Goal: Task Accomplishment & Management: Complete application form

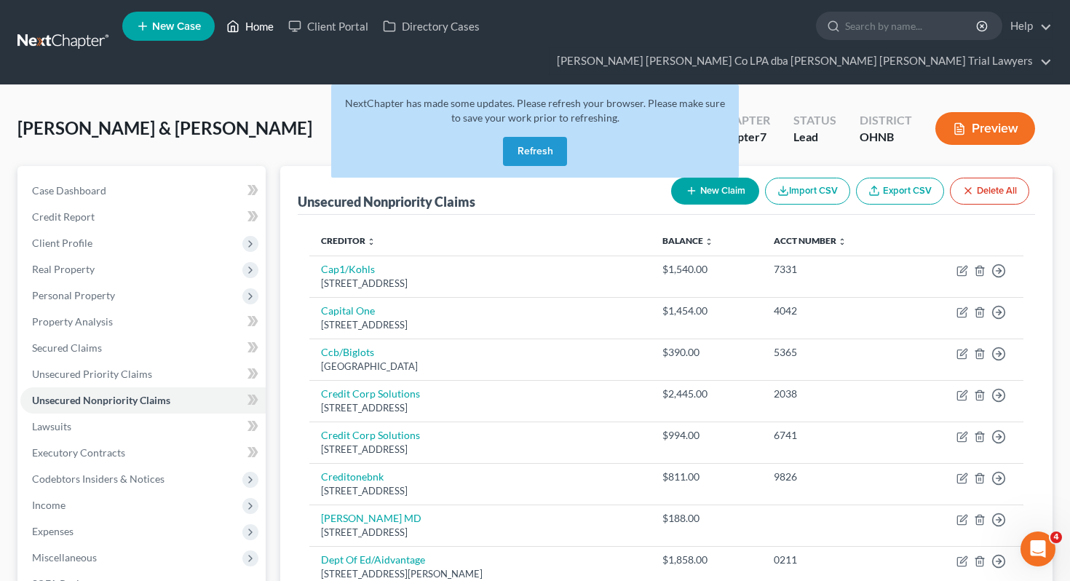
click at [266, 33] on link "Home" at bounding box center [250, 26] width 62 height 26
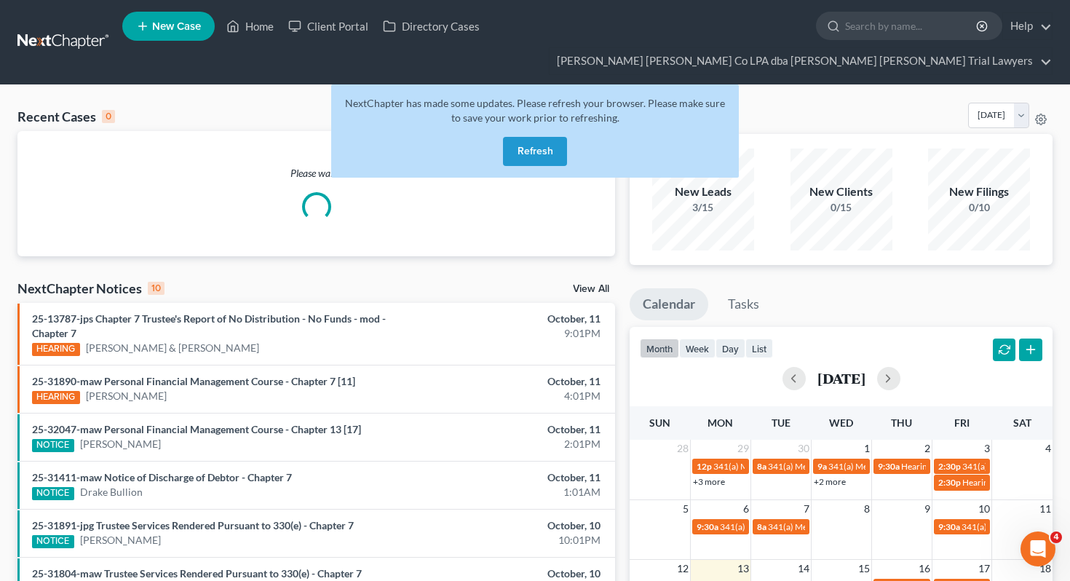
click at [546, 137] on button "Refresh" at bounding box center [535, 151] width 64 height 29
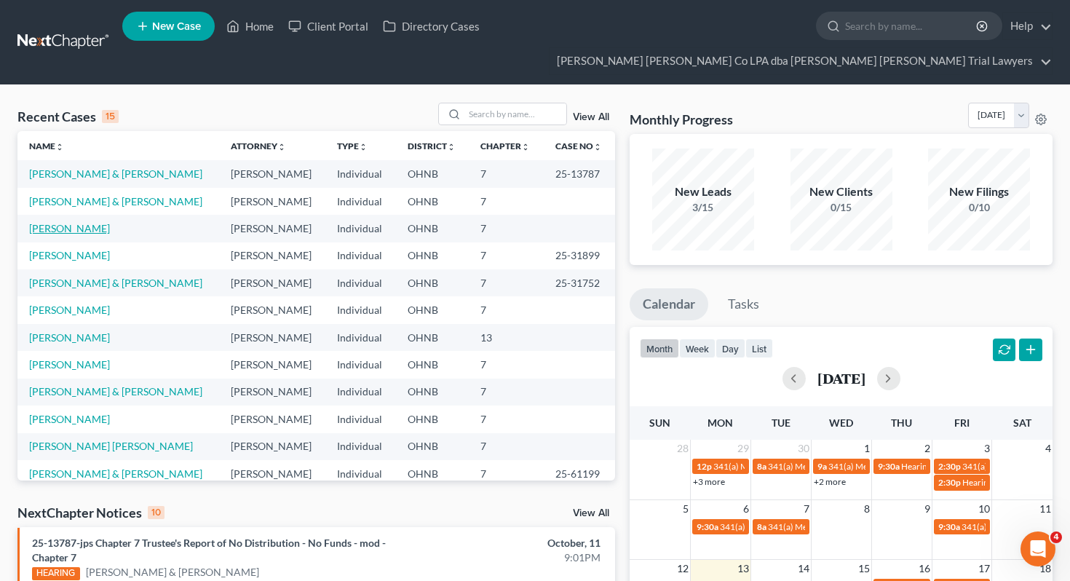
click at [67, 222] on link "[PERSON_NAME]" at bounding box center [69, 228] width 81 height 12
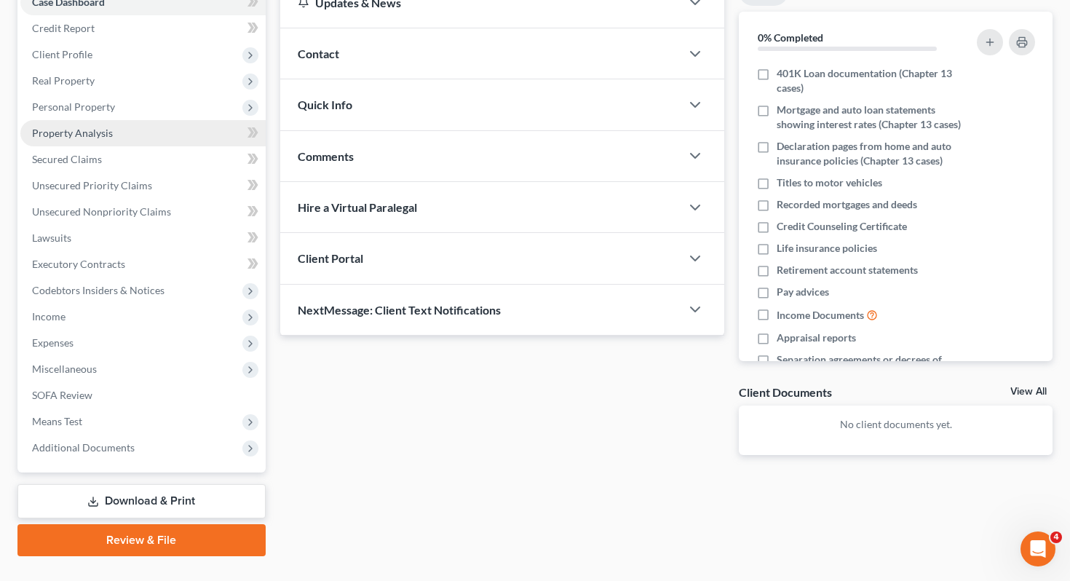
scroll to position [191, 0]
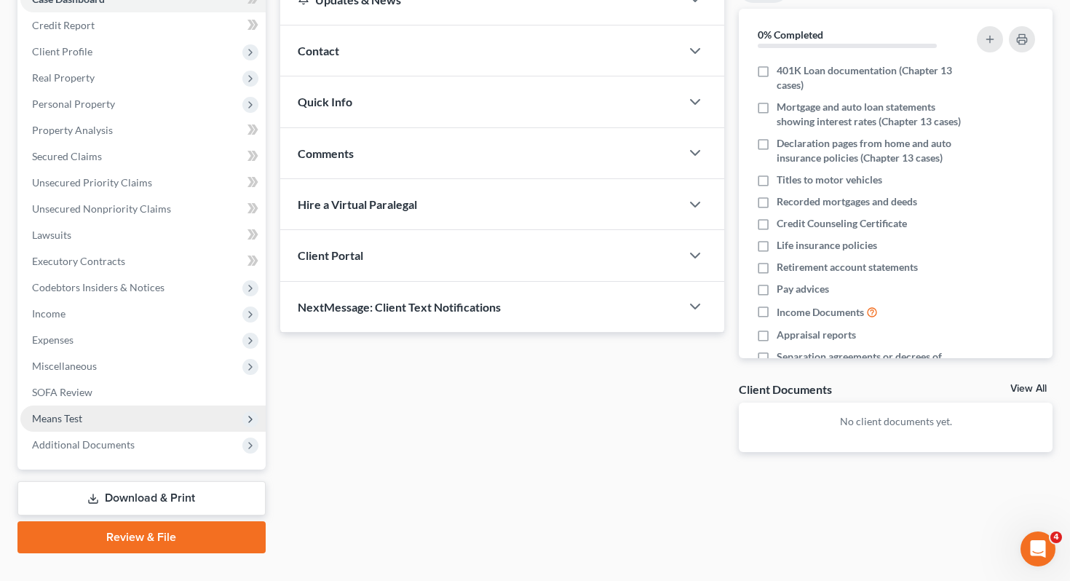
click at [88, 405] on span "Means Test" at bounding box center [142, 418] width 245 height 26
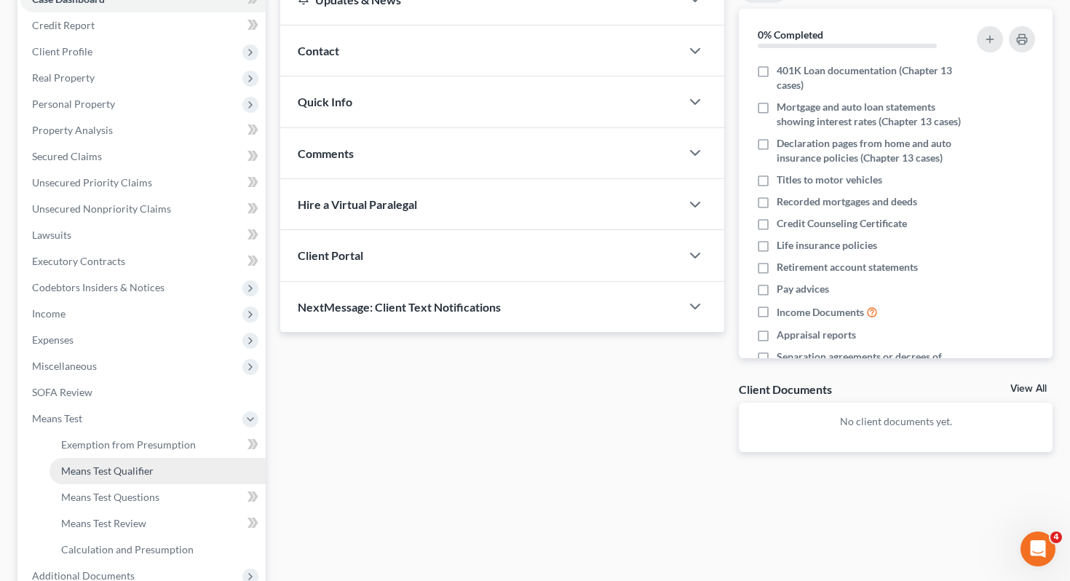
click at [100, 464] on span "Means Test Qualifier" at bounding box center [107, 470] width 92 height 12
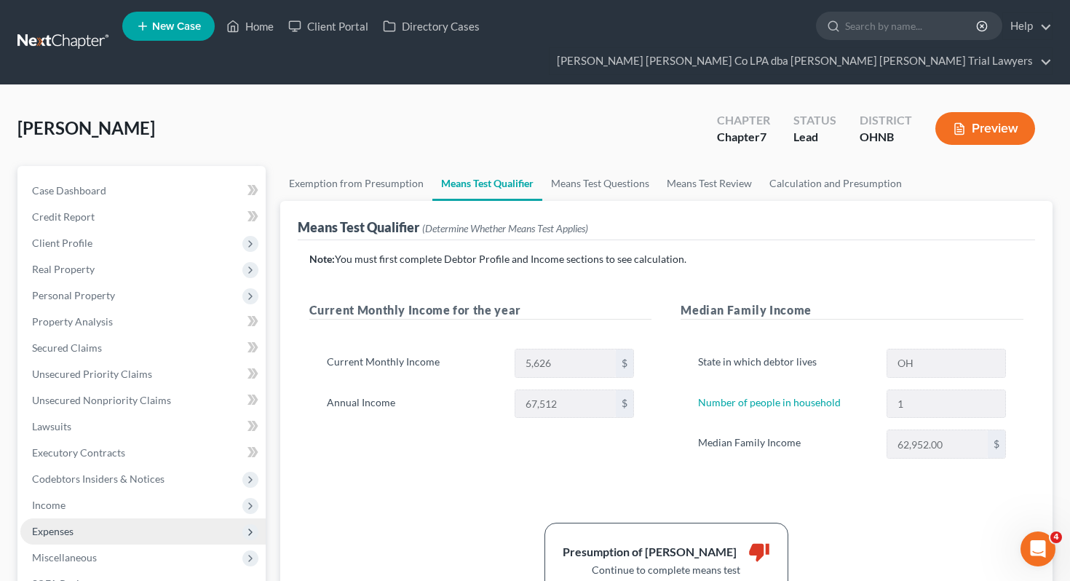
click at [90, 518] on span "Expenses" at bounding box center [142, 531] width 245 height 26
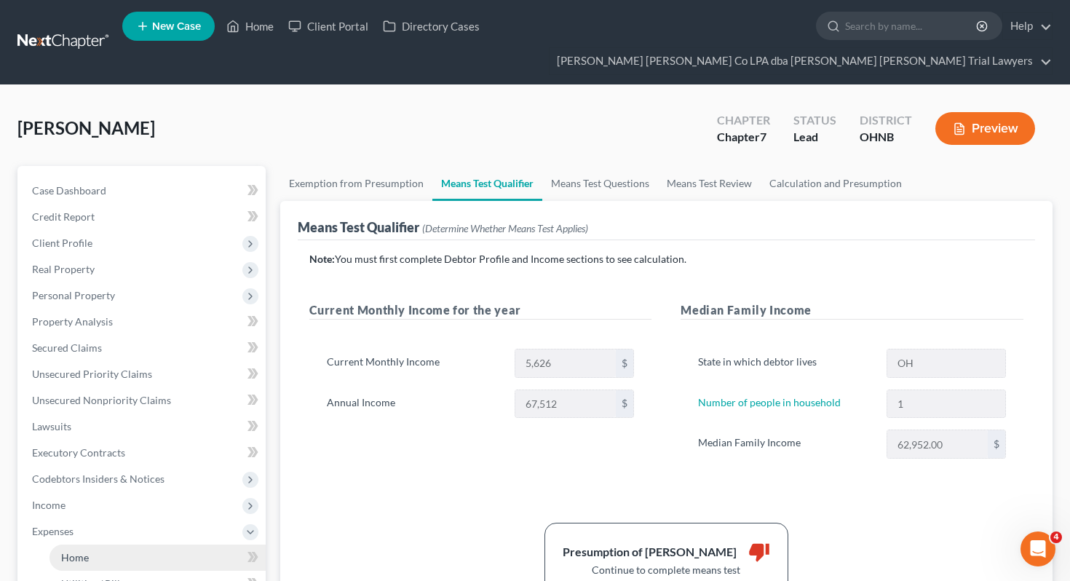
click at [97, 544] on link "Home" at bounding box center [157, 557] width 216 height 26
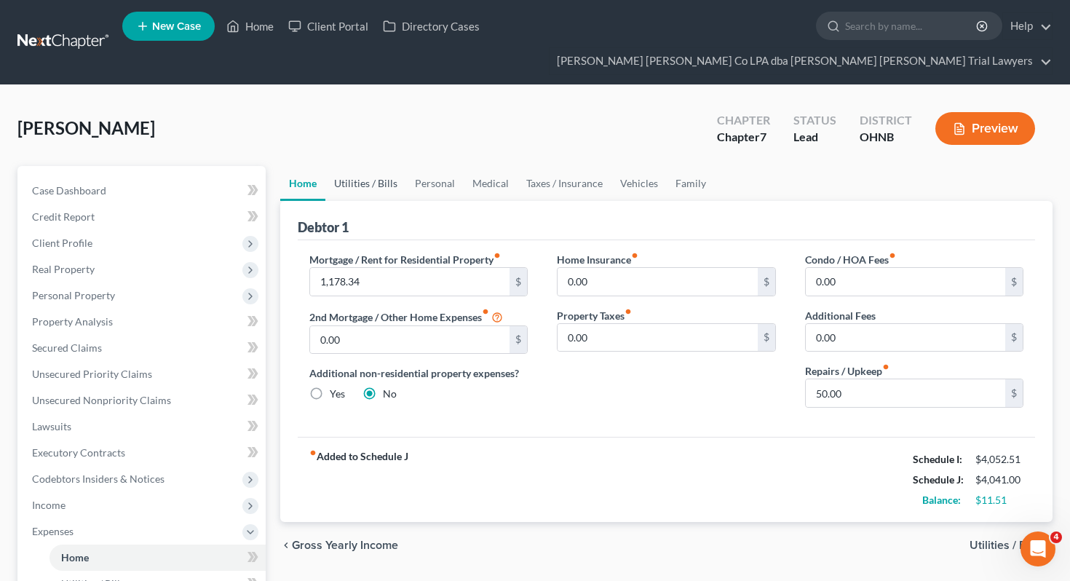
click at [402, 166] on link "Utilities / Bills" at bounding box center [365, 183] width 81 height 35
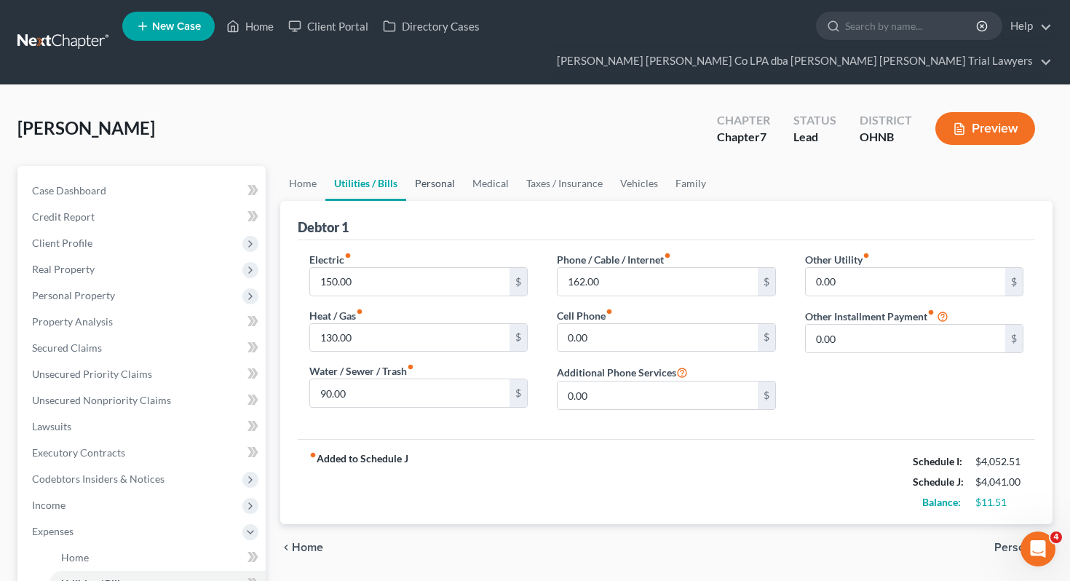
click at [437, 166] on link "Personal" at bounding box center [434, 183] width 57 height 35
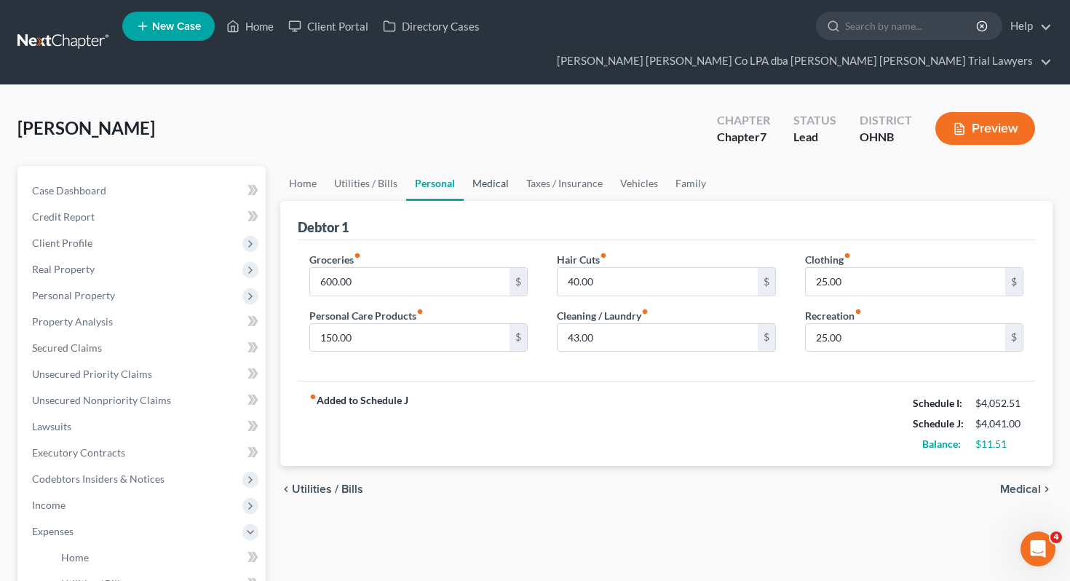
click at [499, 166] on link "Medical" at bounding box center [491, 183] width 54 height 35
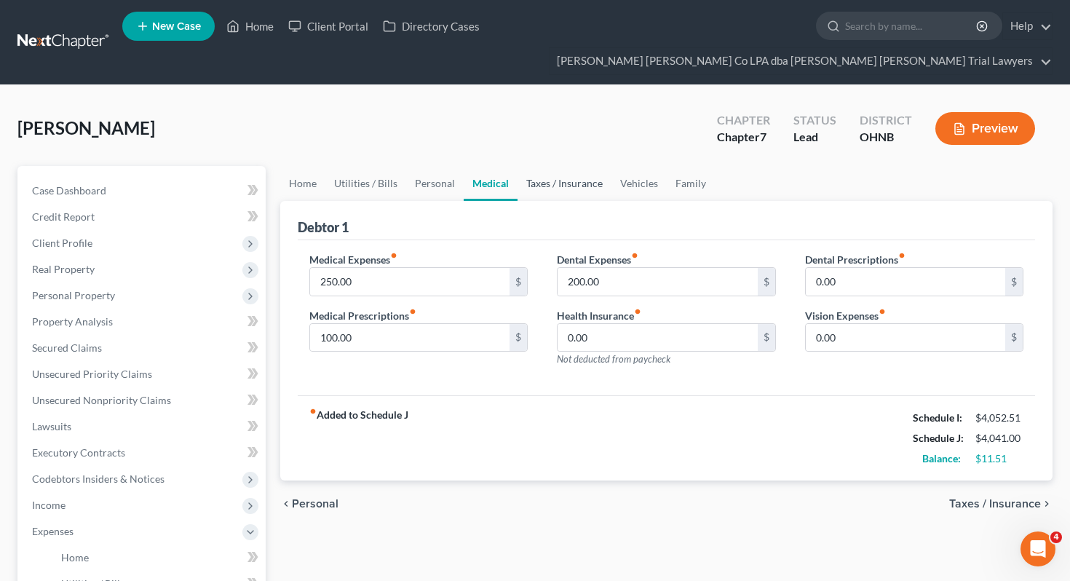
click at [568, 166] on link "Taxes / Insurance" at bounding box center [564, 183] width 94 height 35
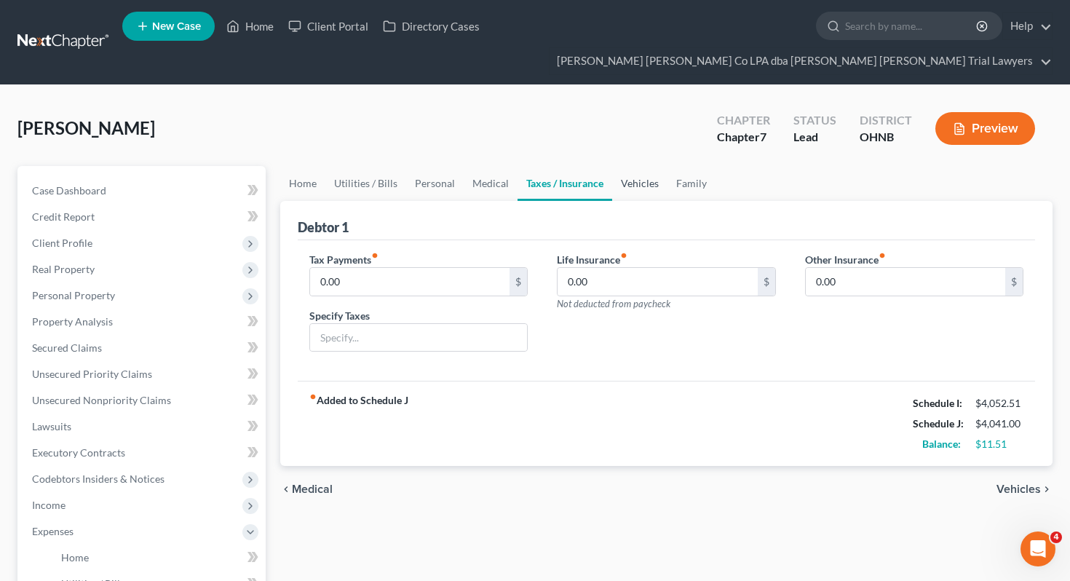
click at [635, 166] on link "Vehicles" at bounding box center [639, 183] width 55 height 35
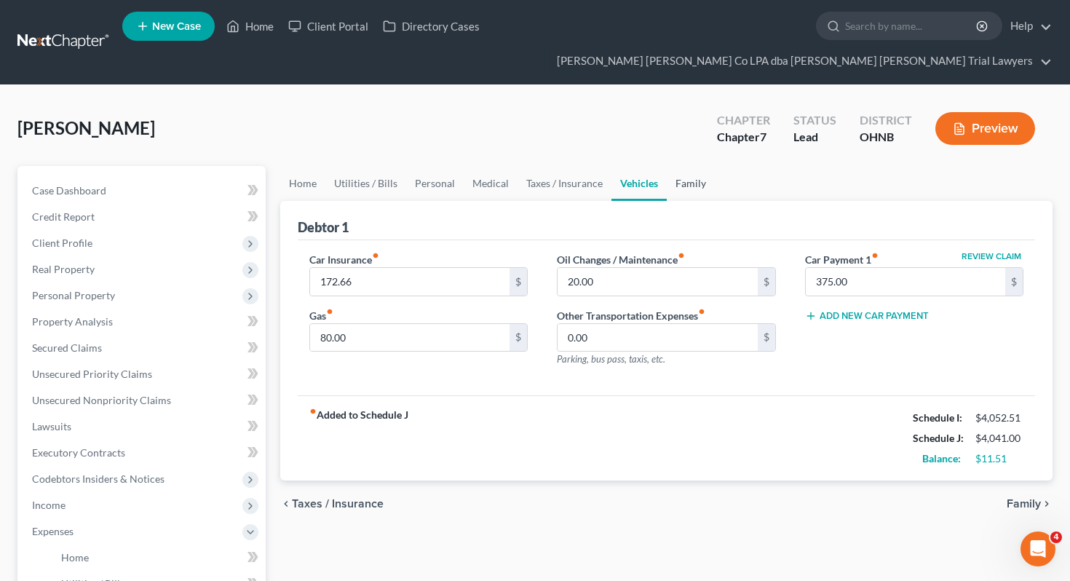
click at [669, 166] on link "Family" at bounding box center [691, 183] width 48 height 35
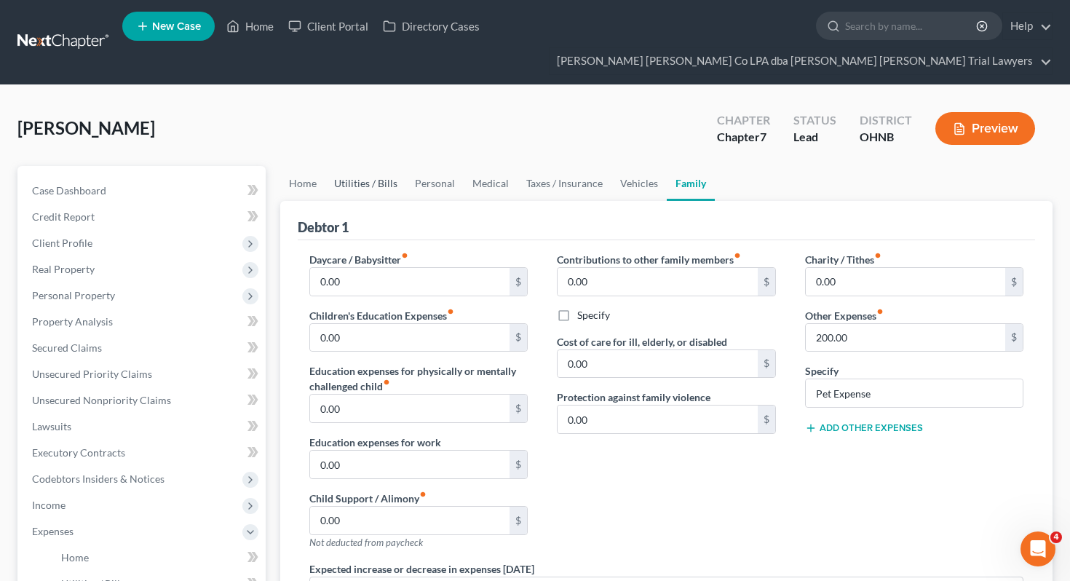
click at [375, 166] on link "Utilities / Bills" at bounding box center [365, 183] width 81 height 35
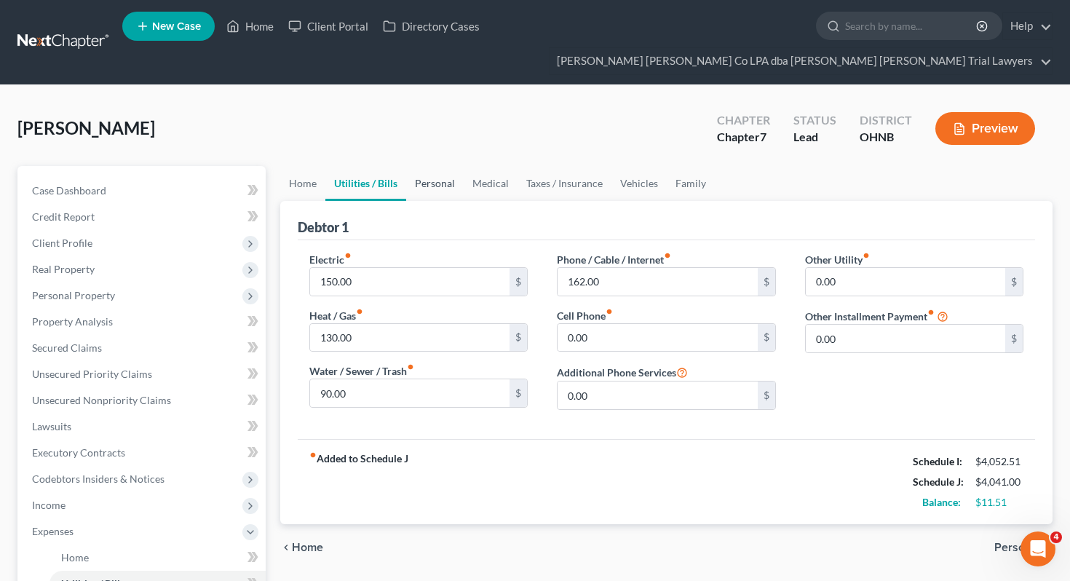
click at [431, 166] on link "Personal" at bounding box center [434, 183] width 57 height 35
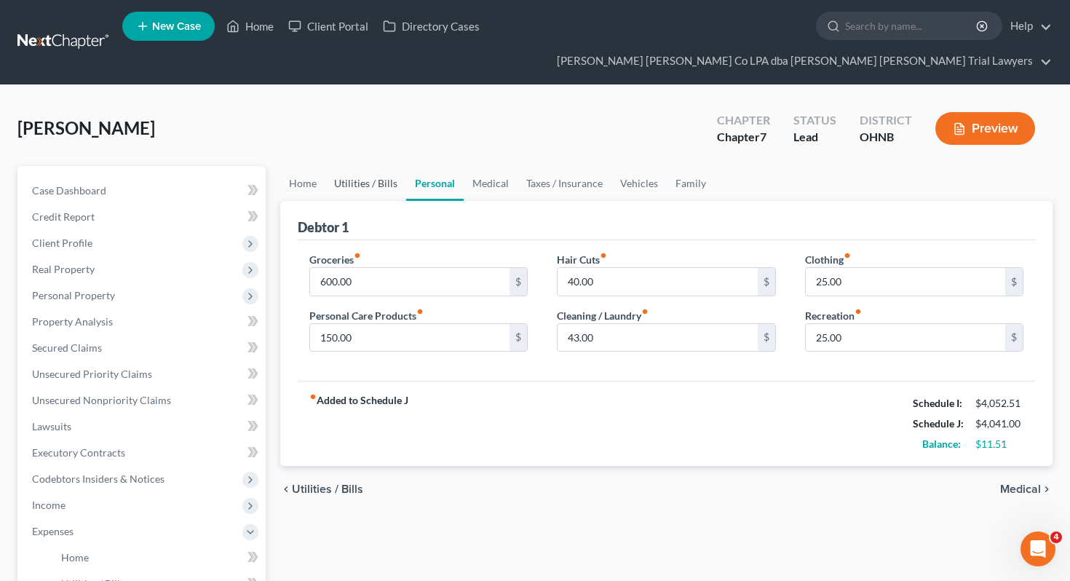
click at [338, 166] on link "Utilities / Bills" at bounding box center [365, 183] width 81 height 35
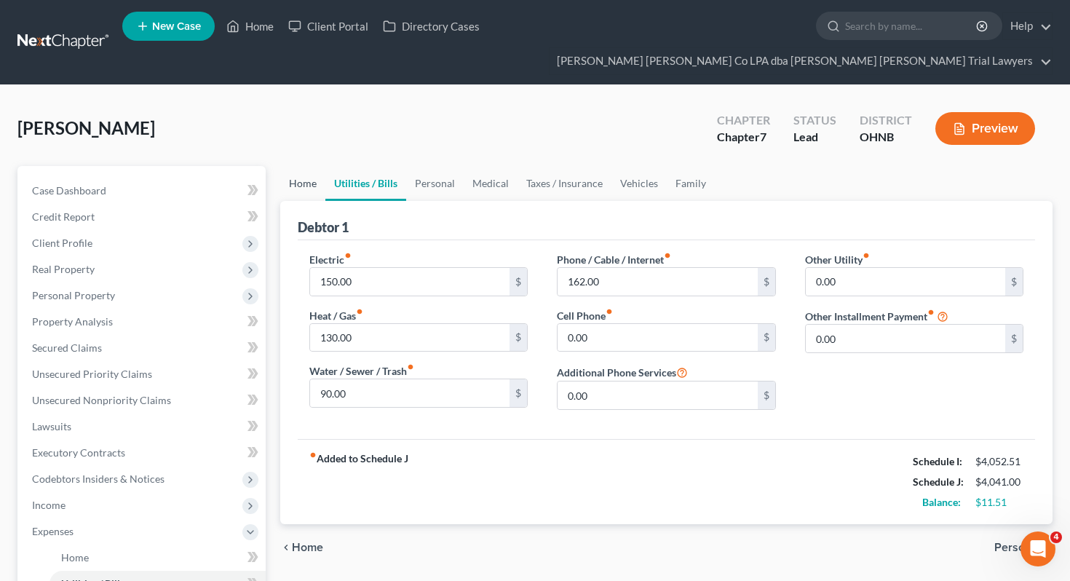
click at [298, 166] on link "Home" at bounding box center [302, 183] width 45 height 35
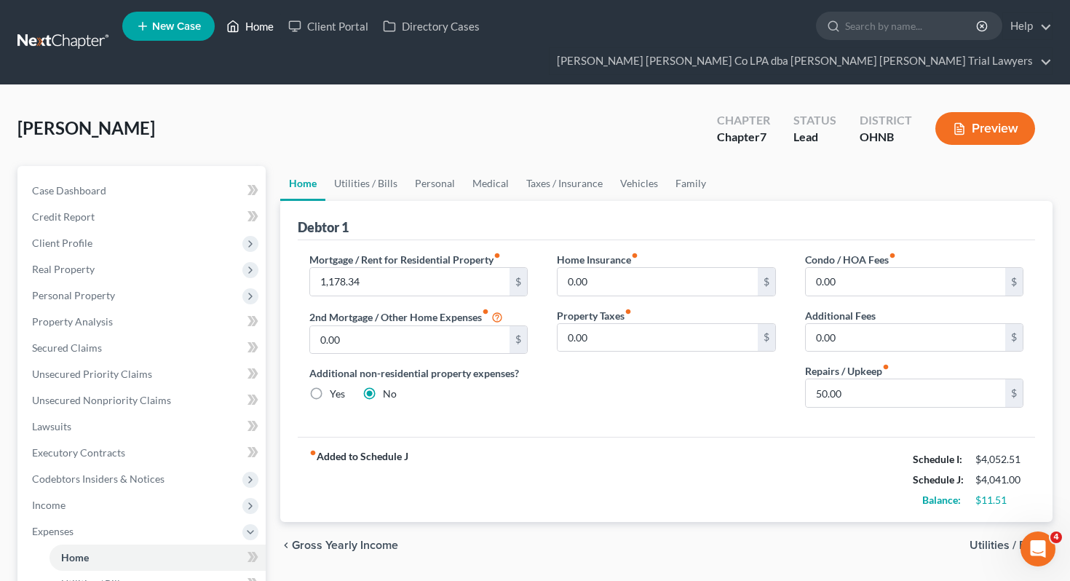
click at [236, 24] on icon at bounding box center [232, 25] width 13 height 17
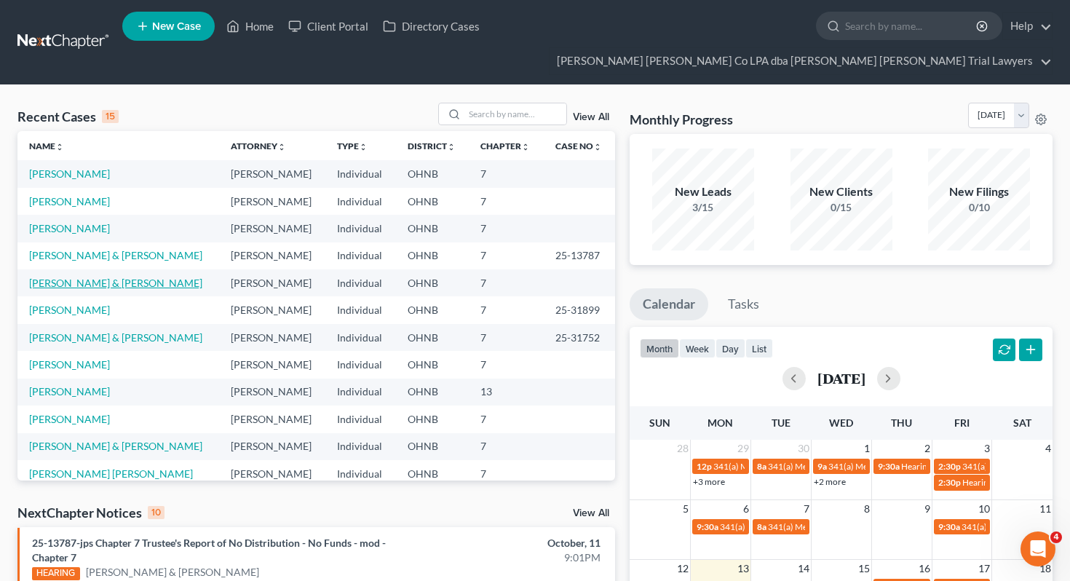
click at [66, 277] on link "[PERSON_NAME] & [PERSON_NAME]" at bounding box center [115, 283] width 173 height 12
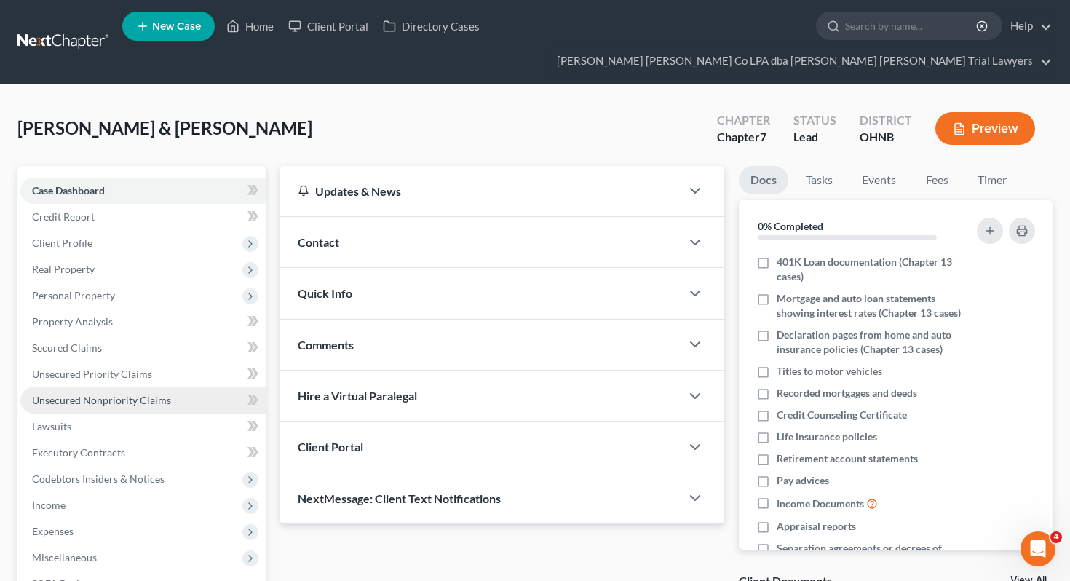
click at [87, 394] on span "Unsecured Nonpriority Claims" at bounding box center [101, 400] width 139 height 12
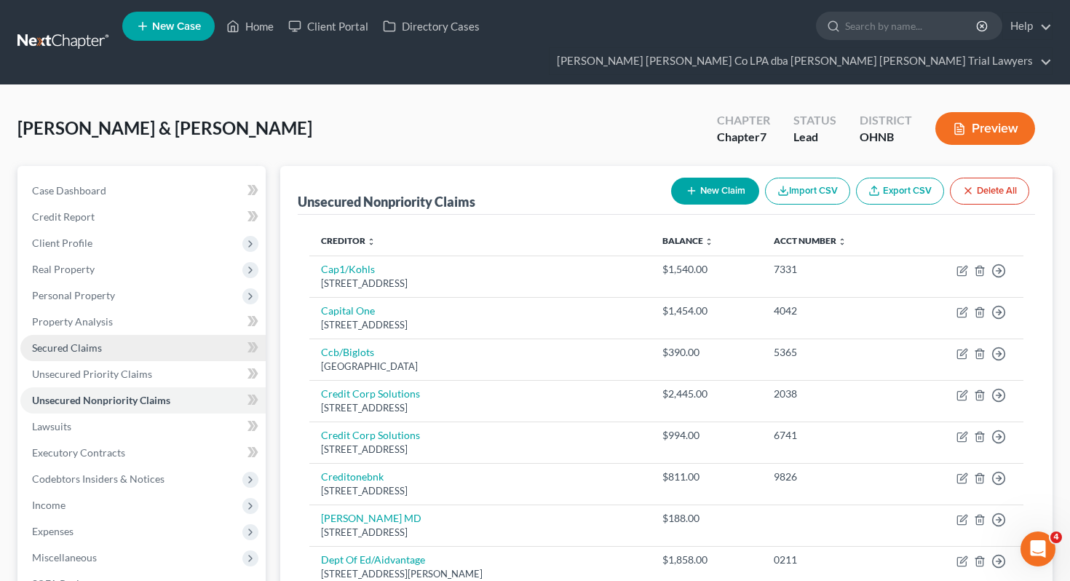
click at [113, 335] on link "Secured Claims" at bounding box center [142, 348] width 245 height 26
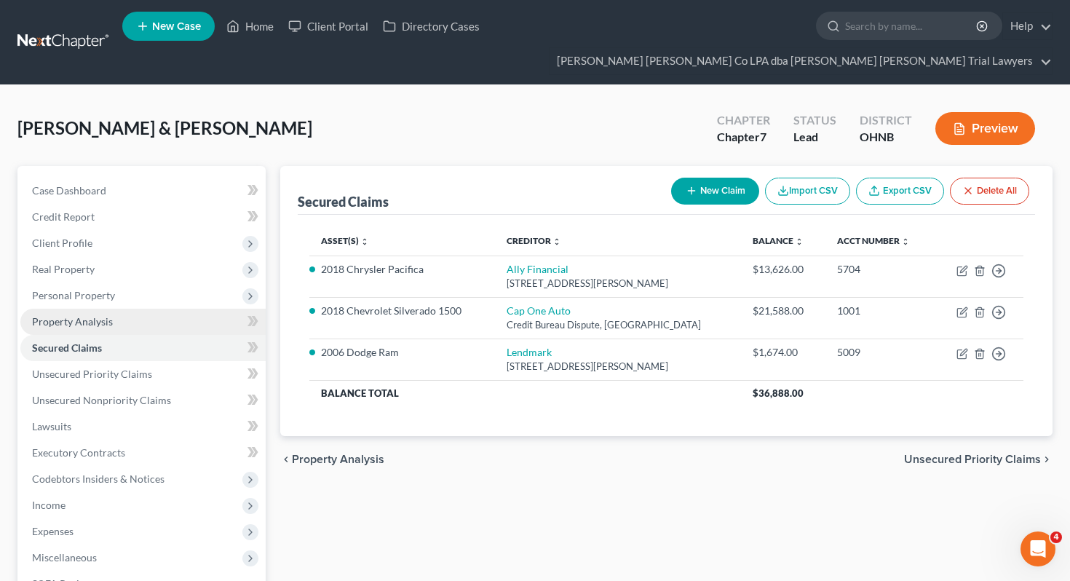
click at [122, 309] on link "Property Analysis" at bounding box center [142, 322] width 245 height 26
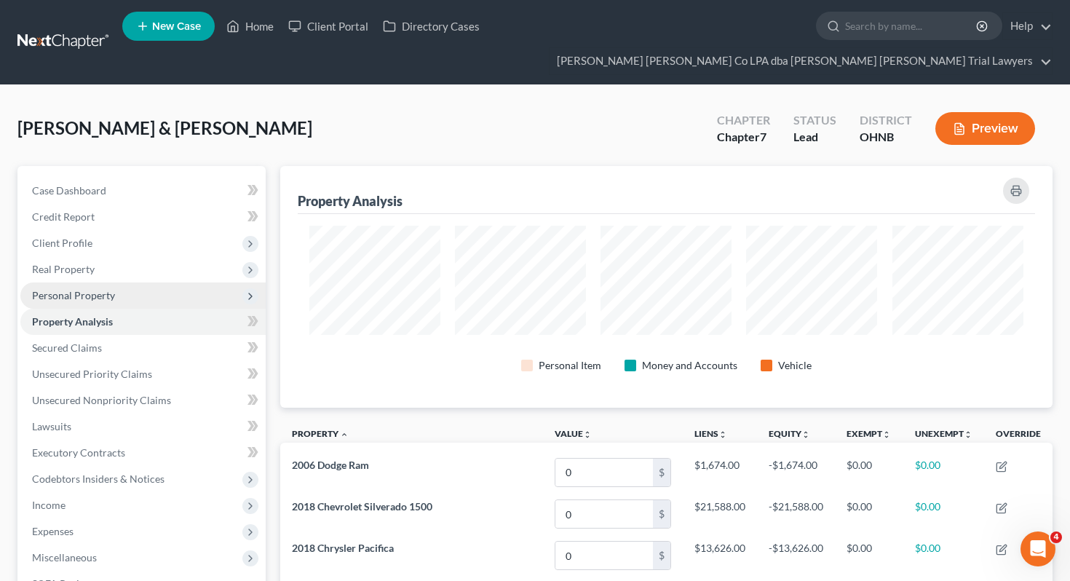
click at [123, 282] on span "Personal Property" at bounding box center [142, 295] width 245 height 26
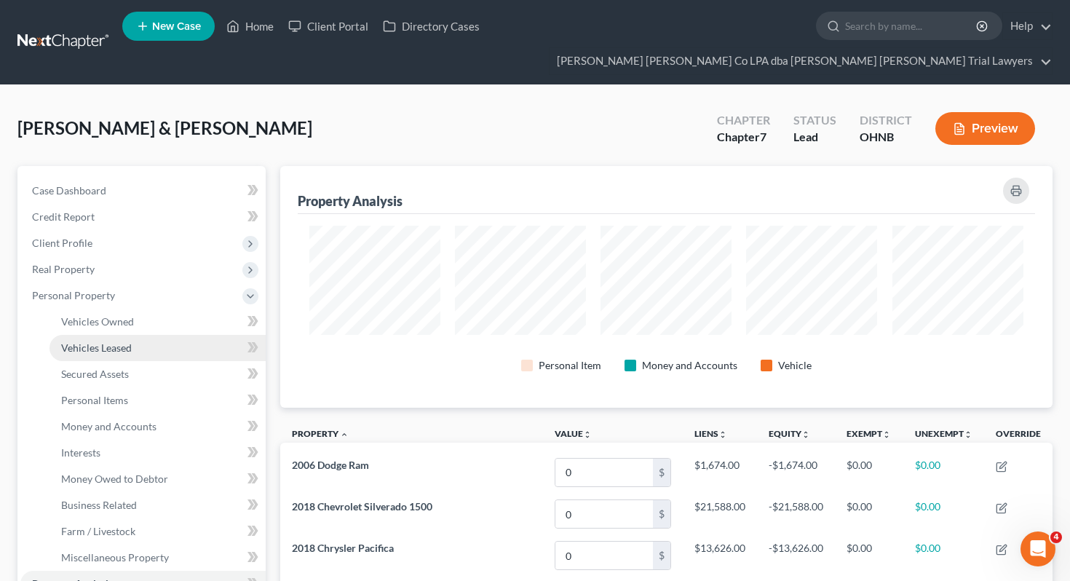
click at [126, 341] on span "Vehicles Leased" at bounding box center [96, 347] width 71 height 12
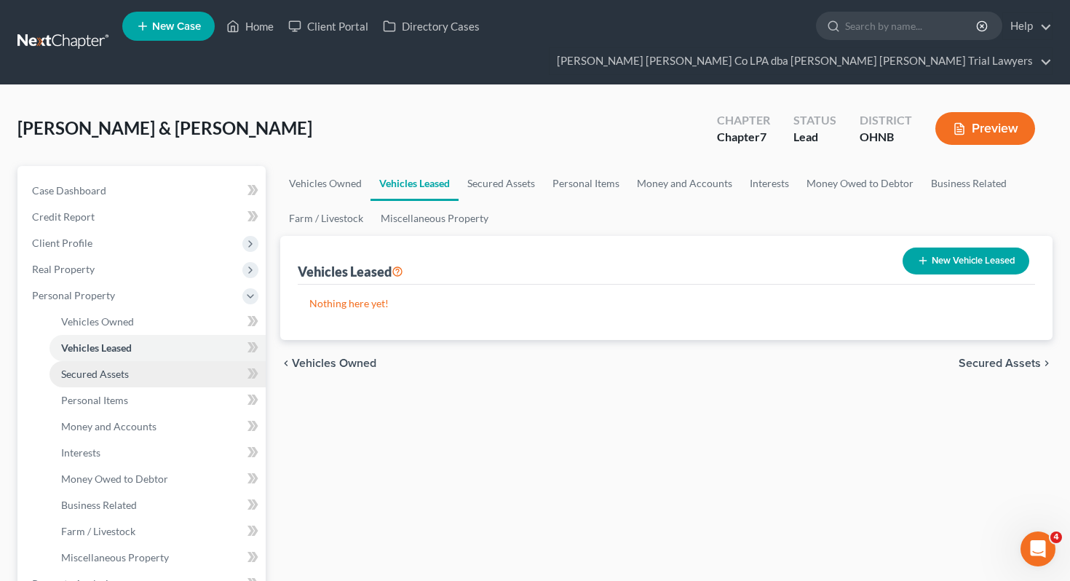
click at [124, 367] on span "Secured Assets" at bounding box center [95, 373] width 68 height 12
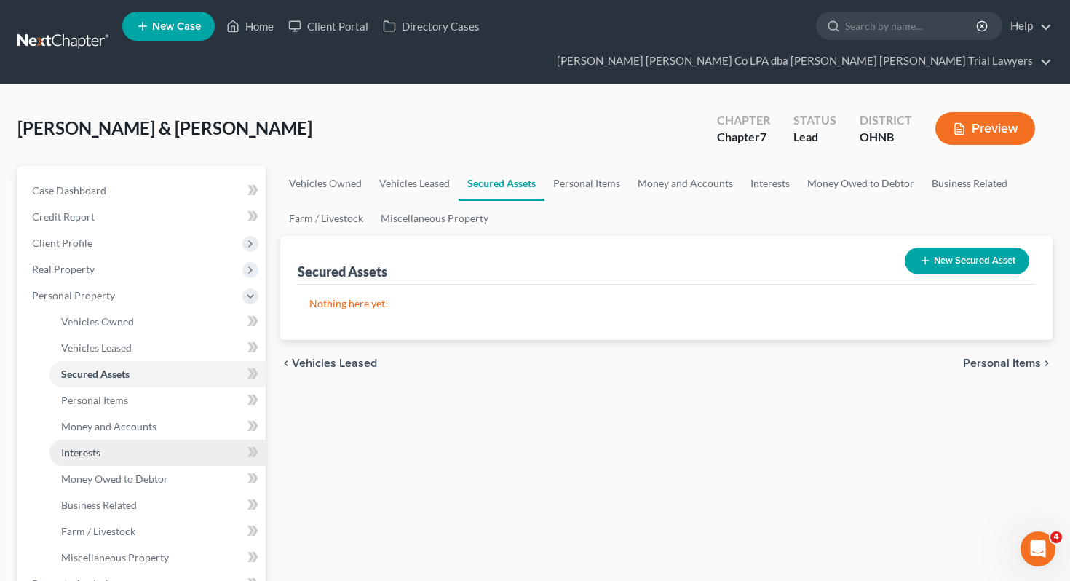
click at [119, 440] on link "Interests" at bounding box center [157, 453] width 216 height 26
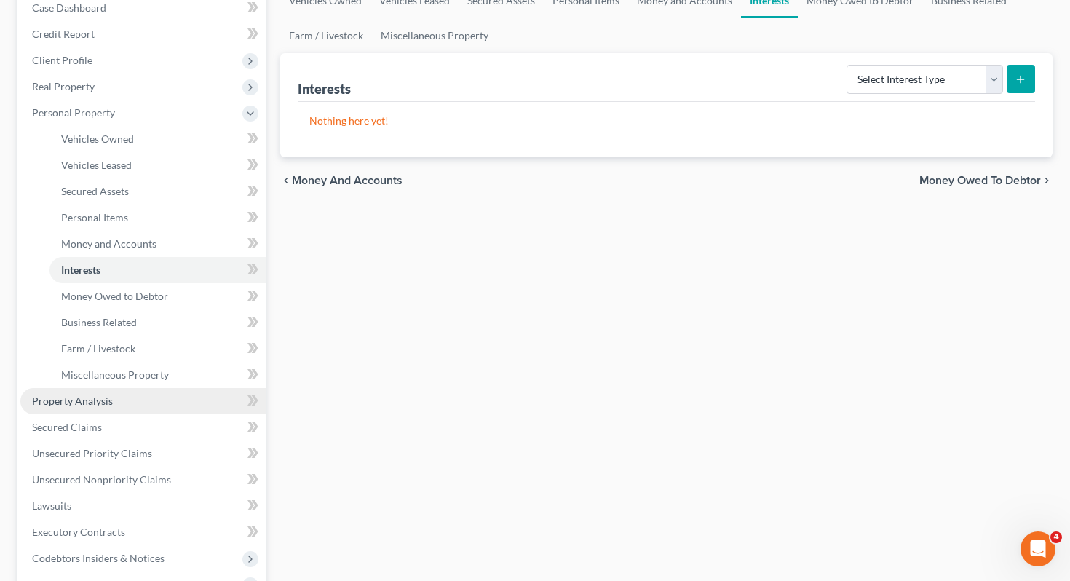
click at [143, 388] on link "Property Analysis" at bounding box center [142, 401] width 245 height 26
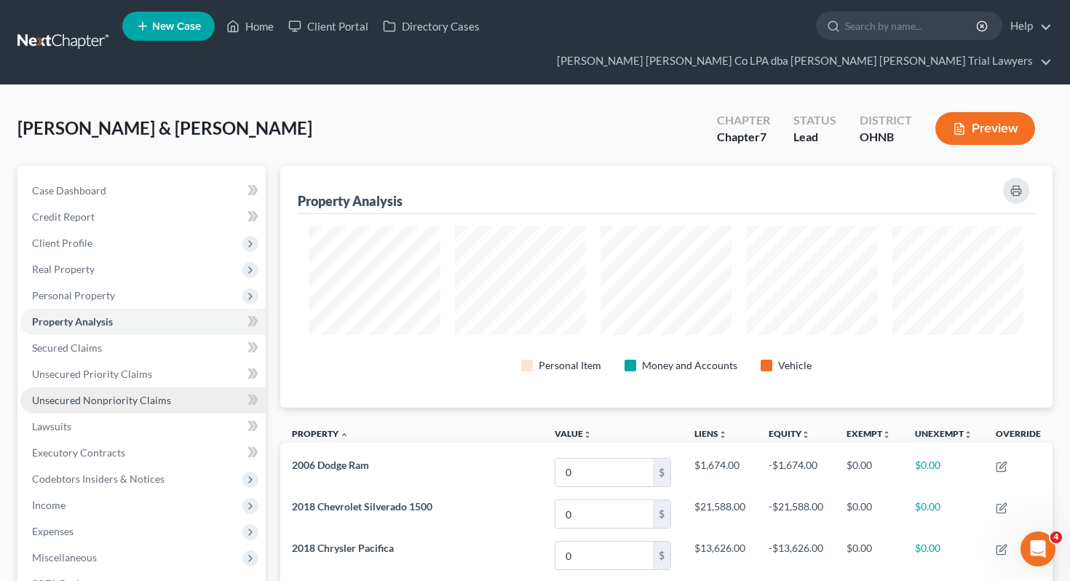
click at [159, 394] on span "Unsecured Nonpriority Claims" at bounding box center [101, 400] width 139 height 12
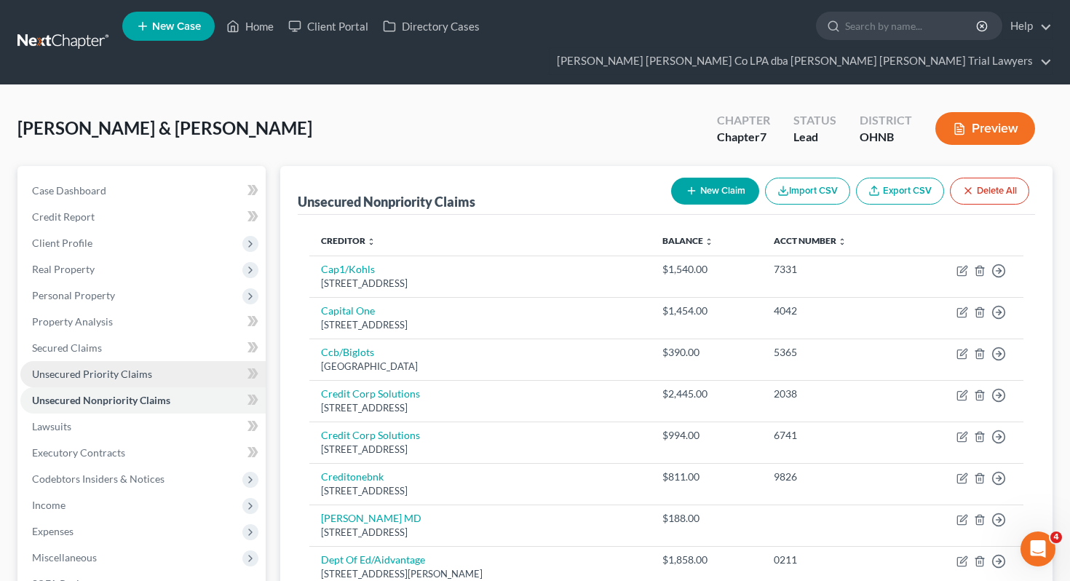
click at [151, 361] on link "Unsecured Priority Claims" at bounding box center [142, 374] width 245 height 26
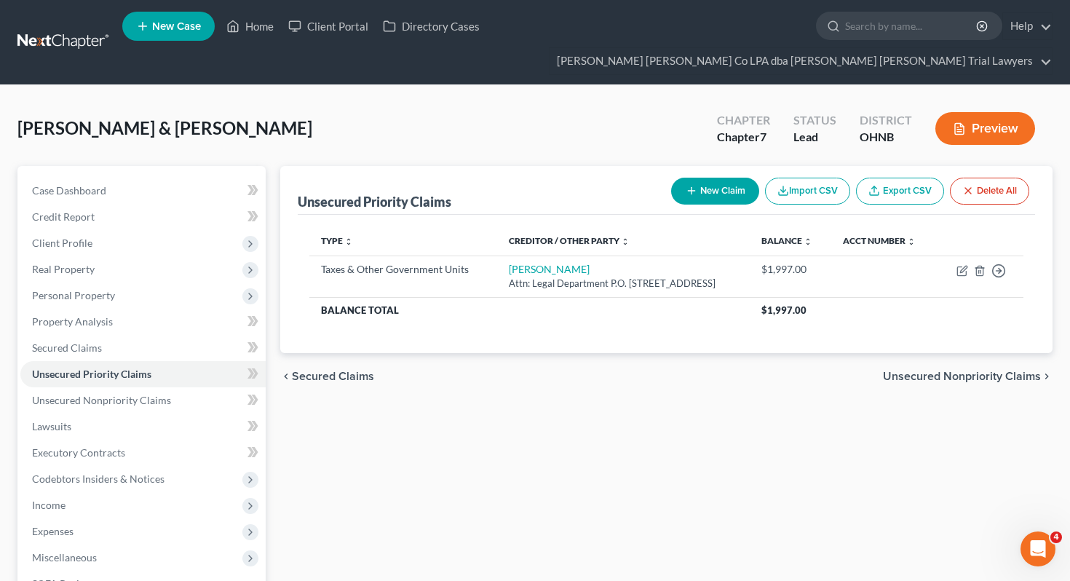
click at [696, 178] on button "New Claim" at bounding box center [715, 191] width 88 height 27
select select "2"
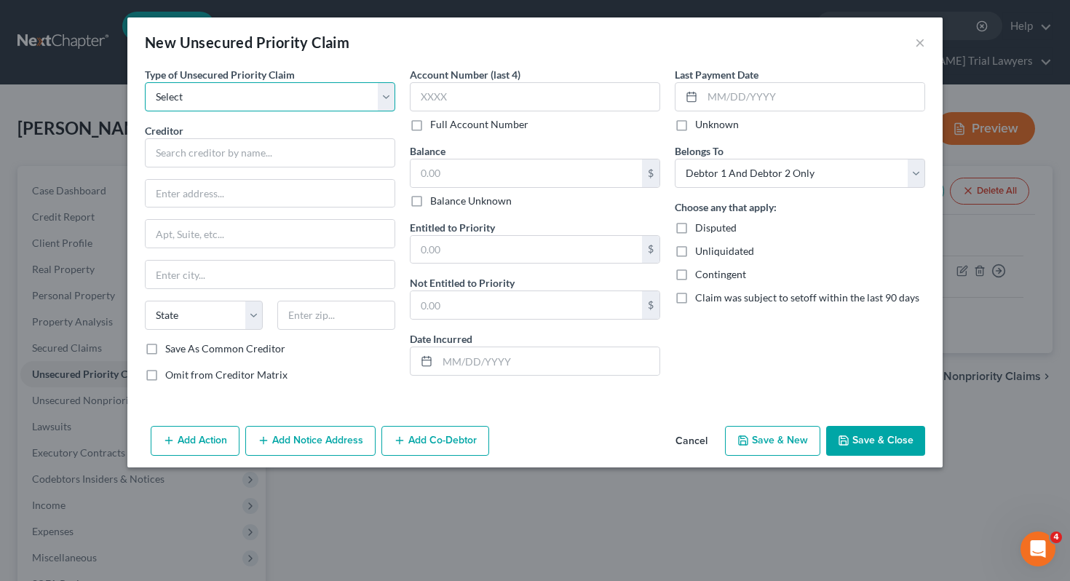
click at [303, 98] on select "Select Taxes & Other Government Units Domestic Support Obligations Extensions o…" at bounding box center [270, 96] width 250 height 29
select select "0"
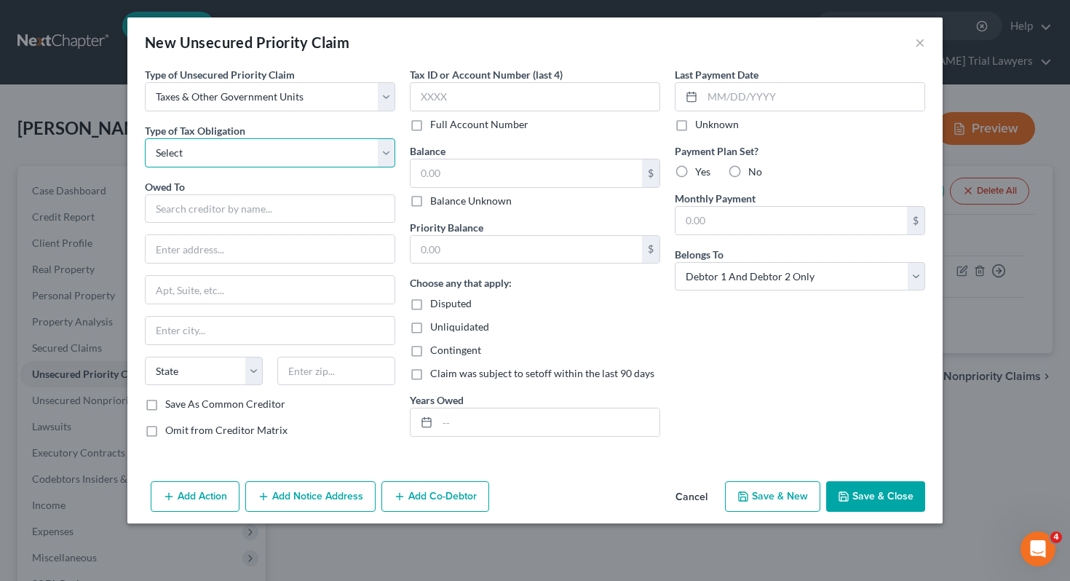
click at [288, 148] on select "Select Federal City State Franchise Tax Board Other" at bounding box center [270, 152] width 250 height 29
select select "0"
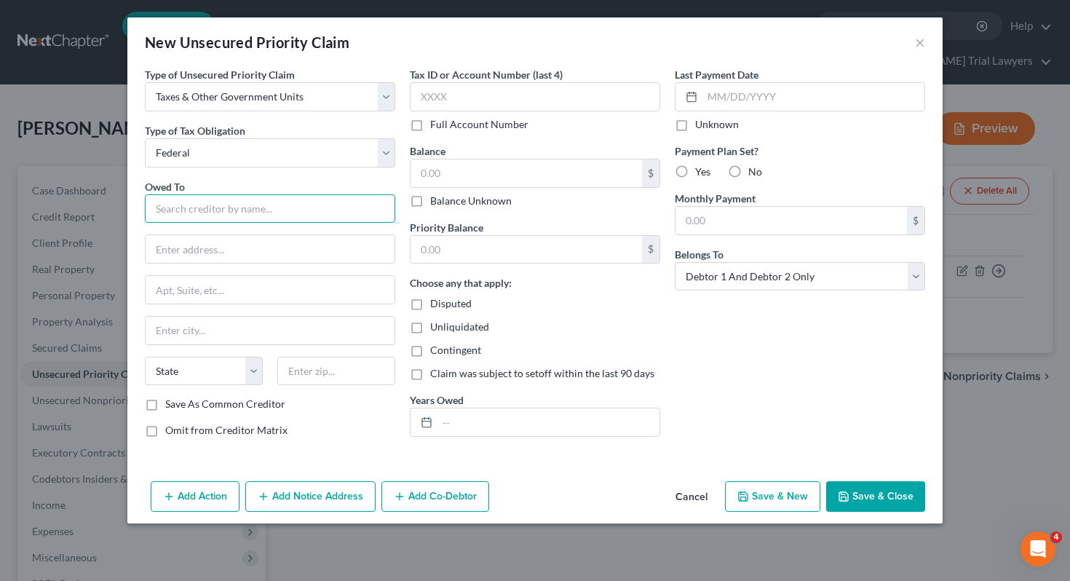
click at [273, 208] on input "text" at bounding box center [270, 208] width 250 height 29
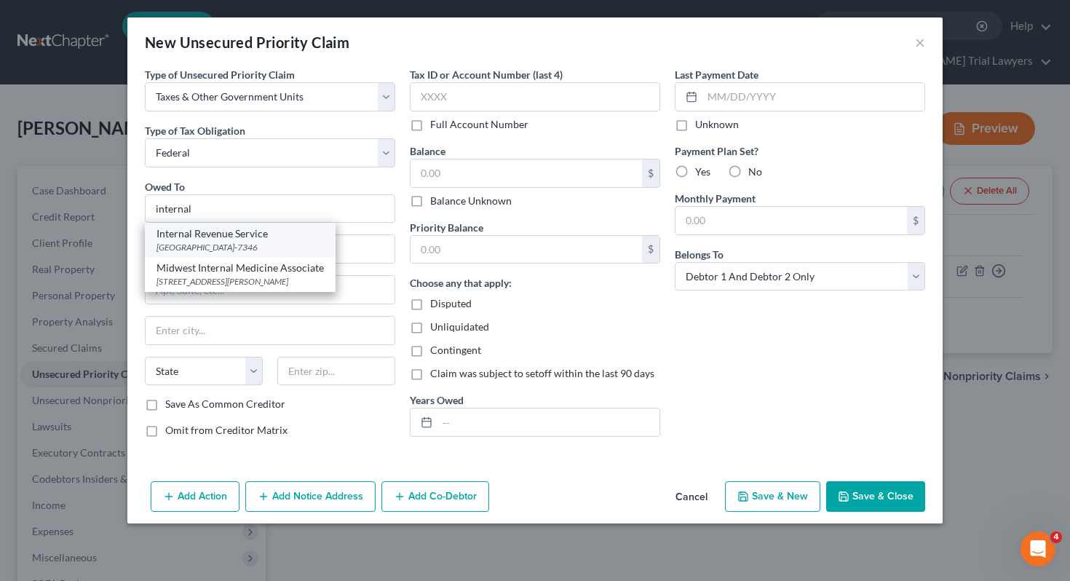
click at [255, 247] on div "[GEOGRAPHIC_DATA]-7346" at bounding box center [239, 247] width 167 height 12
type input "Internal Revenue Service"
type input "PO Box 7346"
type input "[GEOGRAPHIC_DATA]"
select select "39"
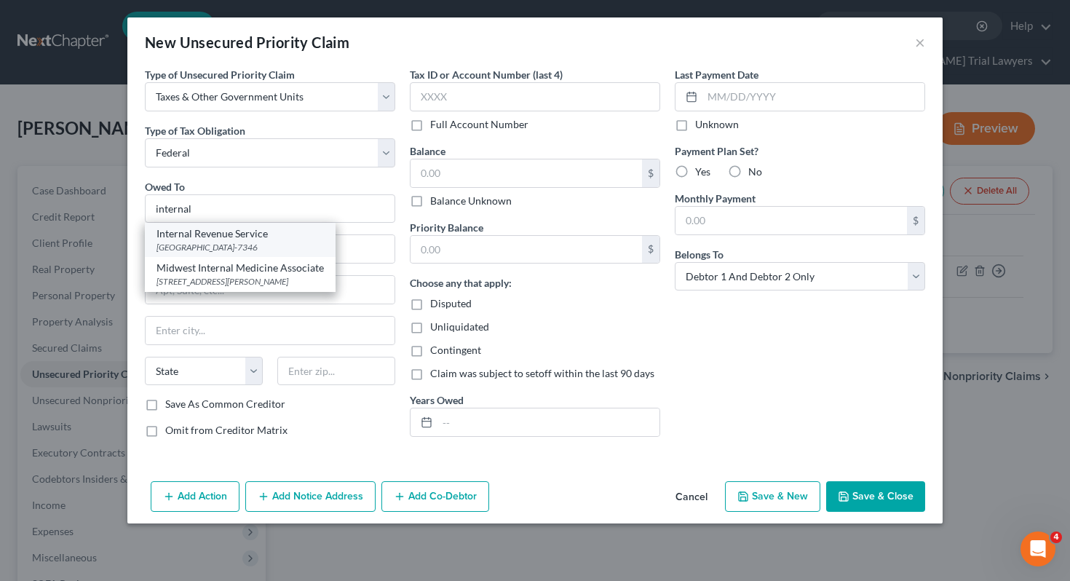
type input "19101-7346"
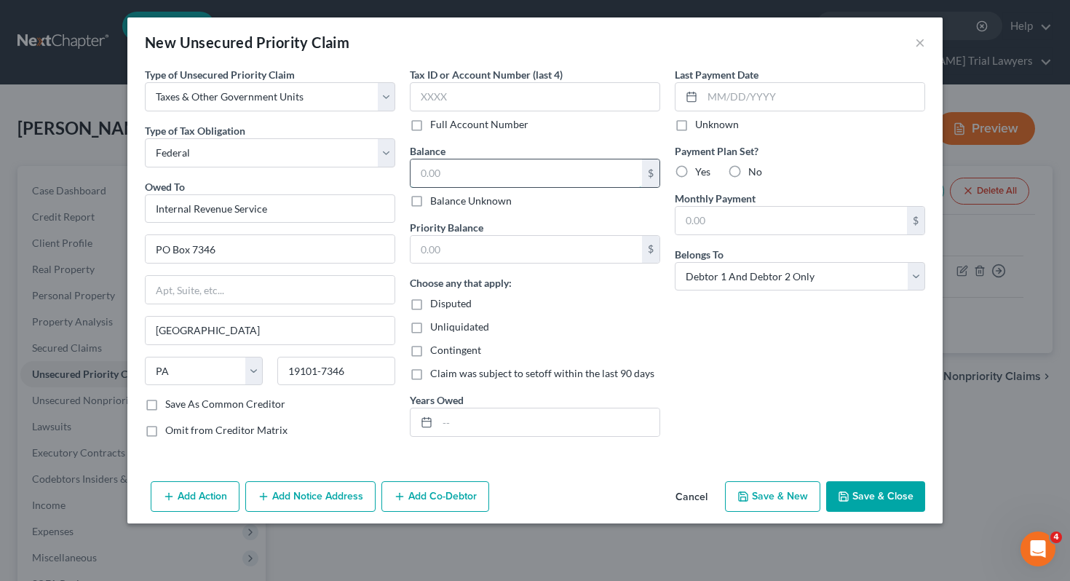
click at [482, 167] on input "text" at bounding box center [525, 173] width 231 height 28
type input "5,642"
click at [855, 286] on select "Select Debtor 1 Only Debtor 2 Only Debtor 1 And Debtor 2 Only At Least One Of T…" at bounding box center [800, 276] width 250 height 29
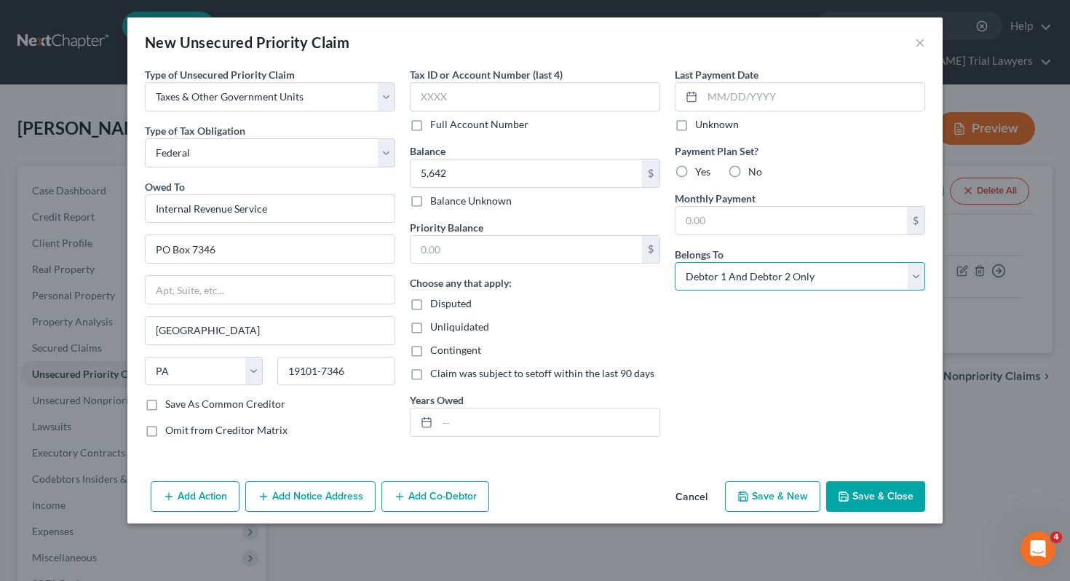
select select "1"
click at [862, 513] on div "Add Action Add Notice Address Add Co-Debtor Cancel Save & New Save & Close" at bounding box center [534, 499] width 815 height 48
click at [861, 505] on button "Save & Close" at bounding box center [875, 496] width 99 height 31
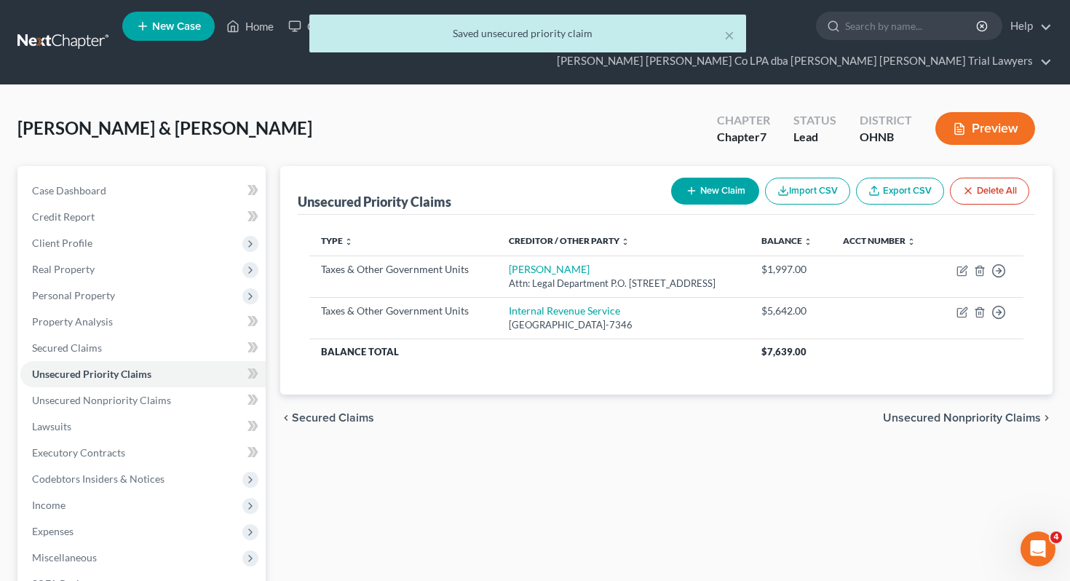
click at [729, 178] on button "New Claim" at bounding box center [715, 191] width 88 height 27
select select "2"
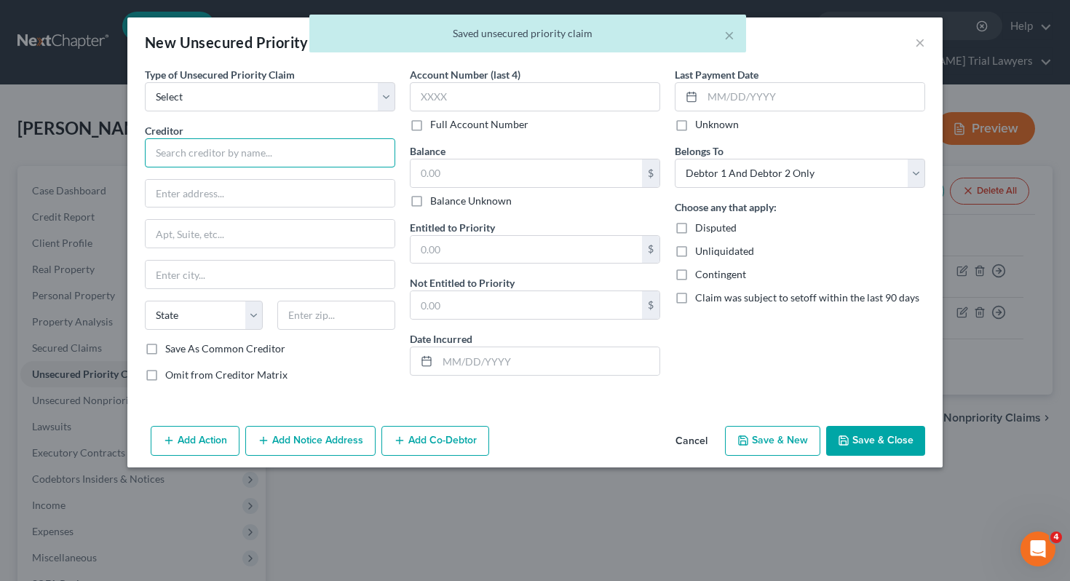
click at [351, 152] on input "text" at bounding box center [270, 152] width 250 height 29
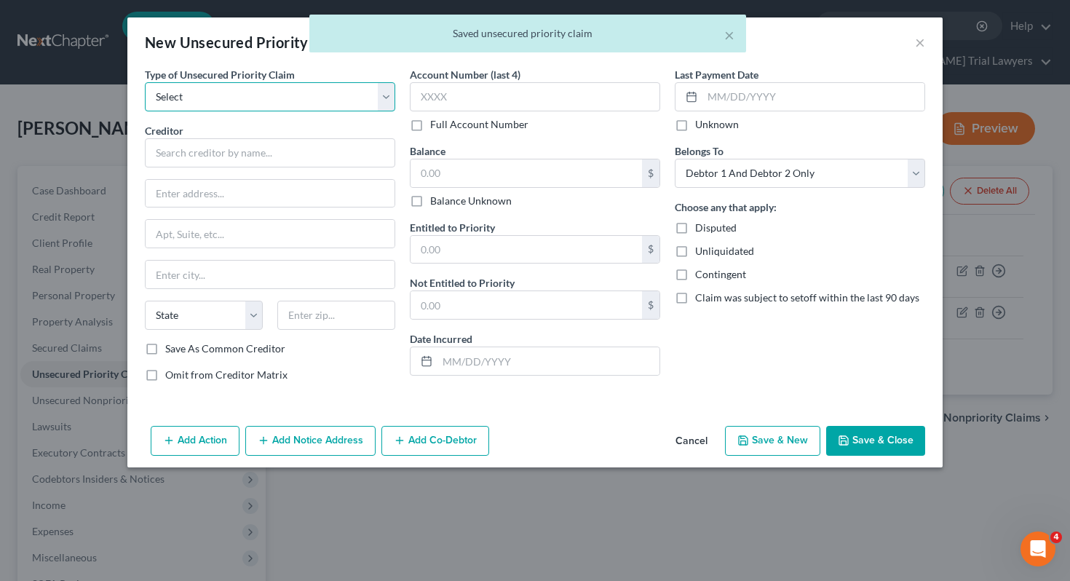
click at [314, 100] on select "Select Taxes & Other Government Units Domestic Support Obligations Extensions o…" at bounding box center [270, 96] width 250 height 29
select select "0"
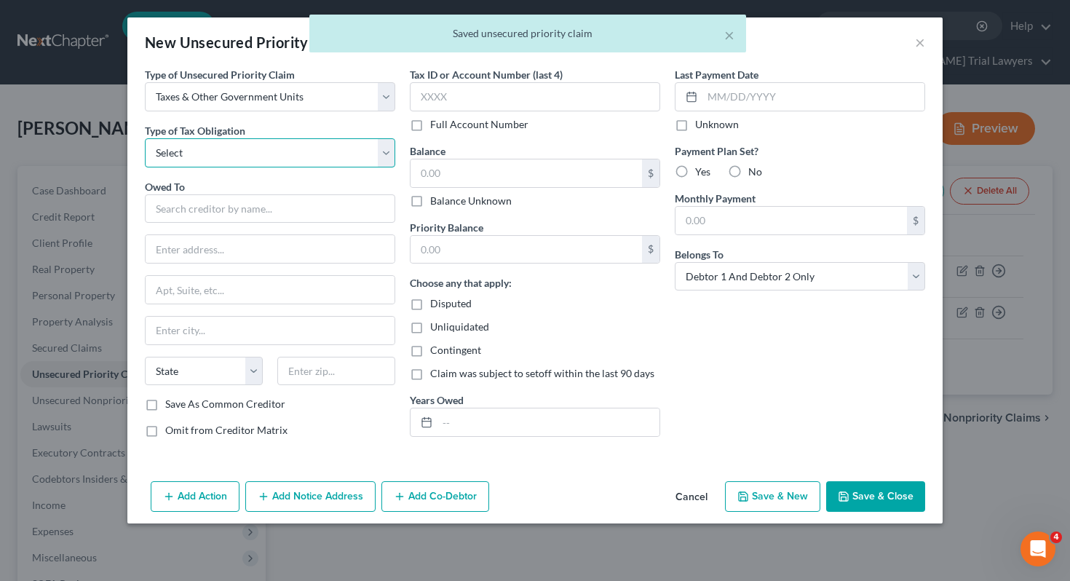
click at [288, 165] on select "Select Federal City State Franchise Tax Board Other" at bounding box center [270, 152] width 250 height 29
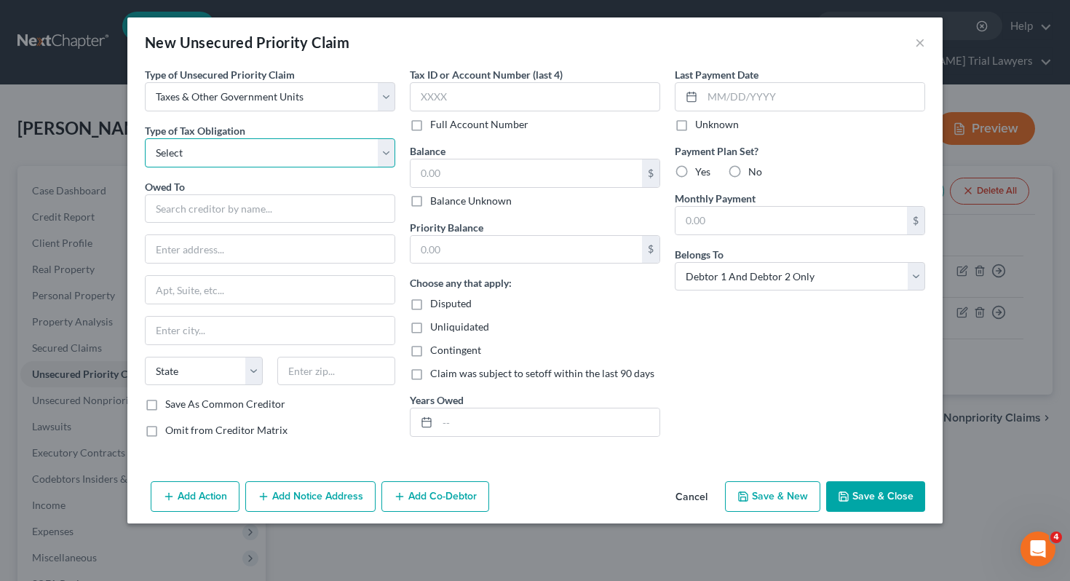
select select "0"
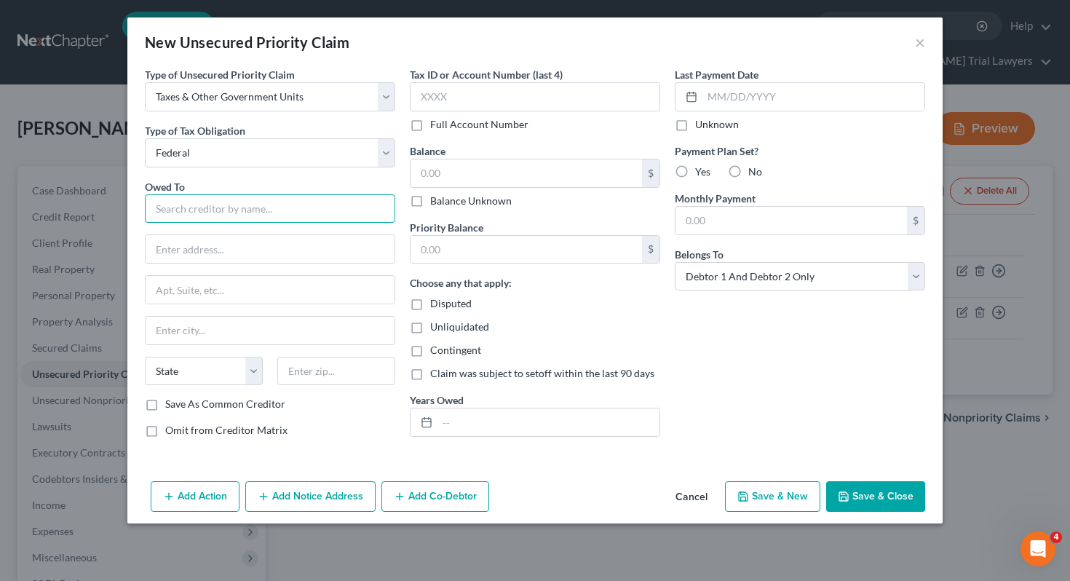
click at [286, 213] on input "text" at bounding box center [270, 208] width 250 height 29
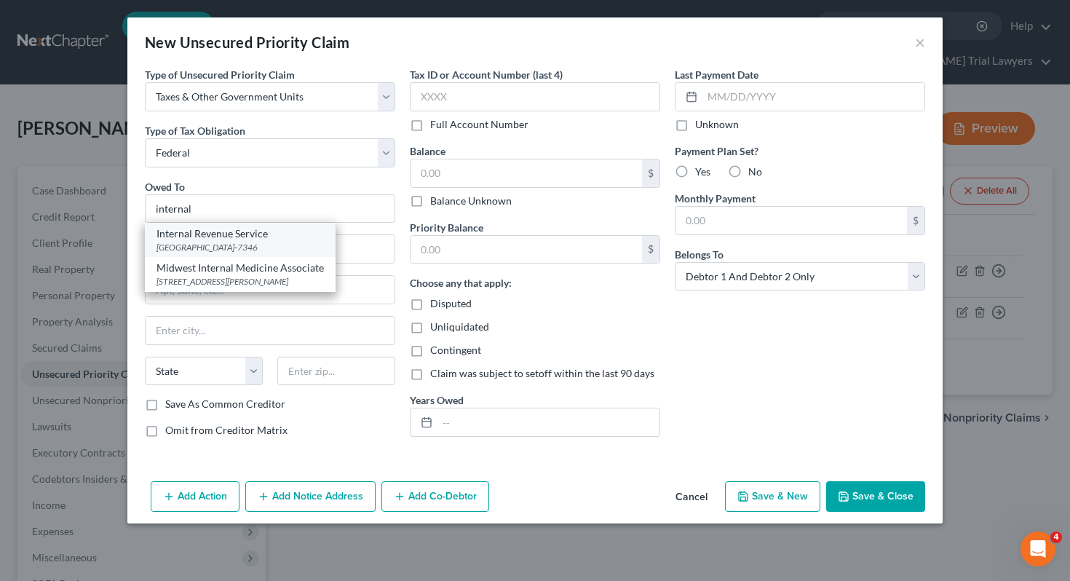
click at [282, 240] on div "Internal Revenue Service" at bounding box center [239, 233] width 167 height 15
type input "Internal Revenue Service"
type input "PO Box 7346"
type input "[GEOGRAPHIC_DATA]"
select select "39"
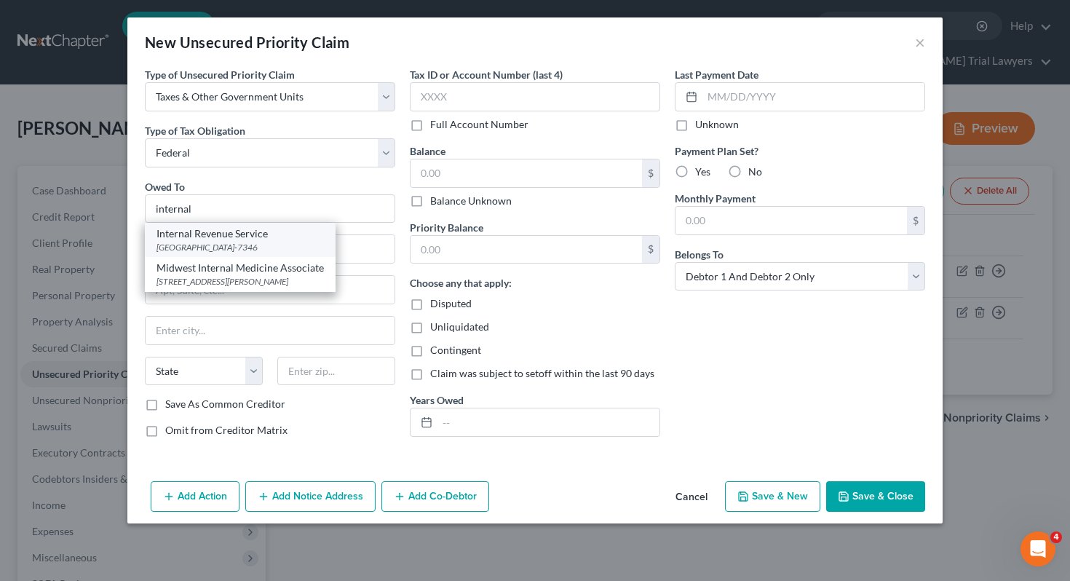
type input "19101-7346"
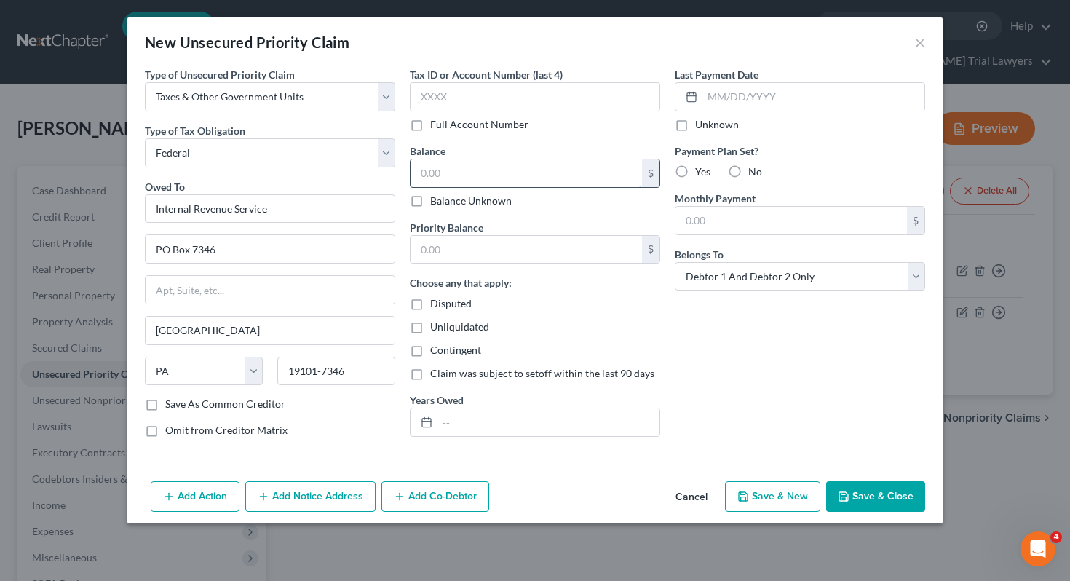
click at [456, 180] on input "text" at bounding box center [525, 173] width 231 height 28
type input "5,000"
click at [448, 423] on input "text" at bounding box center [548, 422] width 222 height 28
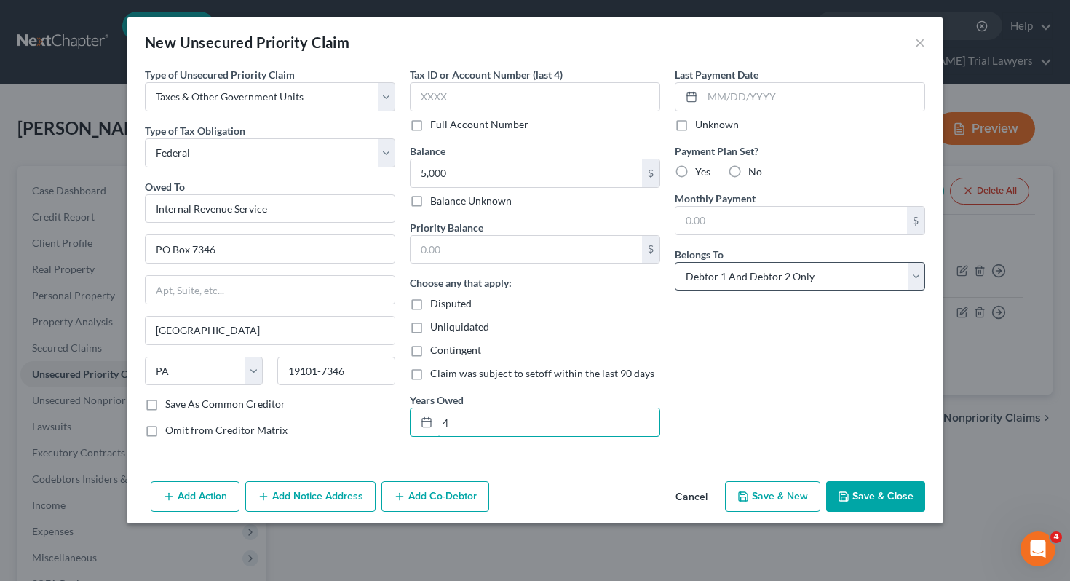
type input "4"
click at [688, 276] on select "Select Debtor 1 Only Debtor 2 Only Debtor 1 And Debtor 2 Only At Least One Of T…" at bounding box center [800, 276] width 250 height 29
select select "0"
click at [859, 500] on button "Save & Close" at bounding box center [875, 496] width 99 height 31
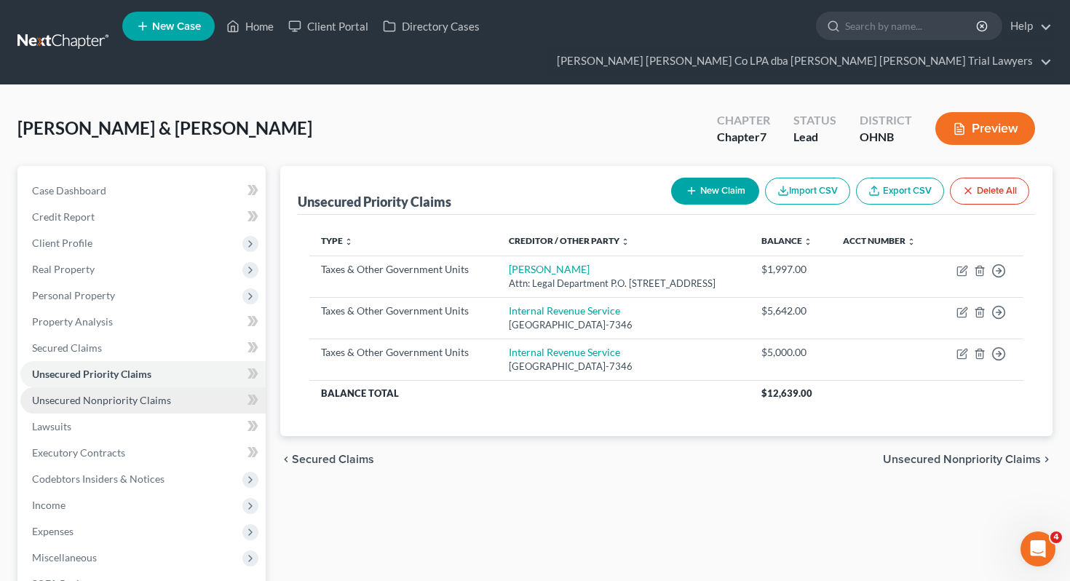
click at [160, 394] on span "Unsecured Nonpriority Claims" at bounding box center [101, 400] width 139 height 12
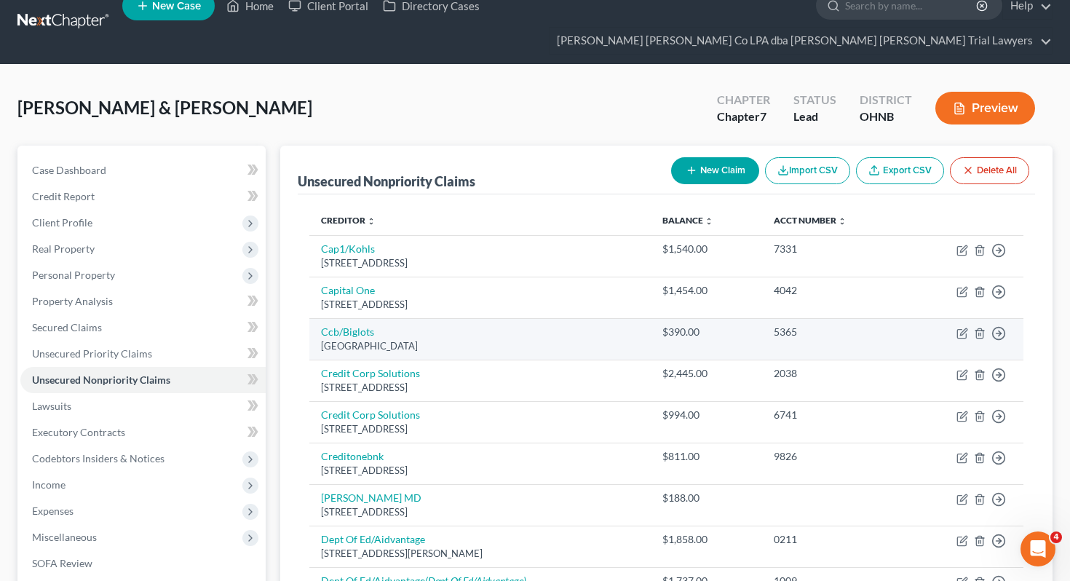
scroll to position [31, 0]
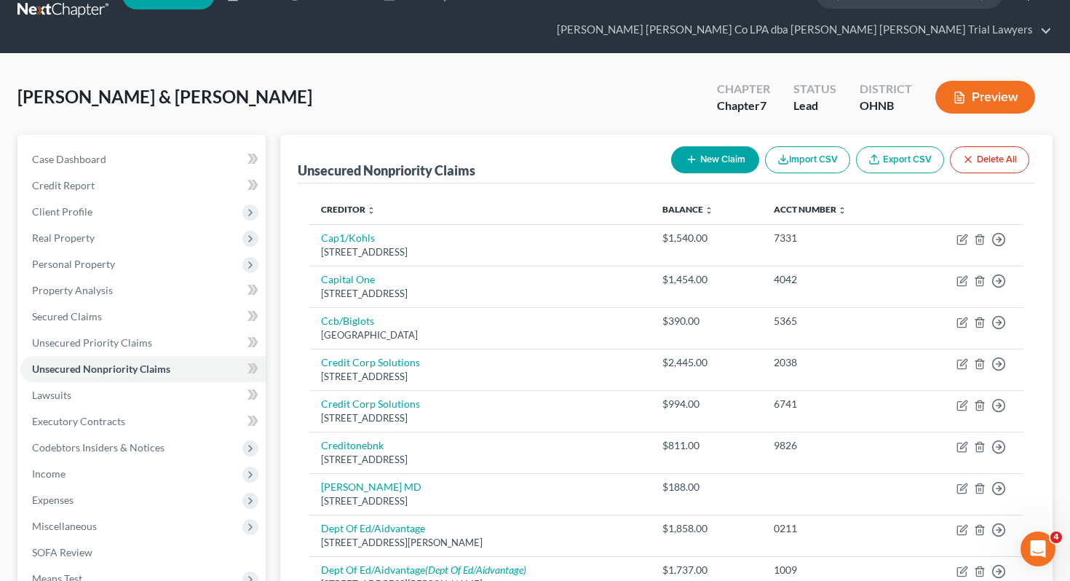
click at [721, 146] on button "New Claim" at bounding box center [715, 159] width 88 height 27
select select "2"
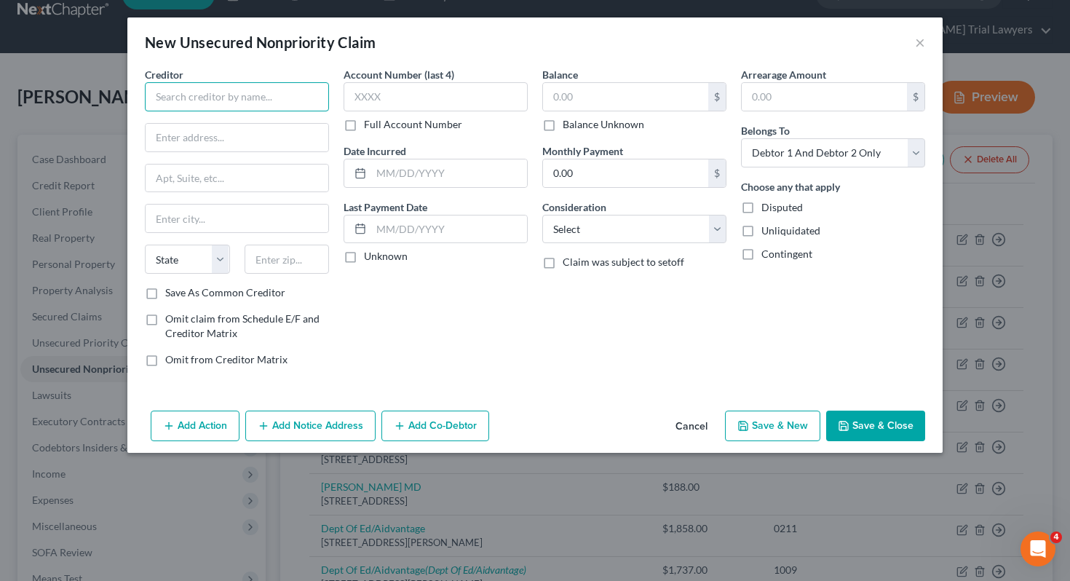
click at [298, 103] on input "text" at bounding box center [237, 96] width 184 height 29
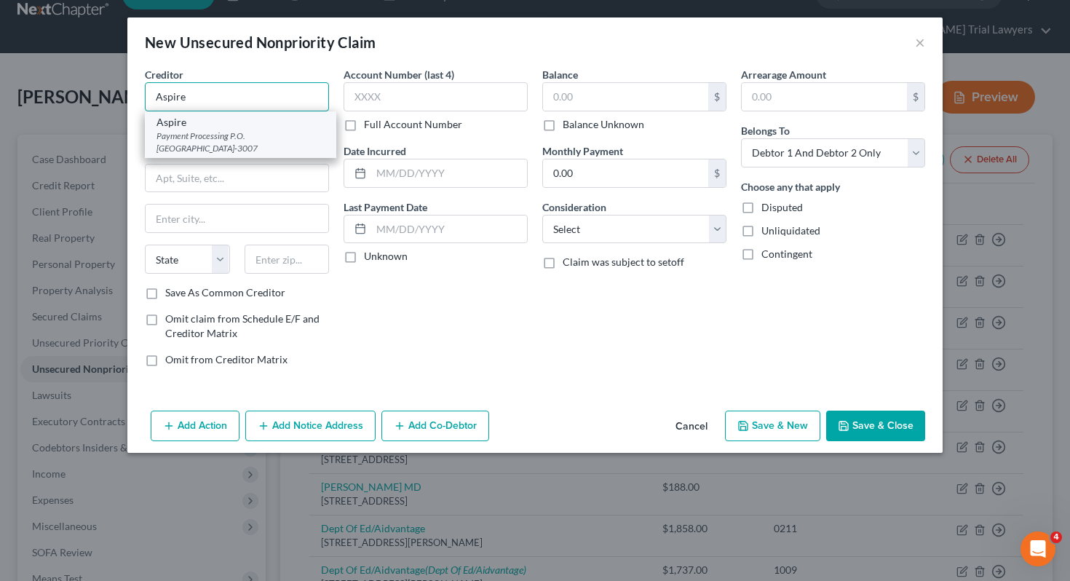
type input "Aspire"
click at [287, 134] on div "Payment Processing P.O. [GEOGRAPHIC_DATA]-3007" at bounding box center [240, 142] width 168 height 25
type input "Payment Processing"
type input "P.O. Box 23007"
type input "Columbus"
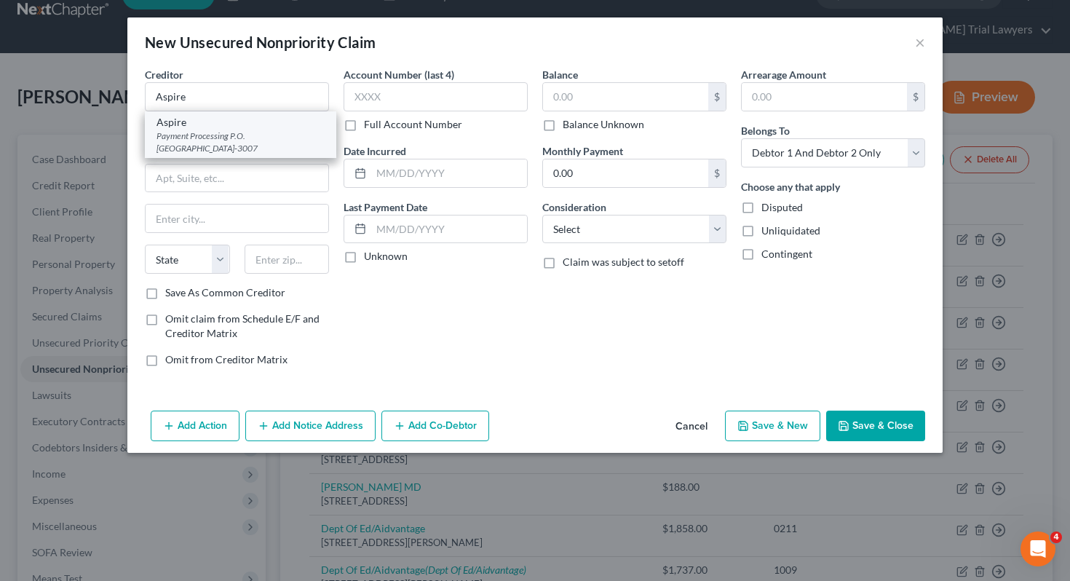
select select "10"
type input "31902-3007"
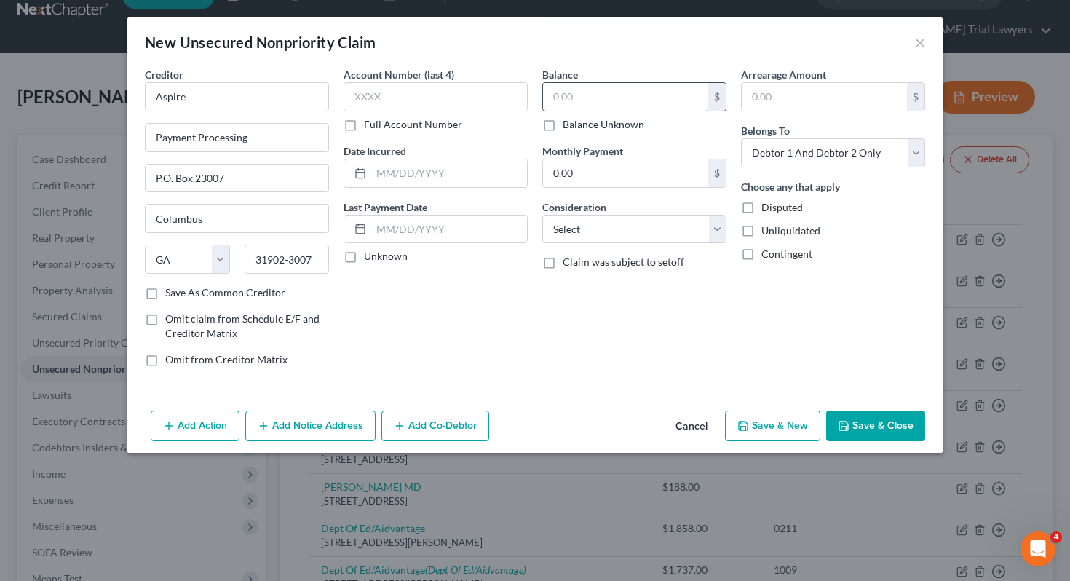
click at [574, 87] on input "text" at bounding box center [625, 97] width 165 height 28
type input "1,760"
click at [699, 226] on select "Select Cable / Satellite Services Collection Agency Credit Card Debt Debt Couns…" at bounding box center [634, 229] width 184 height 29
select select "2"
click at [824, 157] on select "Select Debtor 1 Only Debtor 2 Only Debtor 1 And Debtor 2 Only At Least One Of T…" at bounding box center [833, 152] width 184 height 29
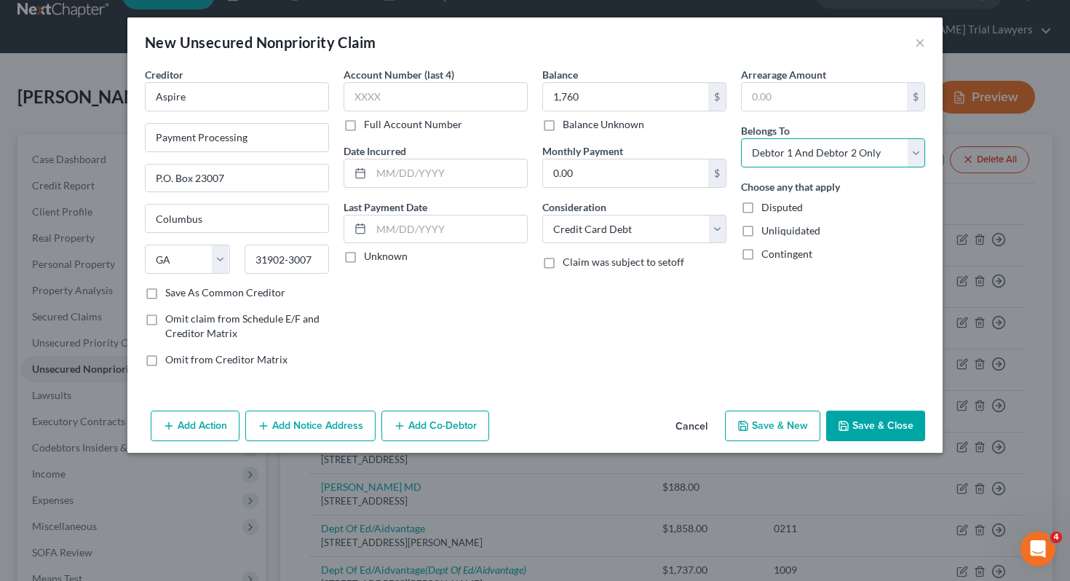
select select "0"
click at [864, 418] on button "Save & Close" at bounding box center [875, 425] width 99 height 31
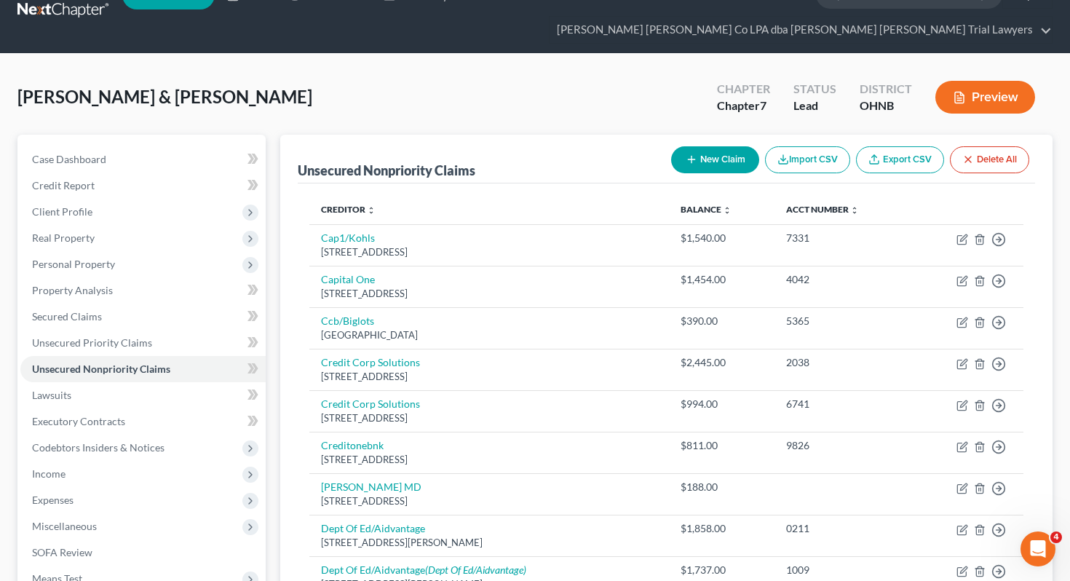
click at [708, 146] on button "New Claim" at bounding box center [715, 159] width 88 height 27
select select "2"
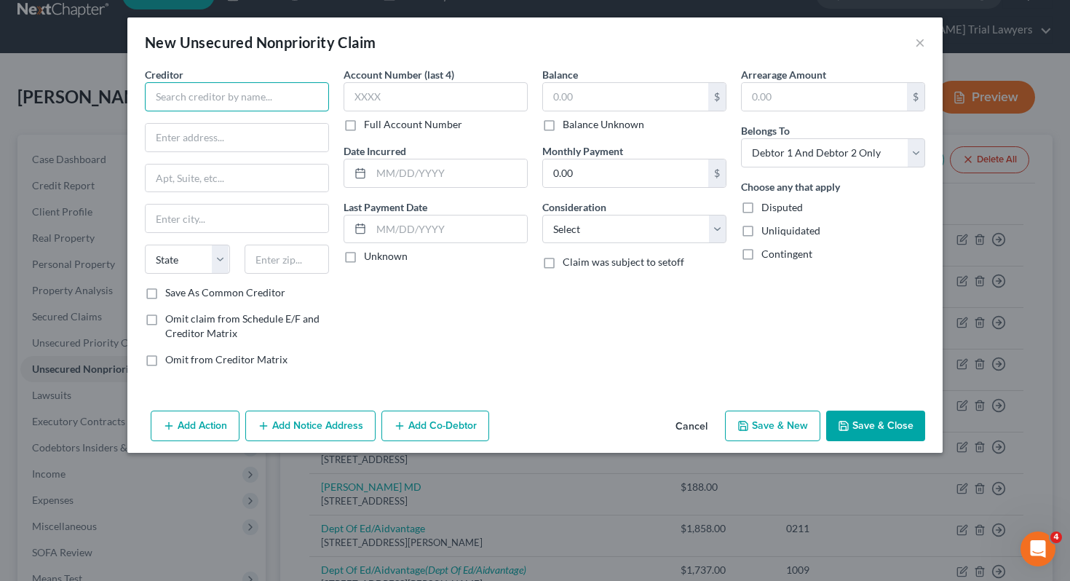
click at [301, 96] on input "text" at bounding box center [237, 96] width 184 height 29
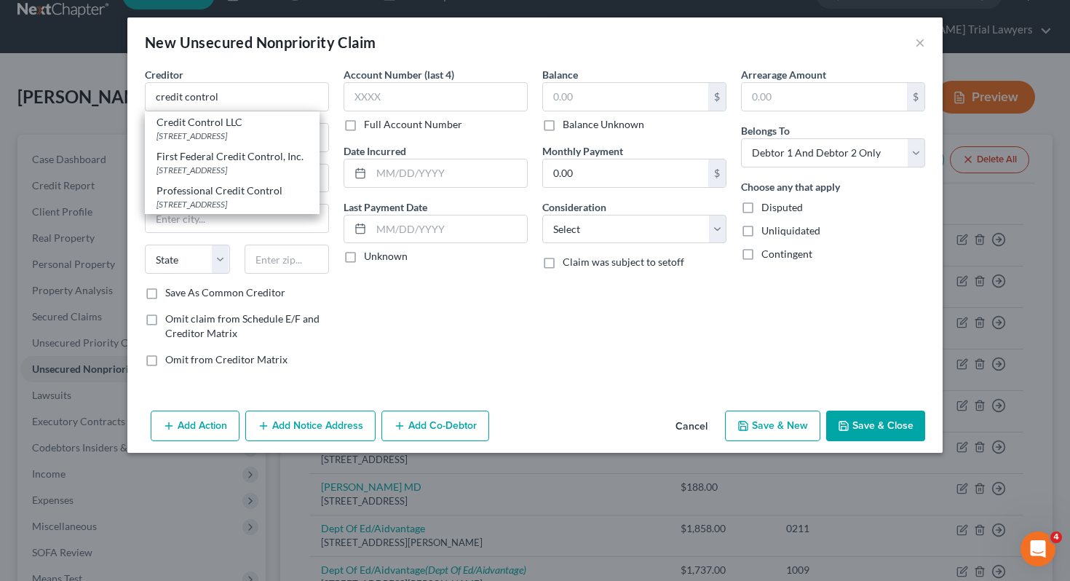
click at [286, 122] on div "Credit Control LLC" at bounding box center [231, 122] width 151 height 15
type input "Credit Control LLC"
type input "[STREET_ADDRESS]"
type input "Suite 330"
type input "[PERSON_NAME]"
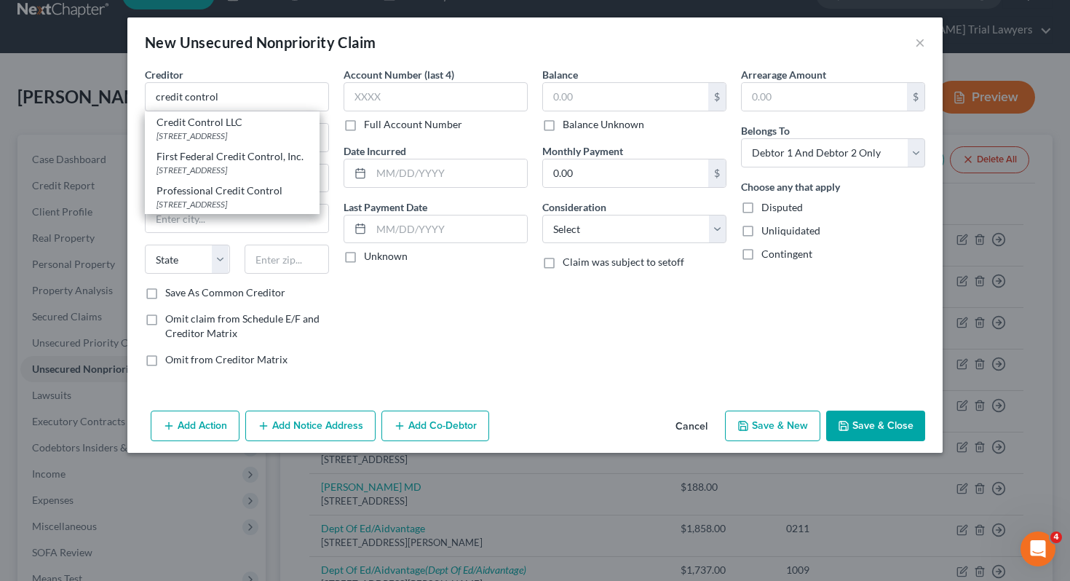
select select "26"
type input "63042"
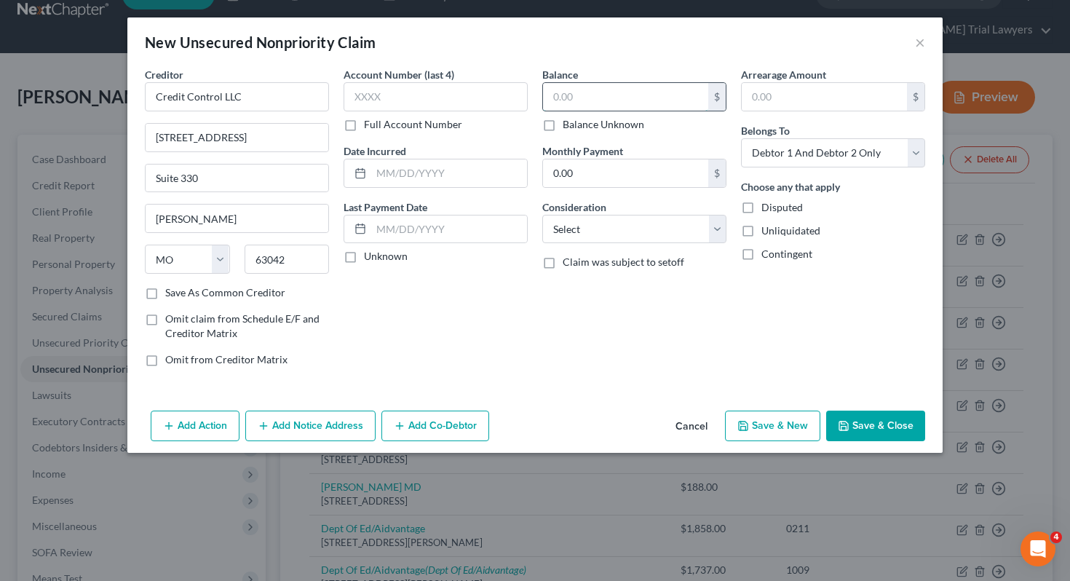
click at [600, 106] on input "text" at bounding box center [625, 97] width 165 height 28
type input "550"
click at [592, 240] on select "Select Cable / Satellite Services Collection Agency Credit Card Debt Debt Couns…" at bounding box center [634, 229] width 184 height 29
select select "2"
click at [848, 409] on div "Add Action Add Notice Address Add Co-Debtor Cancel Save & New Save & Close" at bounding box center [534, 429] width 815 height 48
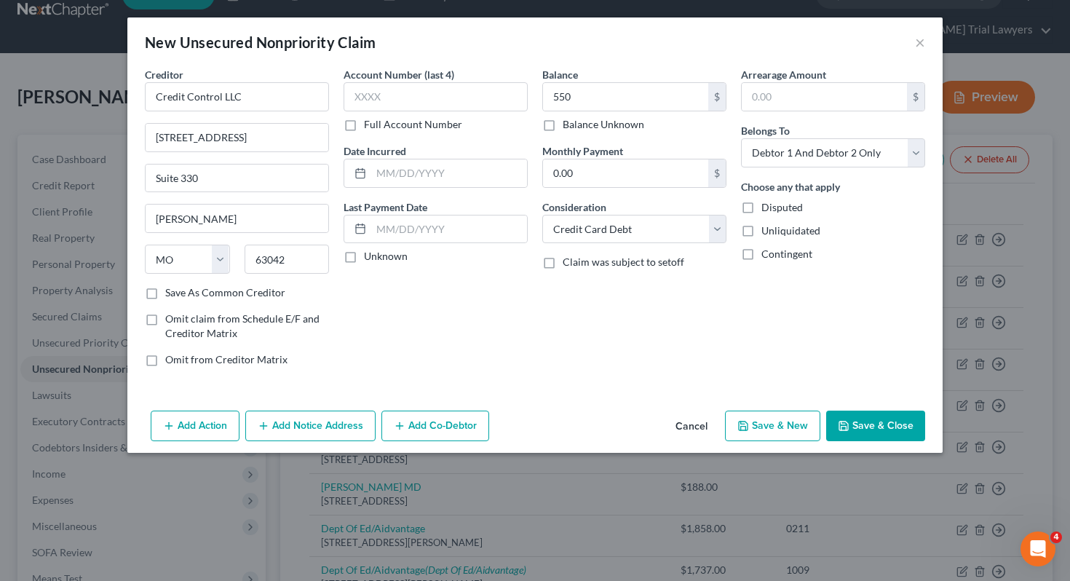
click at [851, 424] on button "Save & Close" at bounding box center [875, 425] width 99 height 31
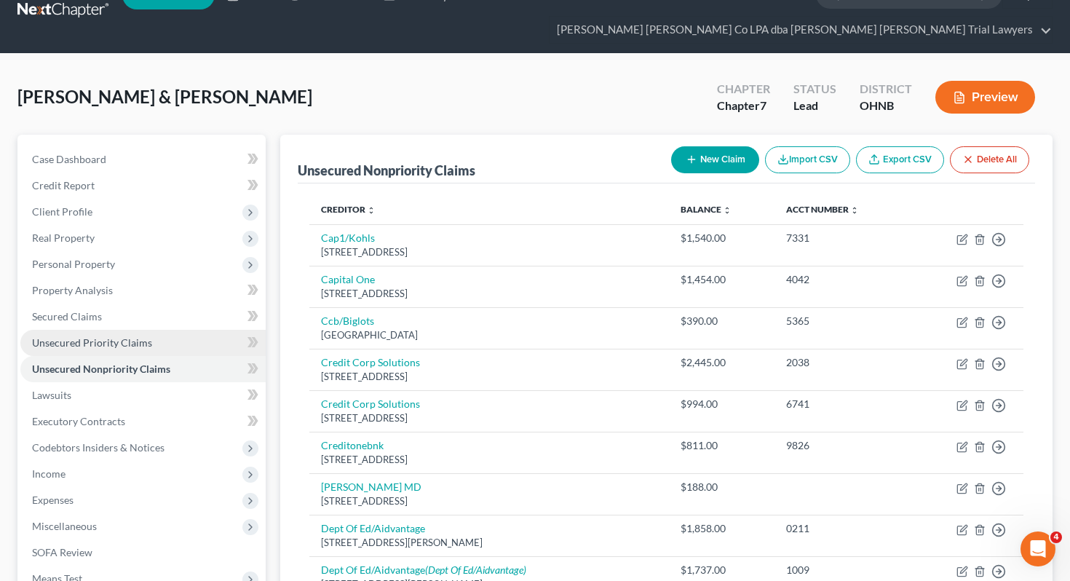
click at [178, 330] on link "Unsecured Priority Claims" at bounding box center [142, 343] width 245 height 26
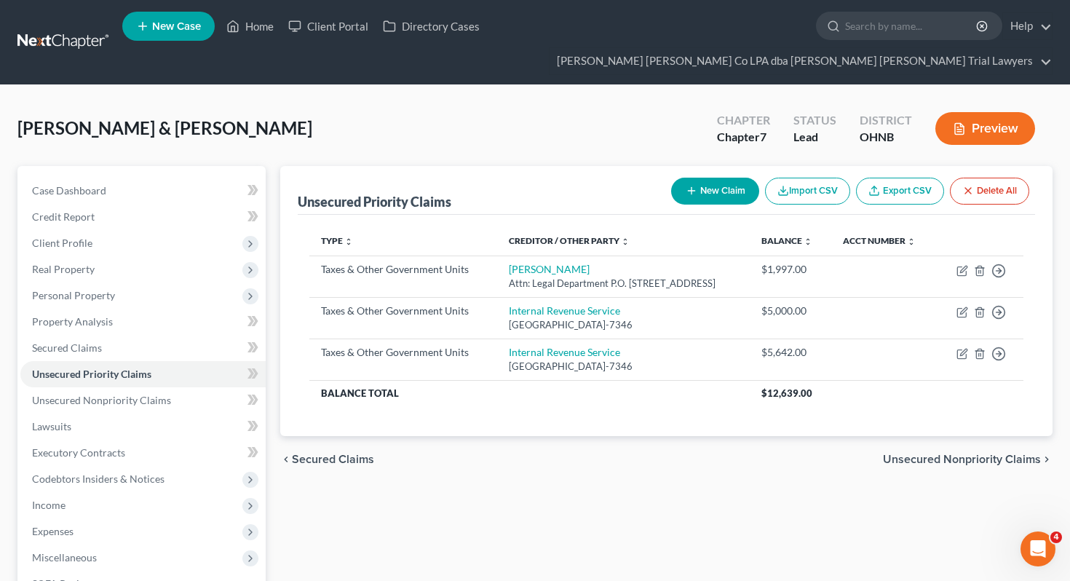
click at [712, 178] on button "New Claim" at bounding box center [715, 191] width 88 height 27
select select "2"
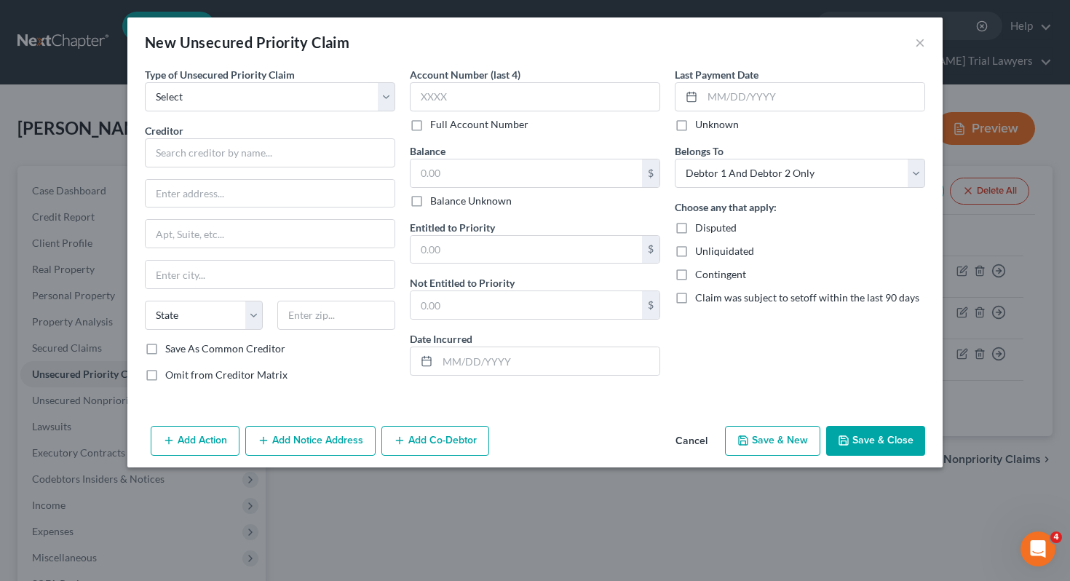
click at [327, 115] on div "Type of Unsecured Priority Claim * Select Taxes & Other Government Units Domest…" at bounding box center [270, 230] width 265 height 327
click at [330, 103] on select "Select Taxes & Other Government Units Domestic Support Obligations Extensions o…" at bounding box center [270, 96] width 250 height 29
select select "0"
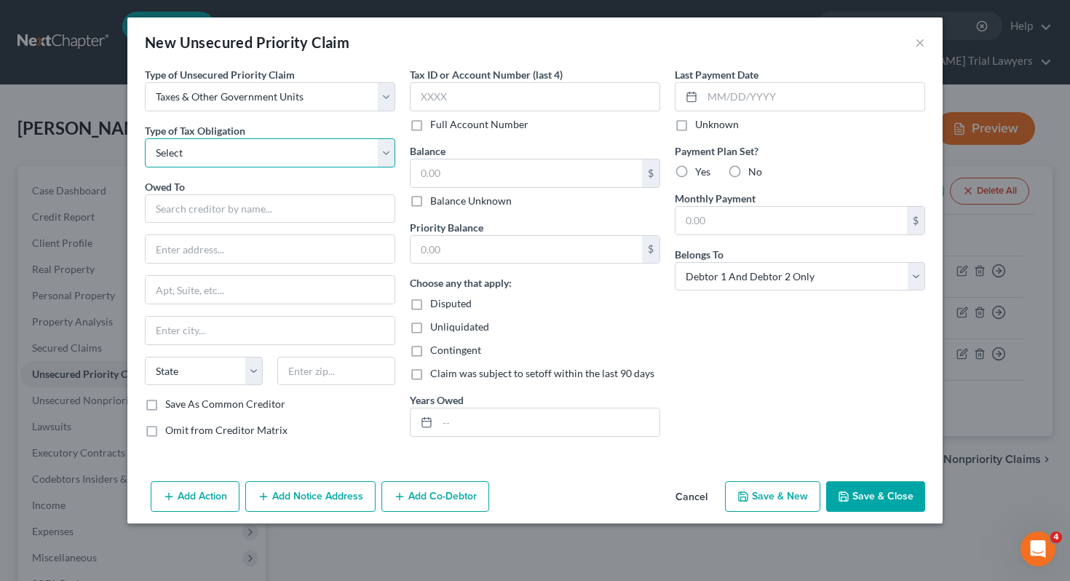
click at [316, 149] on select "Select Federal City State Franchise Tax Board Other" at bounding box center [270, 152] width 250 height 29
select select "4"
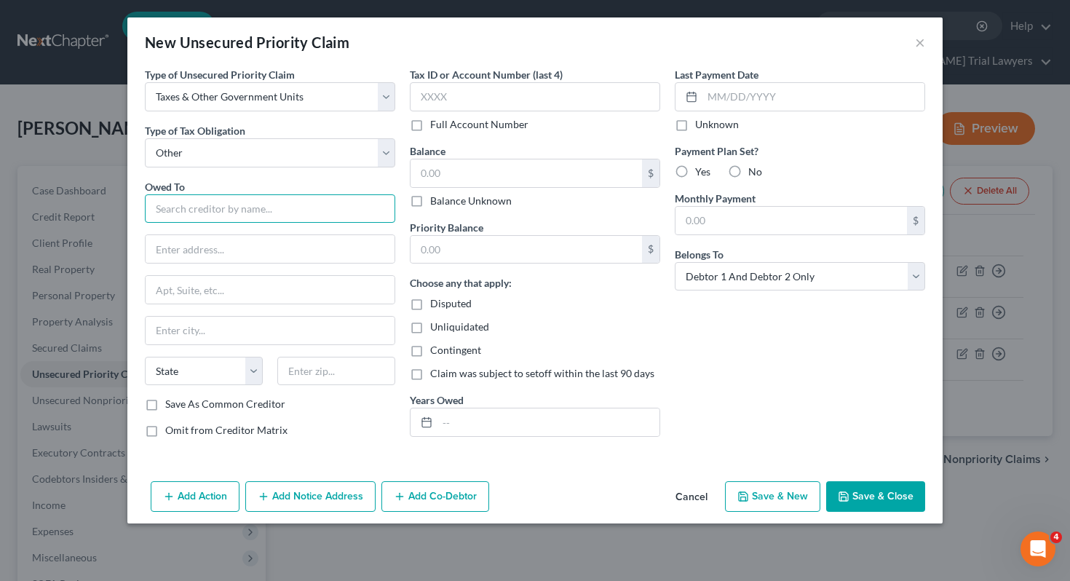
click at [293, 203] on input "text" at bounding box center [270, 208] width 250 height 29
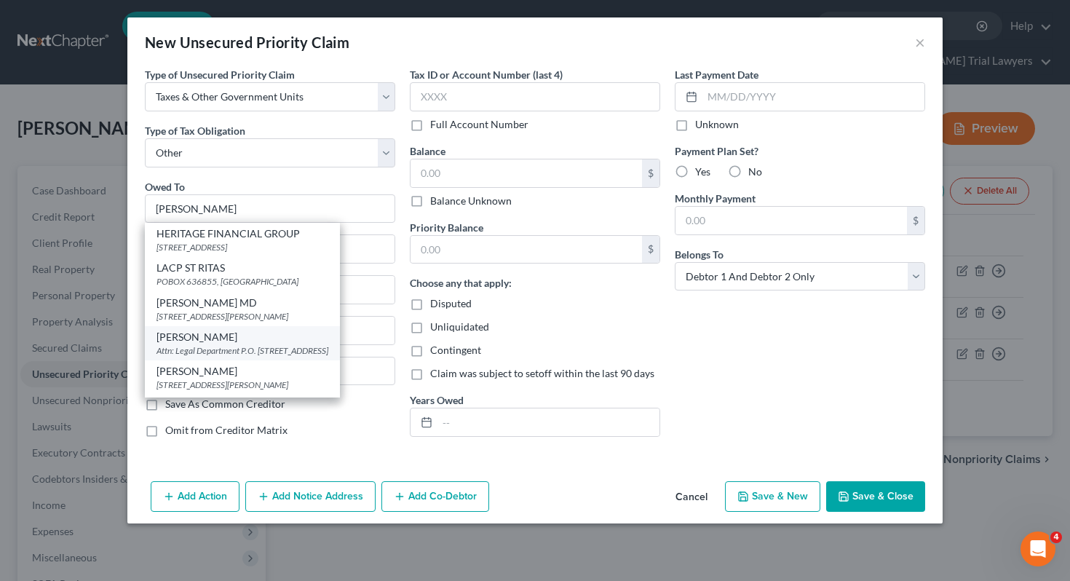
click at [261, 353] on div "Attn: Legal Department P.O. [STREET_ADDRESS]" at bounding box center [242, 350] width 172 height 12
type input "[PERSON_NAME]"
type input "Attn: Legal Department"
type input "P.O. Box 470537"
type input "[GEOGRAPHIC_DATA]"
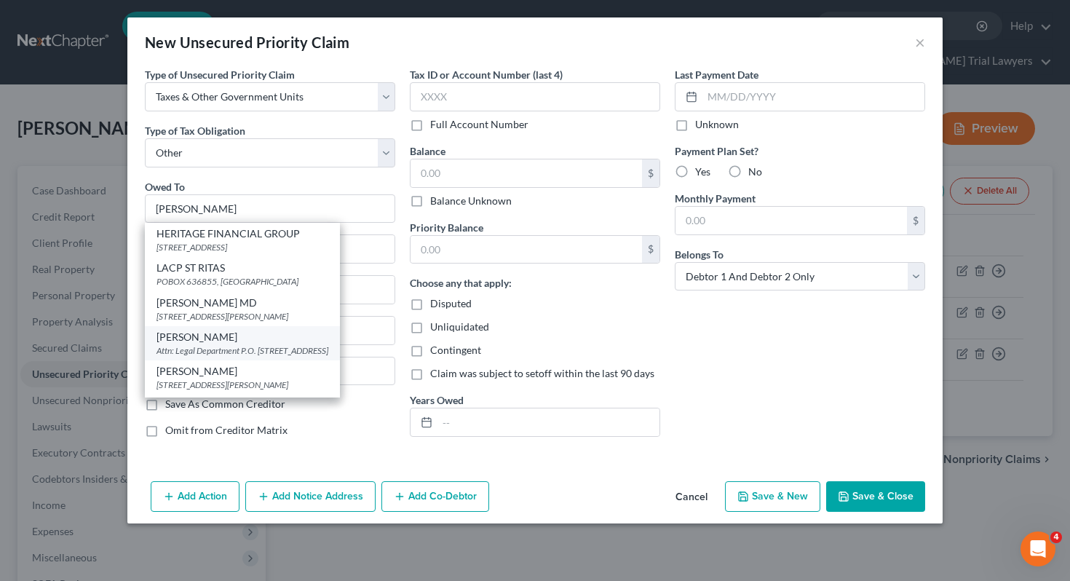
select select "36"
type input "44147-0537"
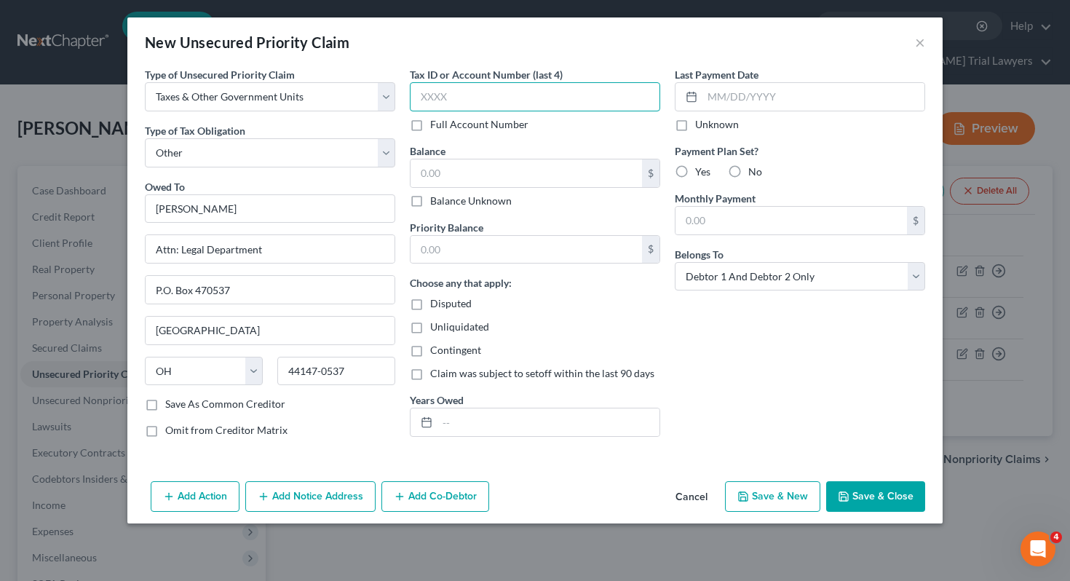
click at [545, 84] on input "text" at bounding box center [535, 96] width 250 height 29
type input "2052"
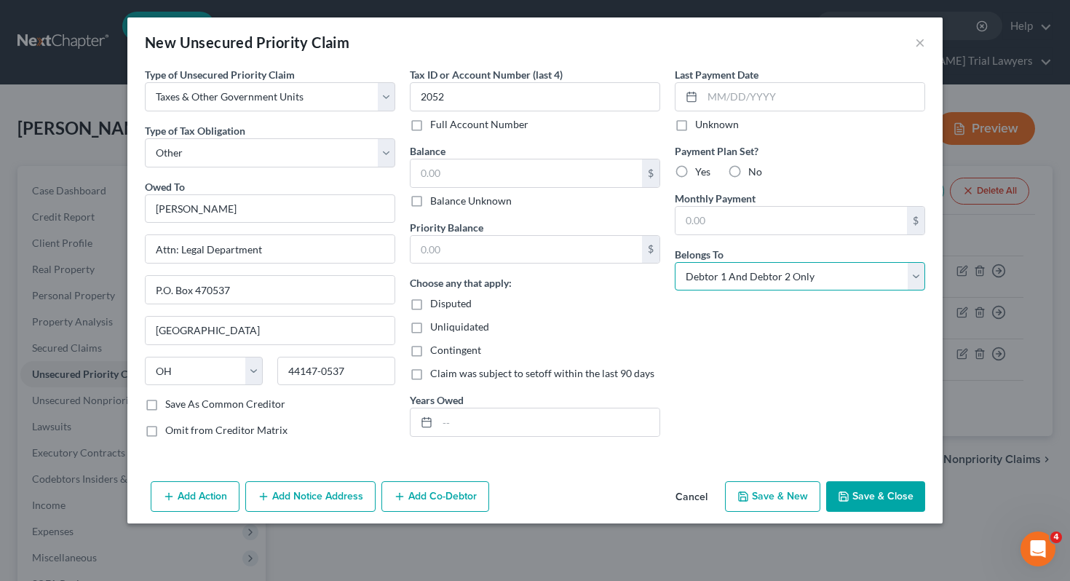
click at [731, 271] on select "Select Debtor 1 Only Debtor 2 Only Debtor 1 And Debtor 2 Only At Least One Of T…" at bounding box center [800, 276] width 250 height 29
select select "0"
click at [880, 493] on button "Save & Close" at bounding box center [875, 496] width 99 height 31
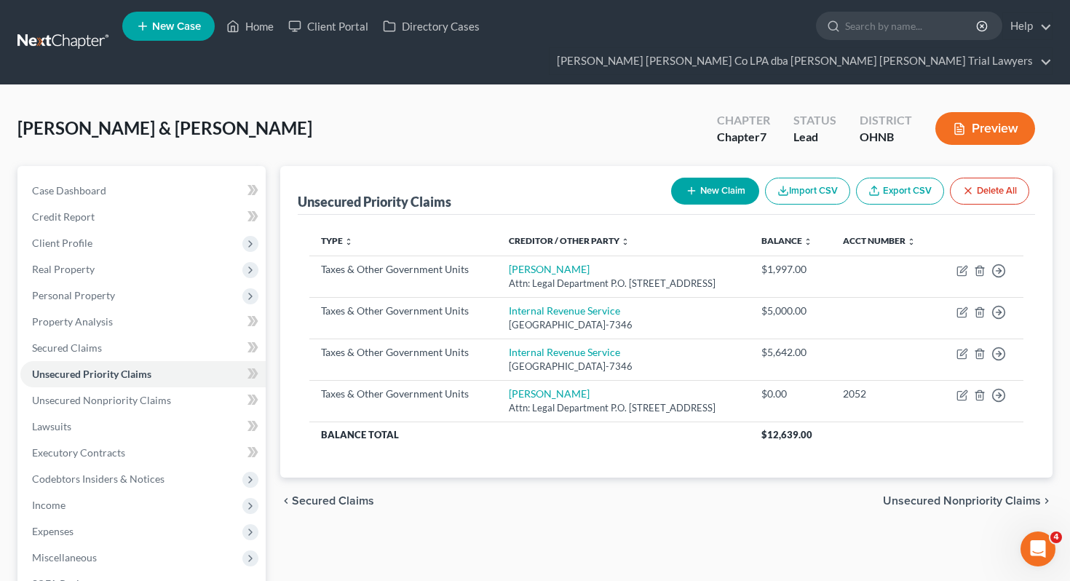
click at [692, 185] on icon "button" at bounding box center [691, 191] width 12 height 12
select select "2"
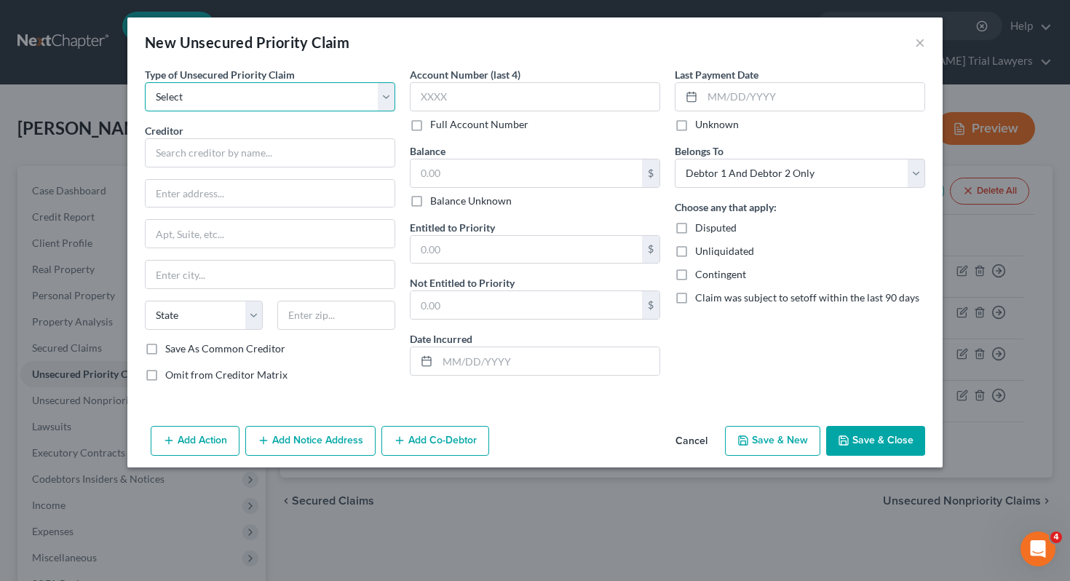
click at [236, 95] on select "Select Taxes & Other Government Units Domestic Support Obligations Extensions o…" at bounding box center [270, 96] width 250 height 29
select select "0"
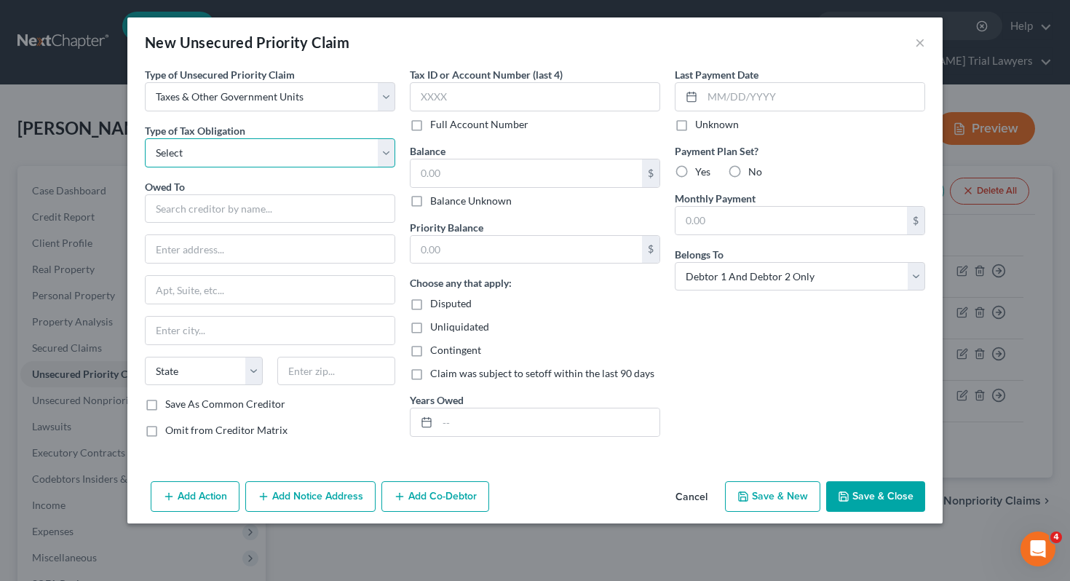
click at [214, 156] on select "Select Federal City State Franchise Tax Board Other" at bounding box center [270, 152] width 250 height 29
select select "2"
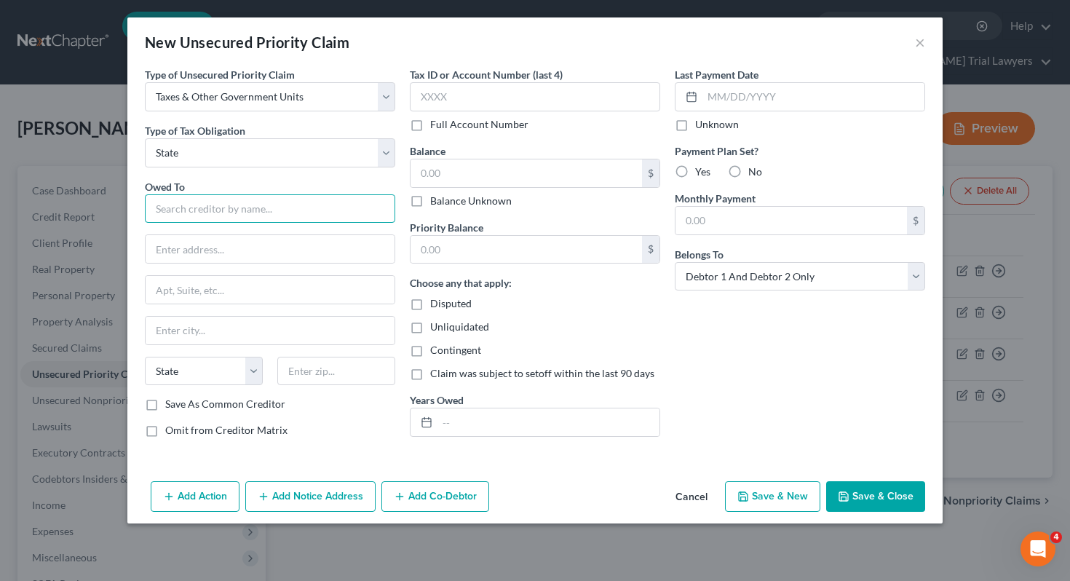
click at [231, 207] on input "text" at bounding box center [270, 208] width 250 height 29
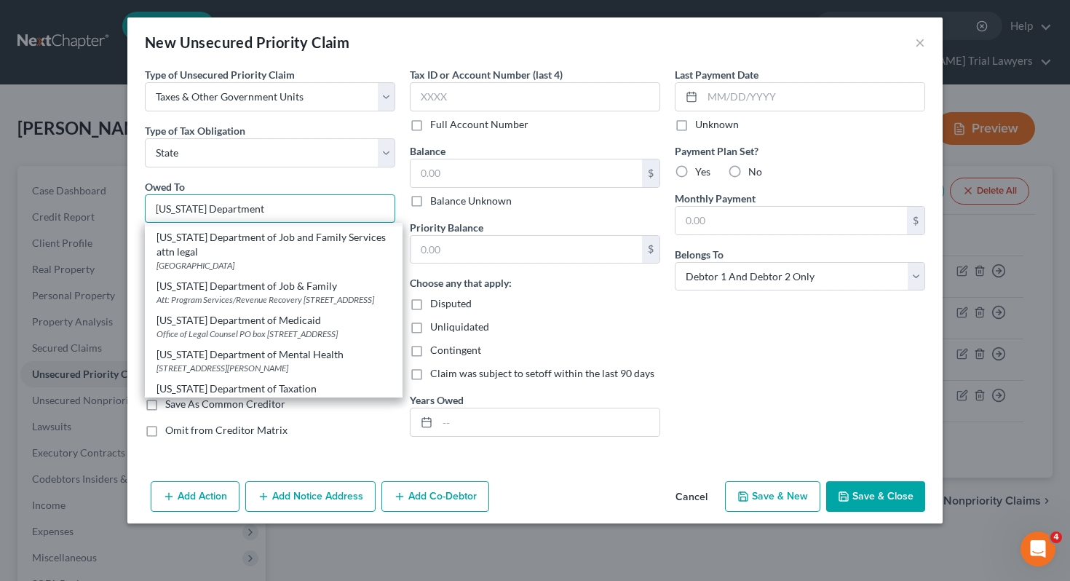
scroll to position [130, 0]
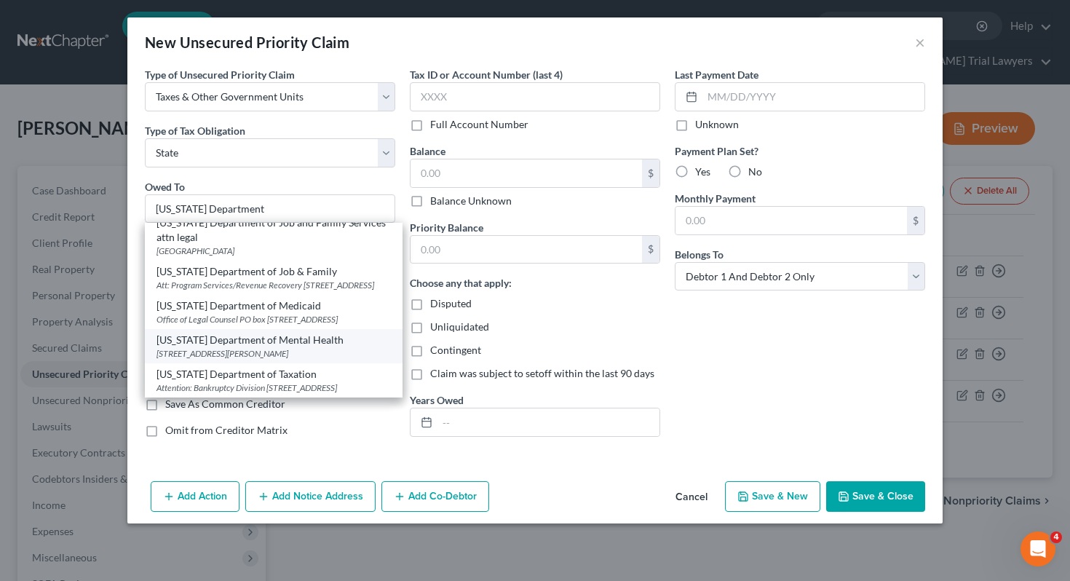
click at [233, 348] on div "[US_STATE] Department of Mental Health [STREET_ADDRESS][PERSON_NAME]" at bounding box center [274, 346] width 258 height 34
type input "[US_STATE] Department of Mental Health"
type input "[STREET_ADDRESS][PERSON_NAME]"
type input "Sandusky"
select select "36"
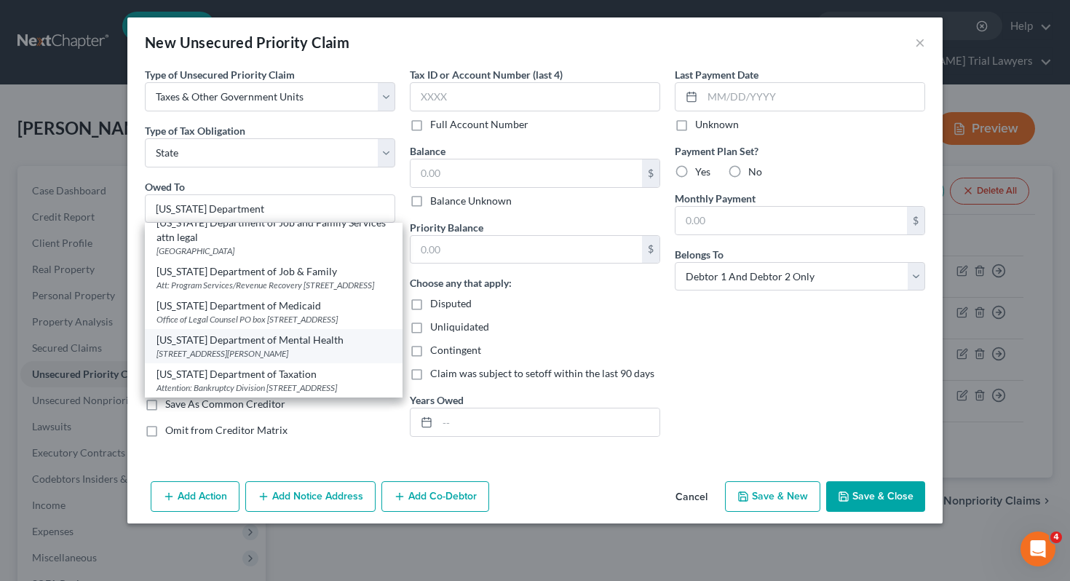
type input "44870-0000"
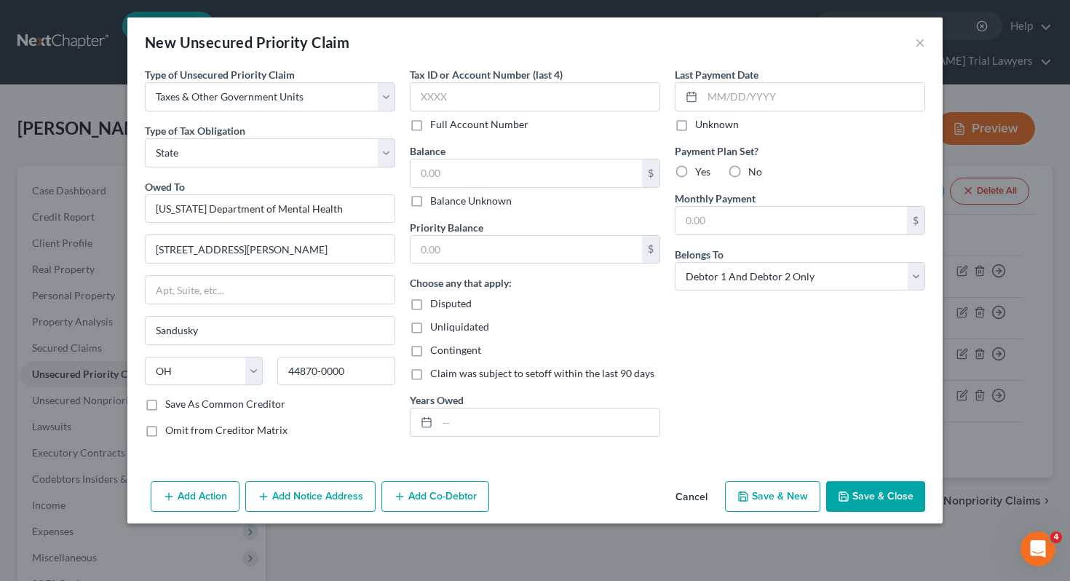
scroll to position [0, 0]
click at [317, 202] on input "[US_STATE] Department of Mental Health" at bounding box center [270, 208] width 250 height 29
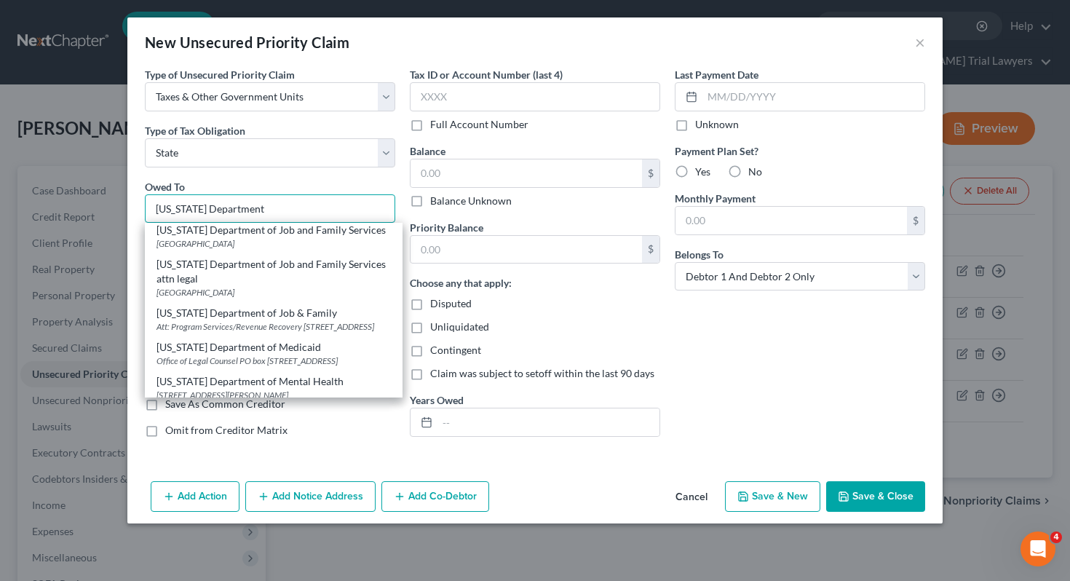
scroll to position [130, 0]
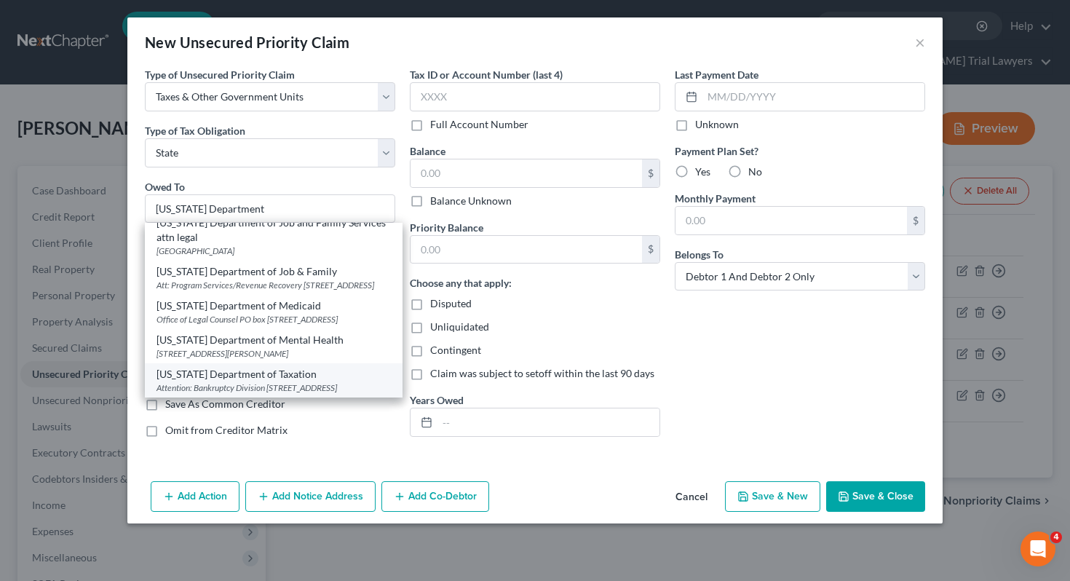
click at [308, 367] on div "[US_STATE] Department of Taxation" at bounding box center [273, 374] width 234 height 15
type input "[US_STATE] Department of Taxation"
type input "Attention: Bankruptcy Division"
type input "PO Box 530"
type input "Columbus"
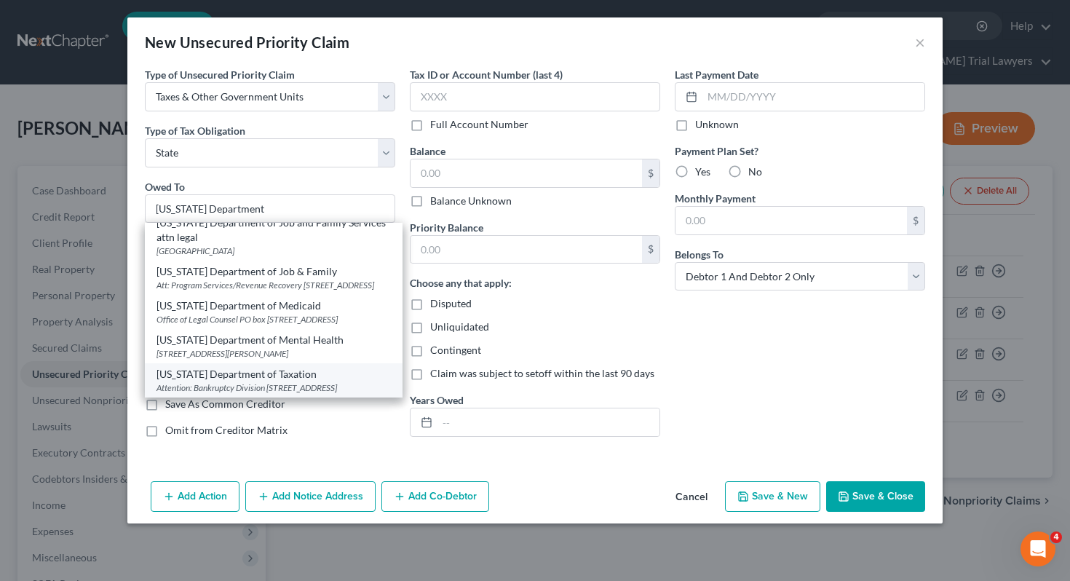
type input "43216-0530"
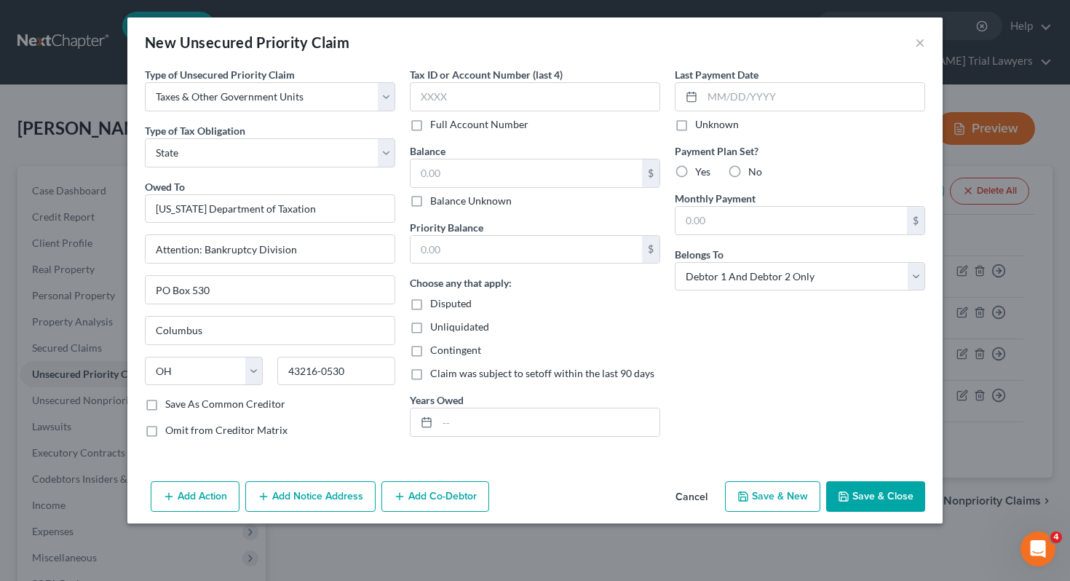
scroll to position [0, 0]
click at [514, 246] on input "text" at bounding box center [525, 250] width 231 height 28
click at [496, 171] on input "text" at bounding box center [525, 173] width 231 height 28
type input "2,431"
click at [710, 295] on div "Last Payment Date Unknown Payment Plan Set? Yes No Monthly Payment $ Belongs To…" at bounding box center [799, 258] width 265 height 382
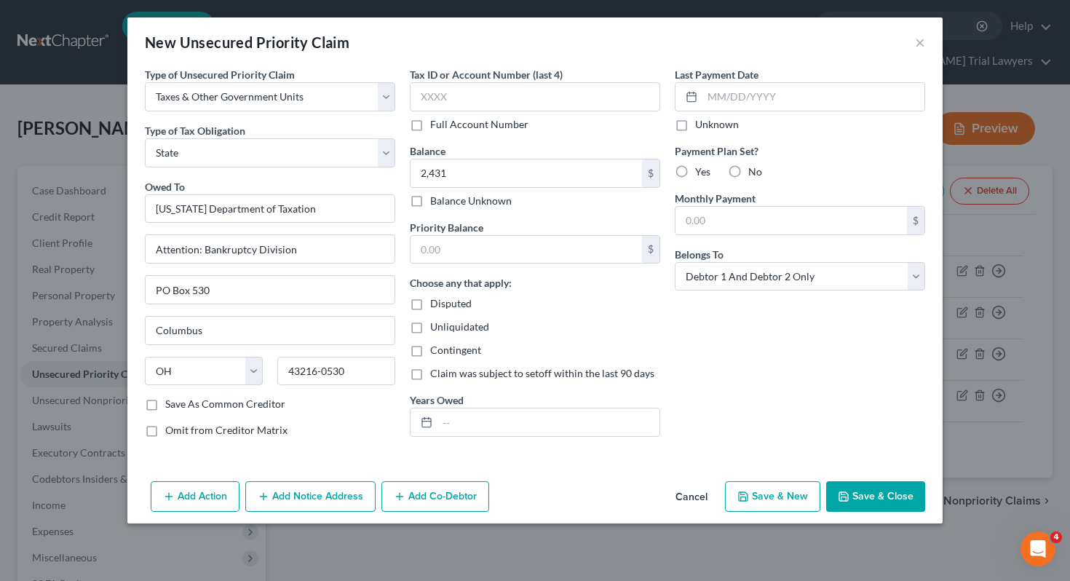
click at [710, 292] on div "Last Payment Date Unknown Payment Plan Set? Yes No Monthly Payment $ Belongs To…" at bounding box center [799, 258] width 265 height 382
click at [709, 281] on select "Select Debtor 1 Only Debtor 2 Only Debtor 1 And Debtor 2 Only At Least One Of T…" at bounding box center [800, 276] width 250 height 29
select select "0"
click at [886, 485] on button "Save & Close" at bounding box center [875, 496] width 99 height 31
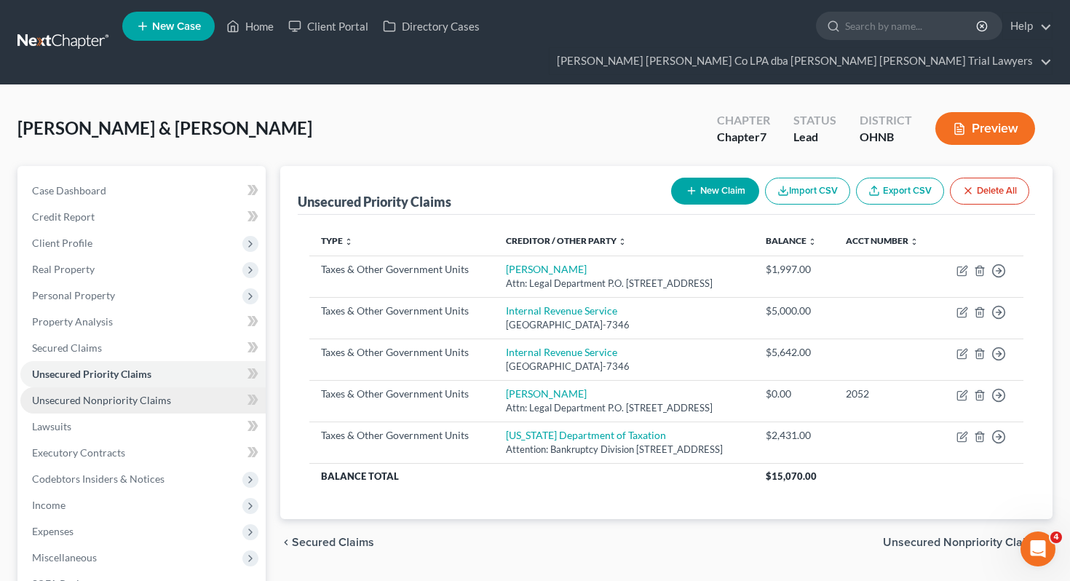
click at [211, 387] on link "Unsecured Nonpriority Claims" at bounding box center [142, 400] width 245 height 26
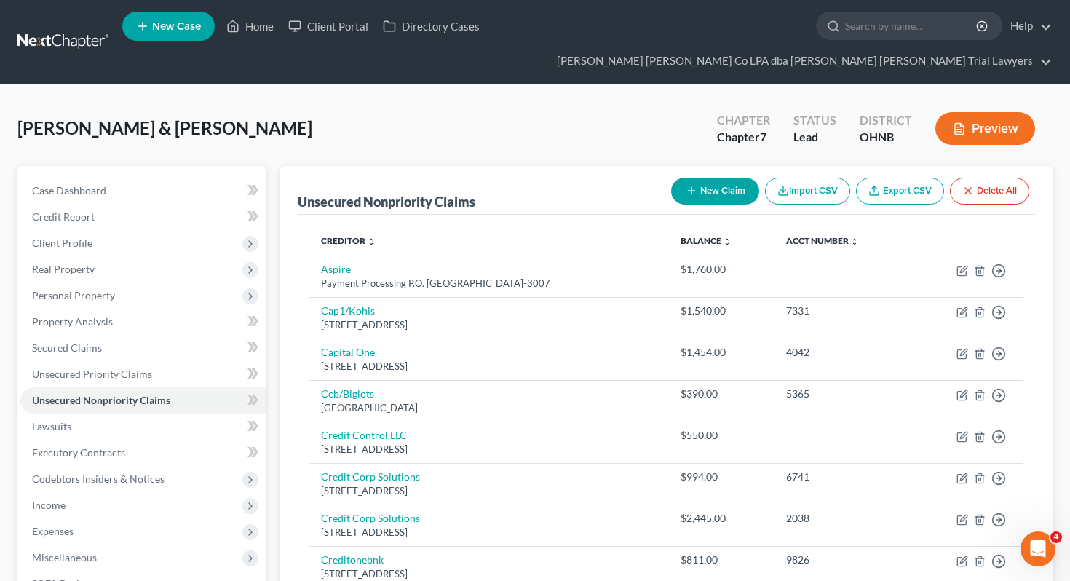
click at [691, 178] on button "New Claim" at bounding box center [715, 191] width 88 height 27
select select "2"
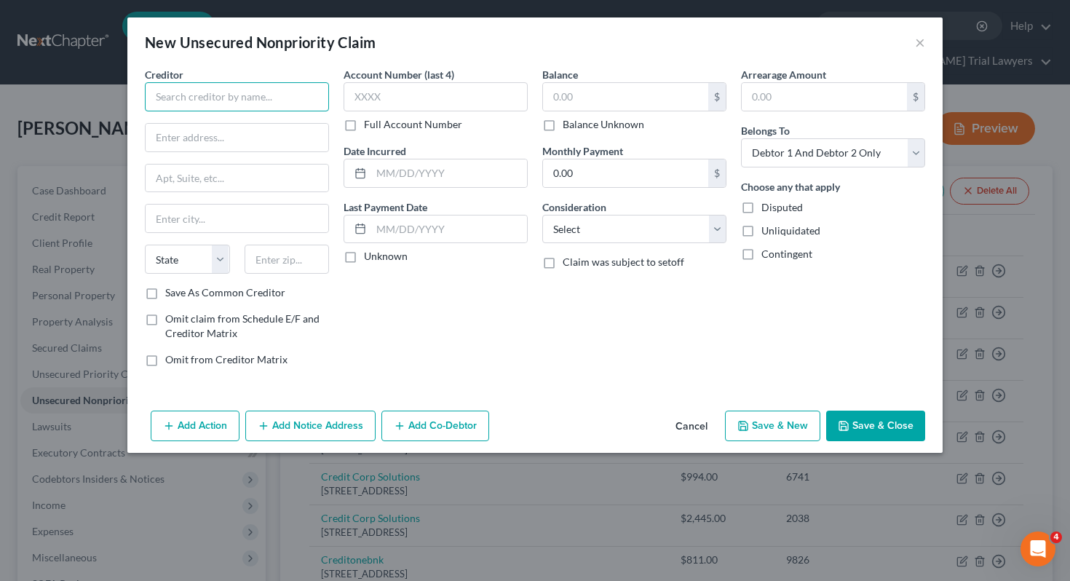
click at [214, 106] on input "text" at bounding box center [237, 96] width 184 height 29
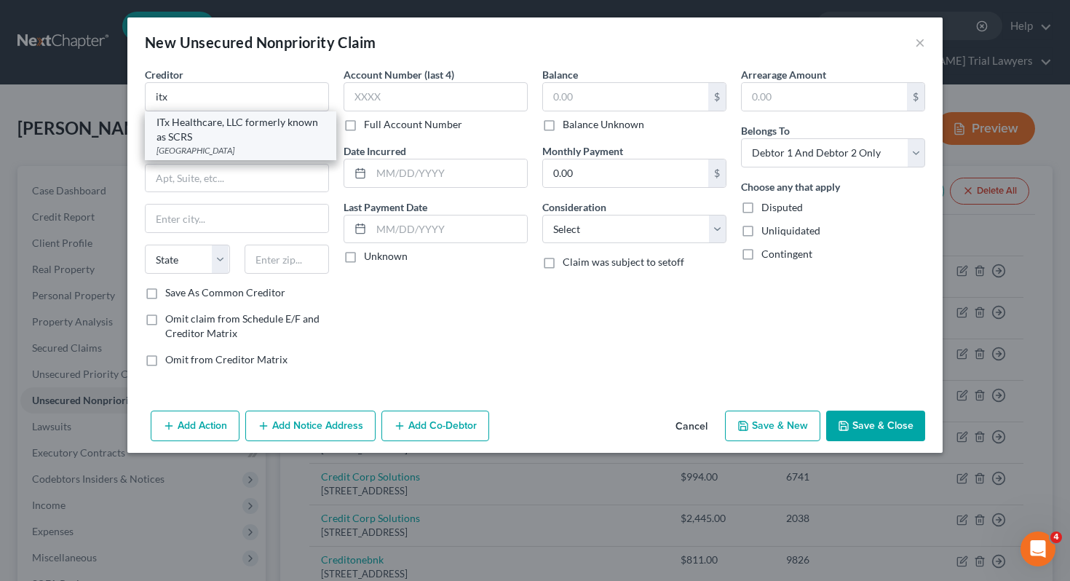
click at [211, 127] on div "ITx Healthcare, LLC formerly known as SCRS" at bounding box center [240, 129] width 168 height 29
type input "ITx Healthcare, LLC formerly known as SCRS"
type input "PO Box 360"
type input "Findlay"
select select "36"
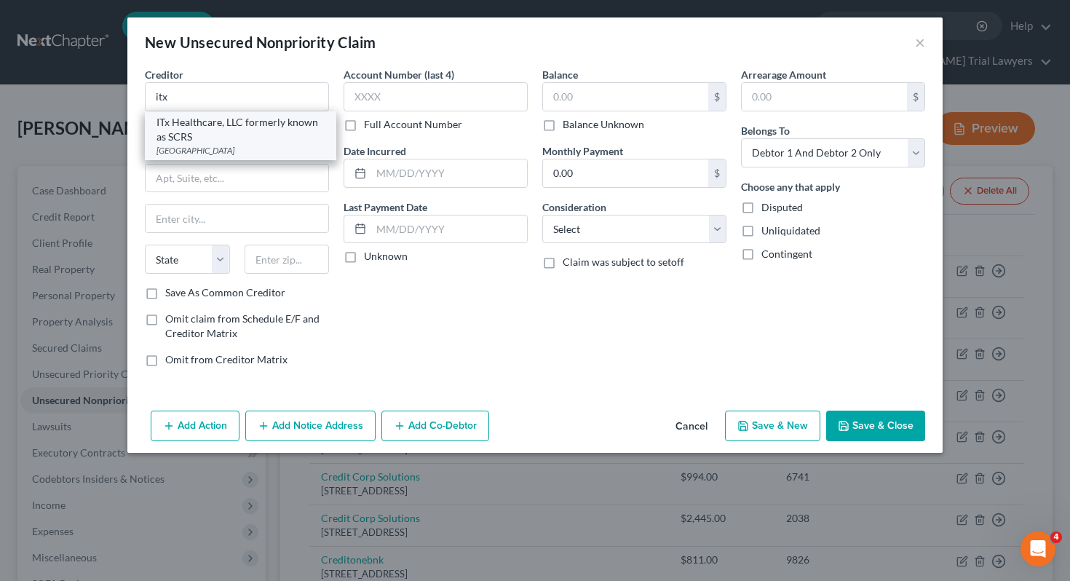
type input "45839"
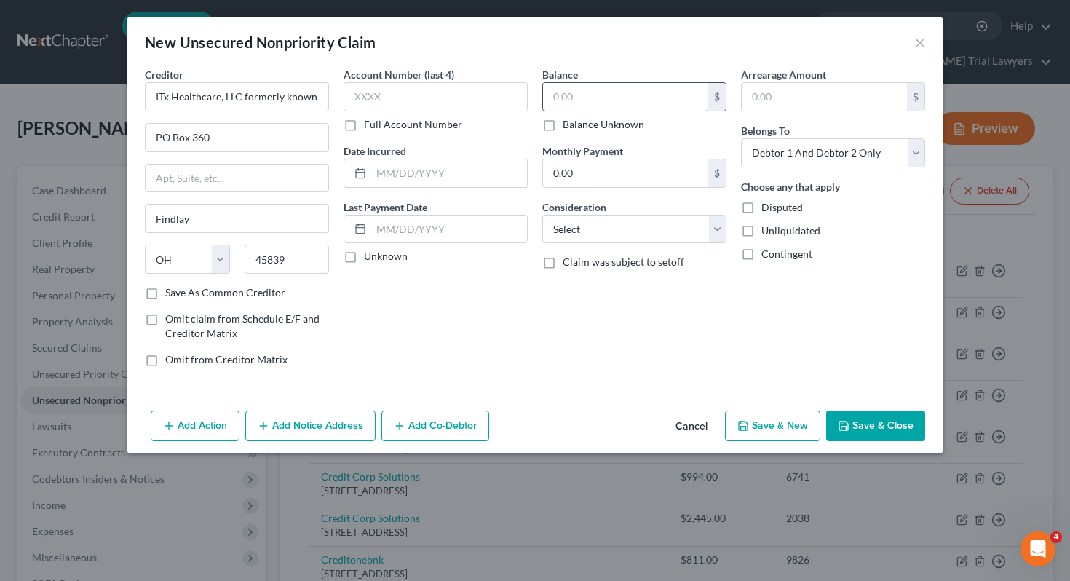
click at [602, 85] on input "text" at bounding box center [625, 97] width 165 height 28
type input "2,000"
click at [603, 228] on select "Select Cable / Satellite Services Collection Agency Credit Card Debt Debt Couns…" at bounding box center [634, 229] width 184 height 29
select select "9"
click at [857, 413] on button "Save & Close" at bounding box center [875, 425] width 99 height 31
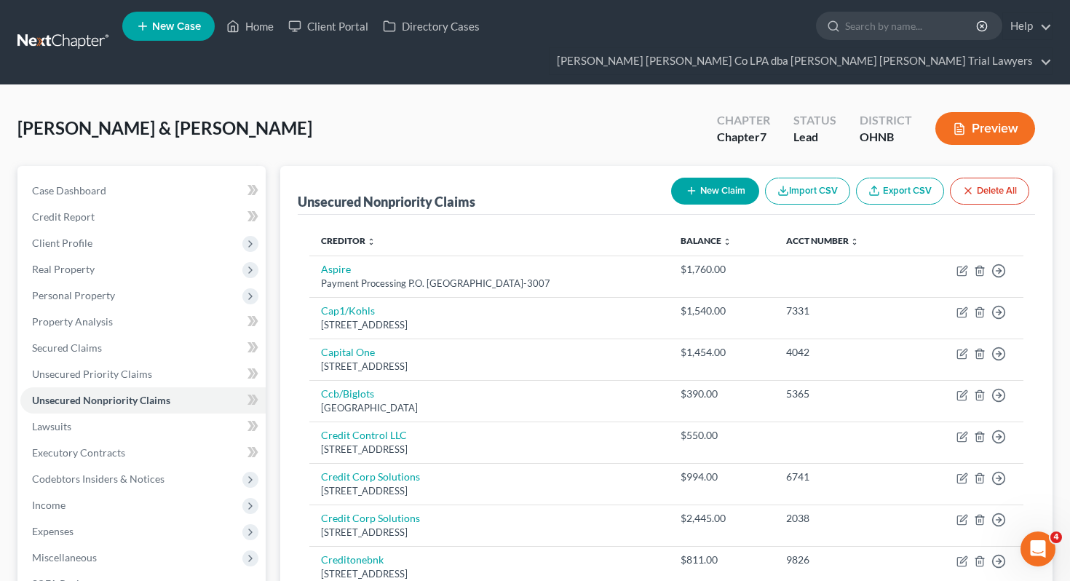
click at [700, 178] on button "New Claim" at bounding box center [715, 191] width 88 height 27
select select "2"
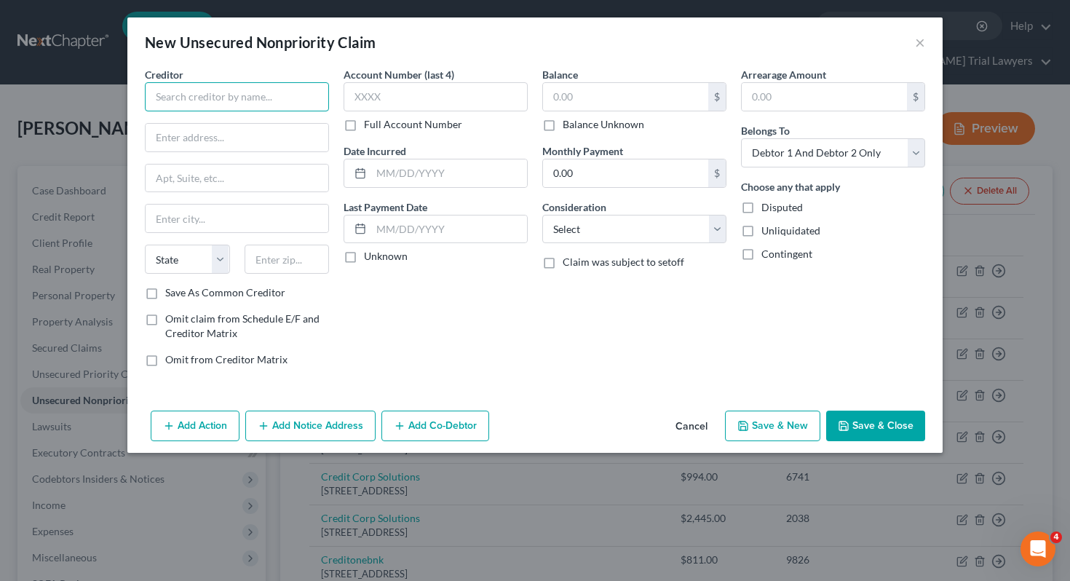
click at [301, 100] on input "text" at bounding box center [237, 96] width 184 height 29
type input "h"
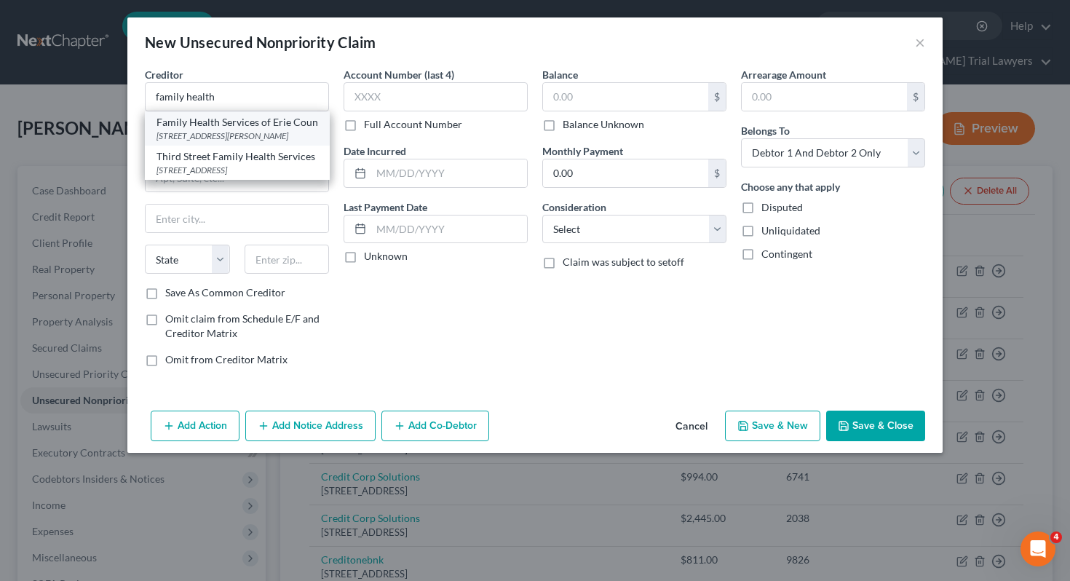
click at [277, 140] on div "[STREET_ADDRESS][PERSON_NAME]" at bounding box center [237, 136] width 162 height 12
type input "Family Health Services of Erie Coun"
type input "[STREET_ADDRESS][PERSON_NAME]"
type input "Sandusky"
select select "36"
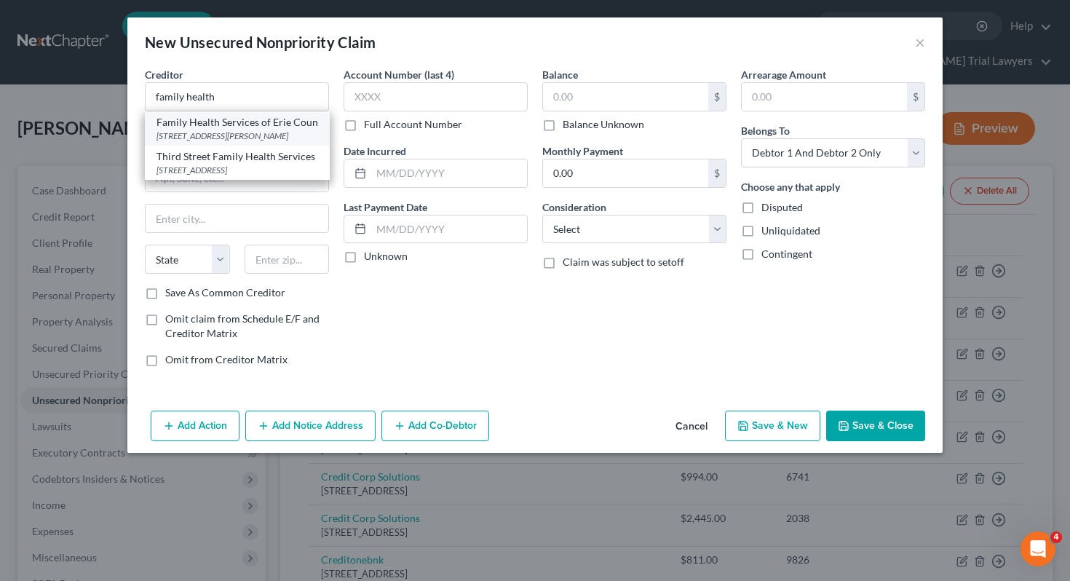
type input "44870-0000"
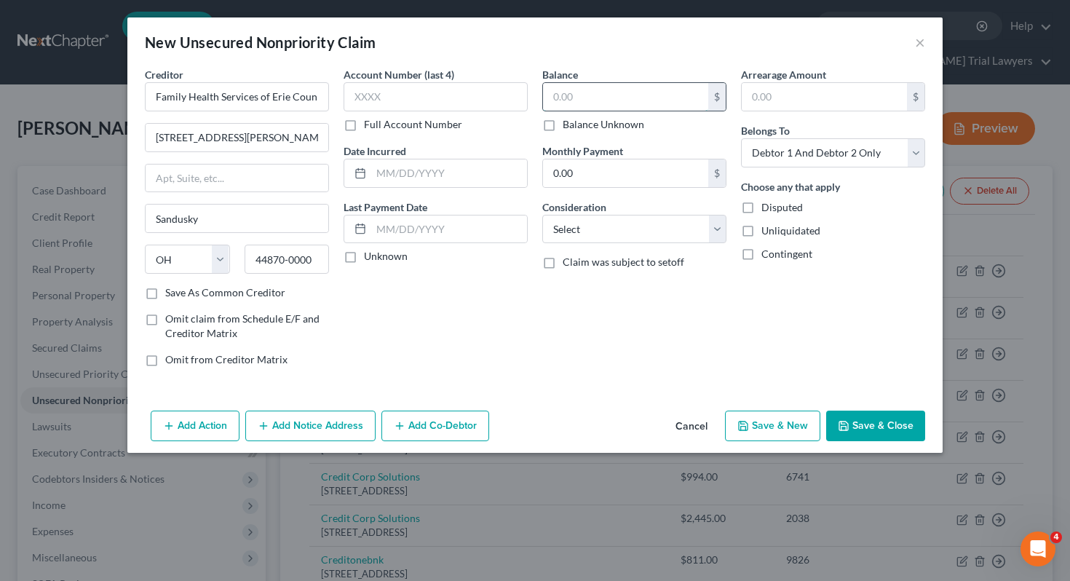
click at [578, 96] on input "text" at bounding box center [625, 97] width 165 height 28
type input "40"
click at [586, 234] on select "Select Cable / Satellite Services Collection Agency Credit Card Debt Debt Couns…" at bounding box center [634, 229] width 184 height 29
select select "9"
click at [819, 124] on div "Belongs To * Select Debtor 1 Only Debtor 2 Only Debtor 1 And Debtor 2 Only At L…" at bounding box center [833, 145] width 184 height 44
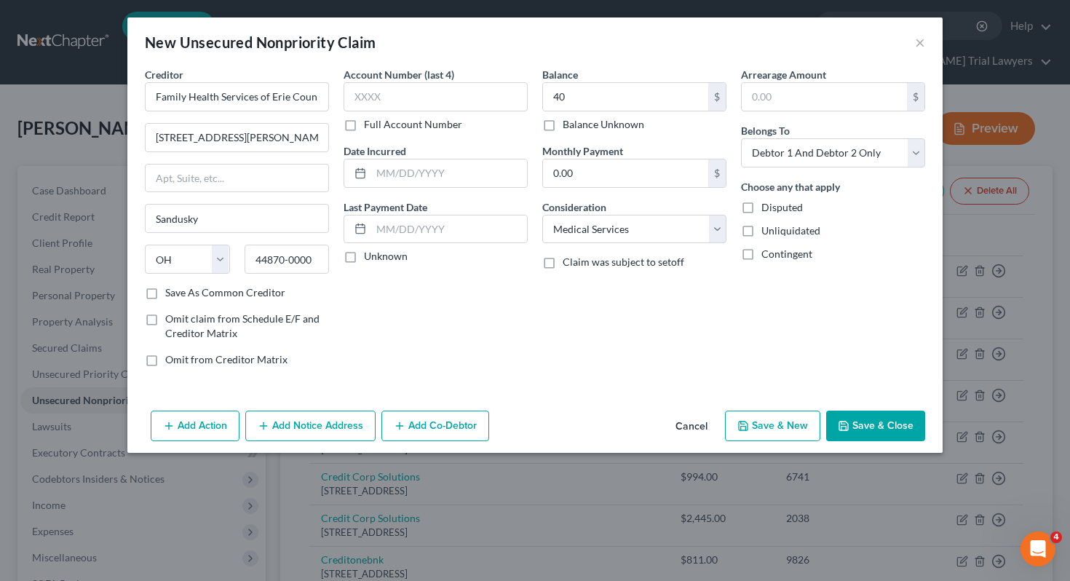
click at [819, 138] on div "Belongs To * Select Debtor 1 Only Debtor 2 Only Debtor 1 And Debtor 2 Only At L…" at bounding box center [833, 145] width 184 height 44
click at [819, 148] on select "Select Debtor 1 Only Debtor 2 Only Debtor 1 And Debtor 2 Only At Least One Of T…" at bounding box center [833, 152] width 184 height 29
select select "1"
click at [852, 423] on button "Save & Close" at bounding box center [875, 425] width 99 height 31
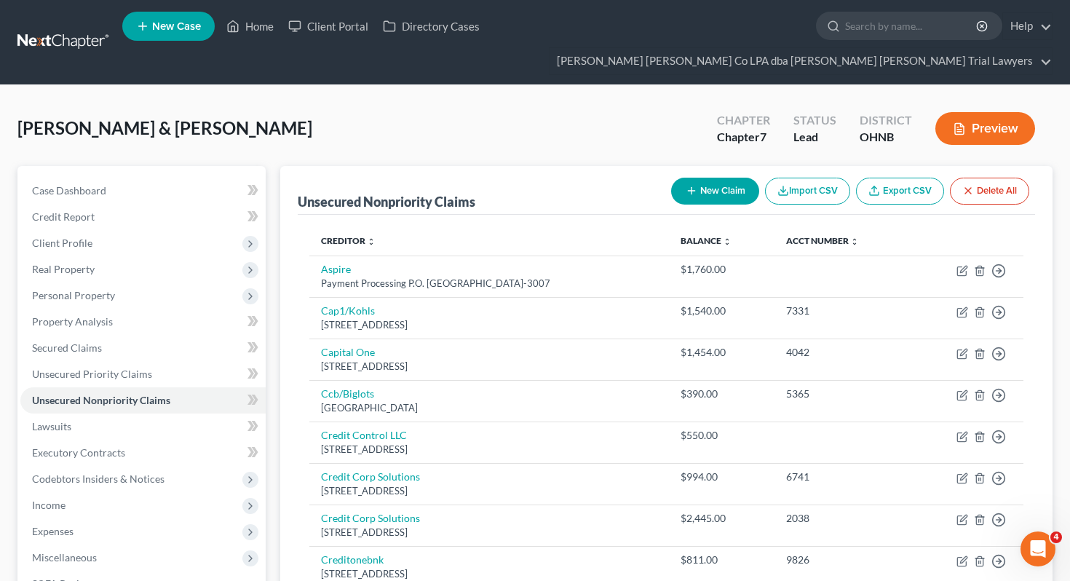
click at [679, 178] on button "New Claim" at bounding box center [715, 191] width 88 height 27
select select "2"
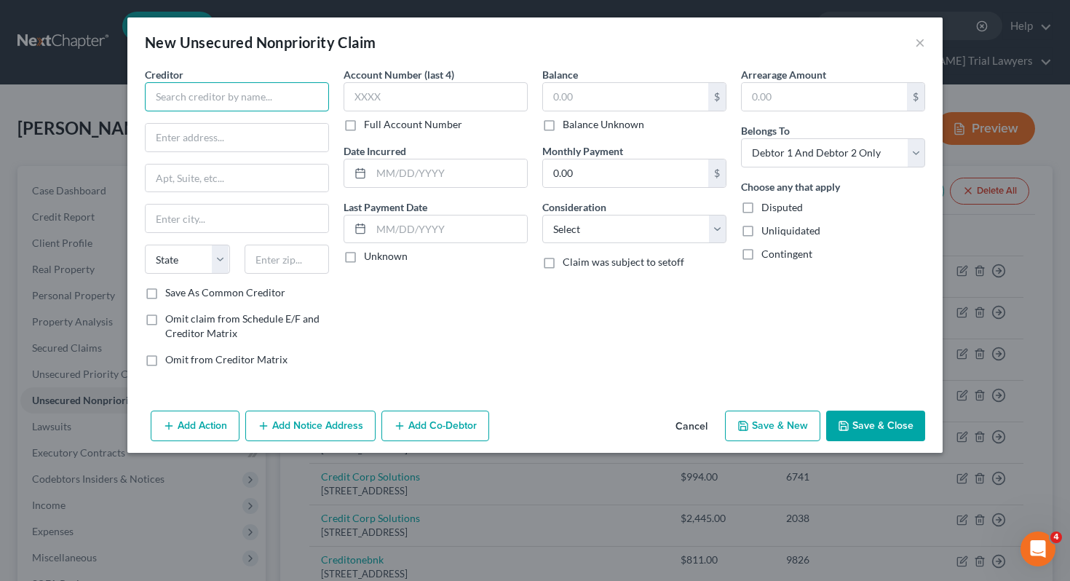
click at [295, 97] on input "text" at bounding box center [237, 96] width 184 height 29
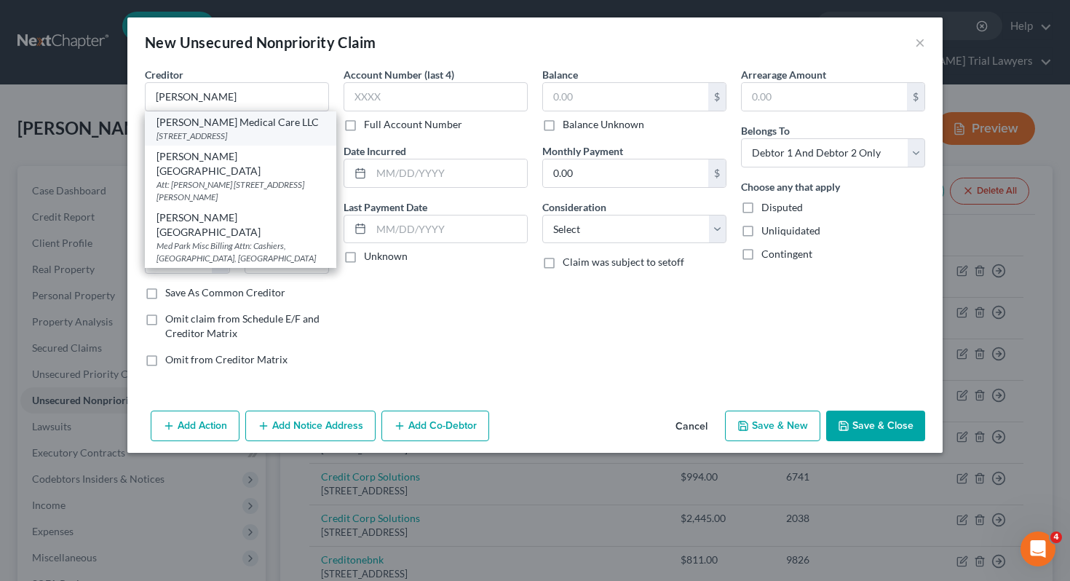
click at [297, 122] on div "[PERSON_NAME] Medical Care LLC" at bounding box center [240, 122] width 168 height 15
type input "[PERSON_NAME] Medical Care LLC"
type input "3 Stower Ln"
type input "Ste @"
type input "[GEOGRAPHIC_DATA]"
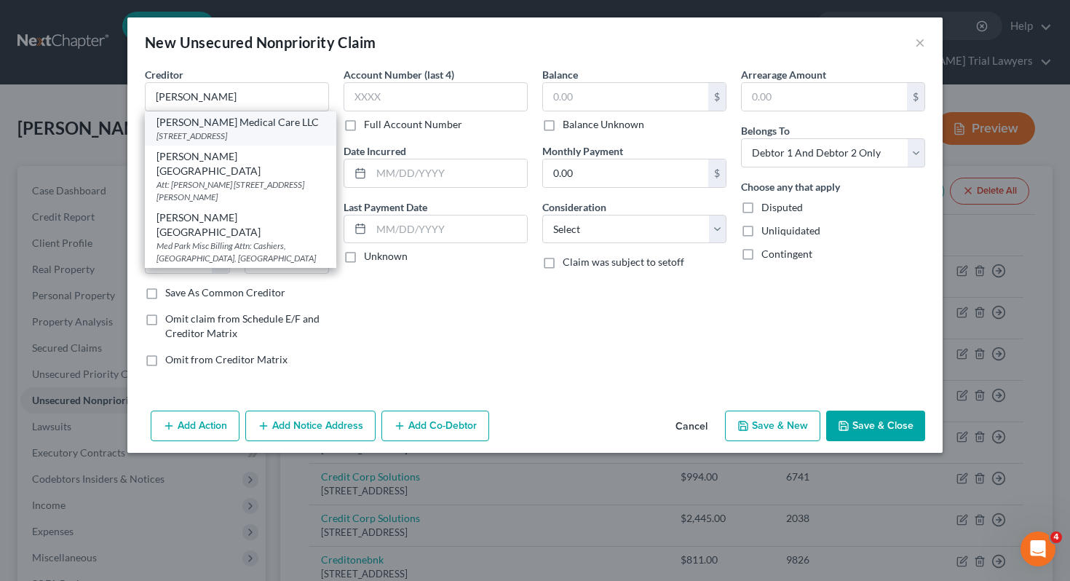
select select "36"
type input "44857"
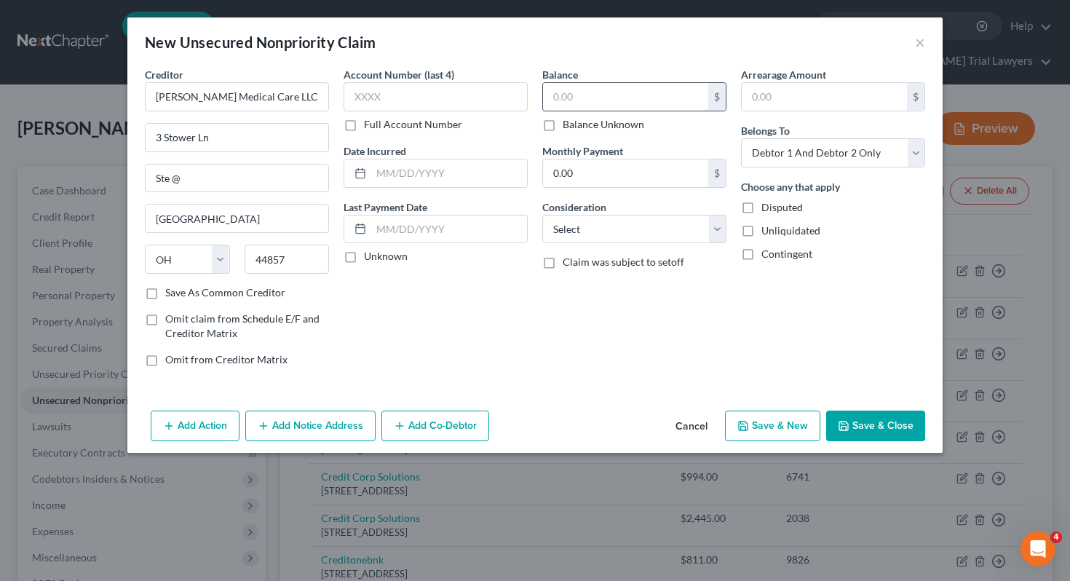
click at [602, 108] on input "text" at bounding box center [625, 97] width 165 height 28
type input "550"
click at [613, 226] on select "Select Cable / Satellite Services Collection Agency Credit Card Debt Debt Couns…" at bounding box center [634, 229] width 184 height 29
select select "9"
click at [885, 434] on button "Save & Close" at bounding box center [875, 425] width 99 height 31
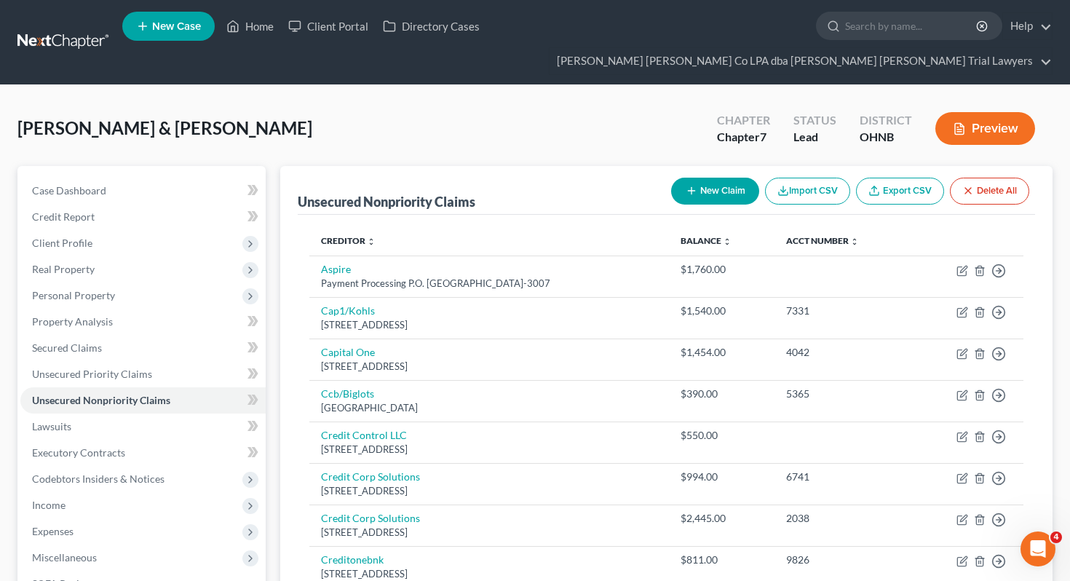
click at [721, 178] on button "New Claim" at bounding box center [715, 191] width 88 height 27
select select "2"
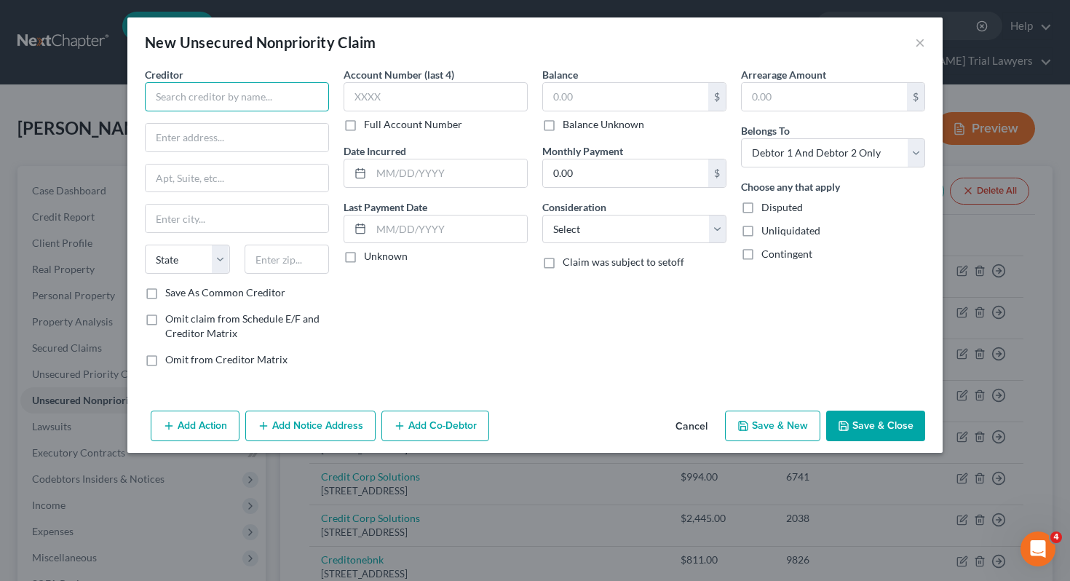
click at [164, 96] on input "text" at bounding box center [237, 96] width 184 height 29
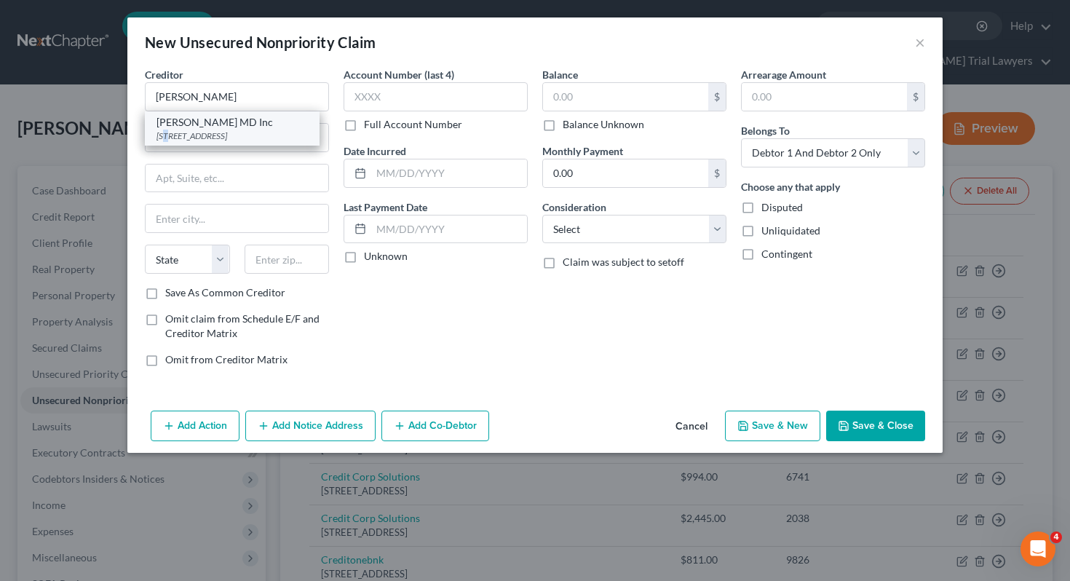
click at [169, 131] on div "[STREET_ADDRESS]" at bounding box center [231, 136] width 151 height 12
type input "[PERSON_NAME] MD Inc"
type input "[STREET_ADDRESS]"
type input "Suite 500"
type input "[GEOGRAPHIC_DATA]"
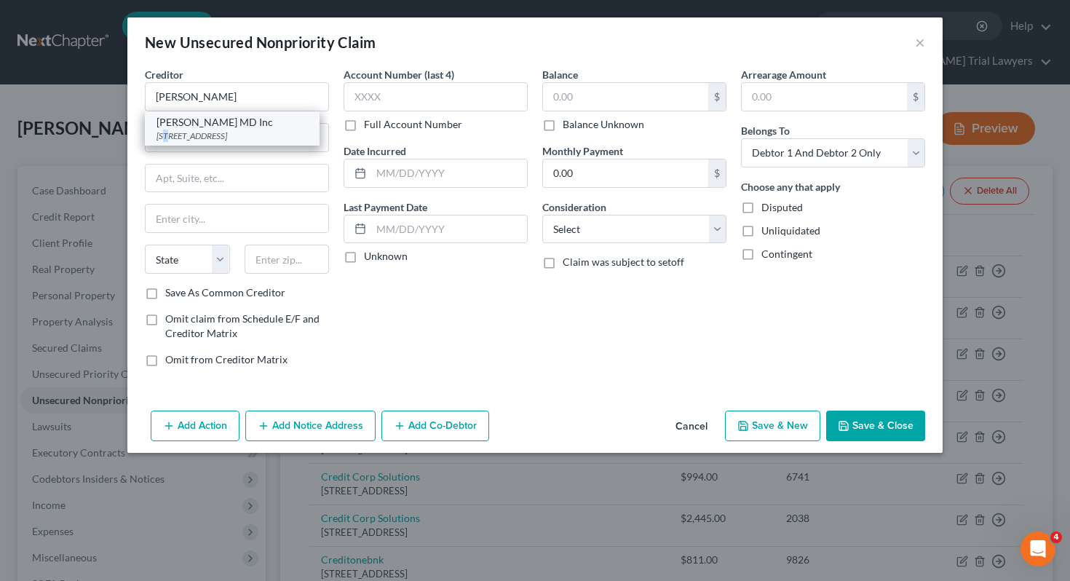
select select "36"
type input "44857"
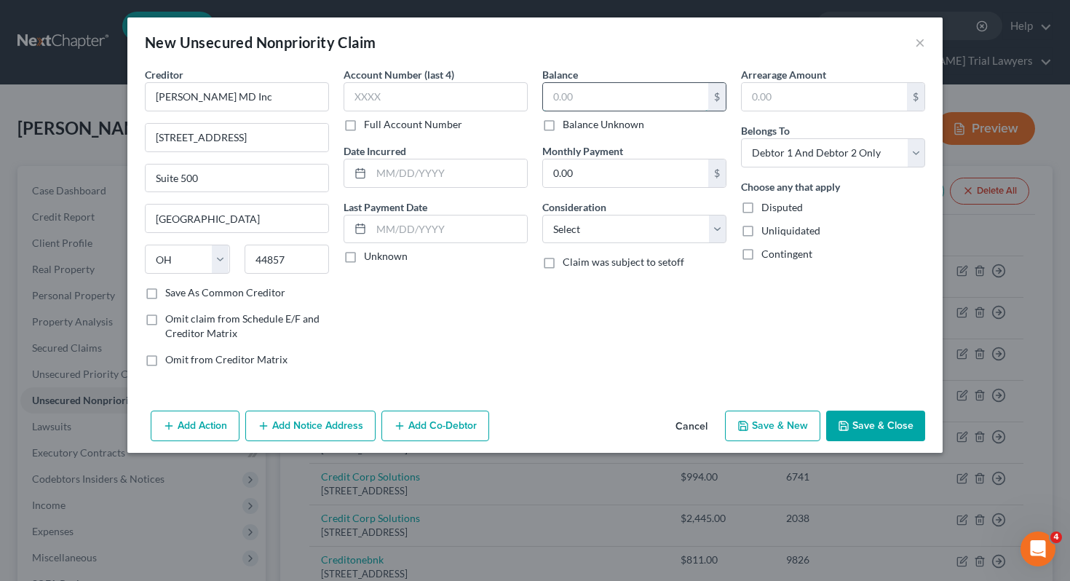
click at [590, 100] on input "text" at bounding box center [625, 97] width 165 height 28
type input "453"
click at [621, 214] on div "Consideration Select Cable / Satellite Services Collection Agency Credit Card D…" at bounding box center [634, 221] width 184 height 44
click at [624, 234] on select "Select Cable / Satellite Services Collection Agency Credit Card Debt Debt Couns…" at bounding box center [634, 229] width 184 height 29
select select "9"
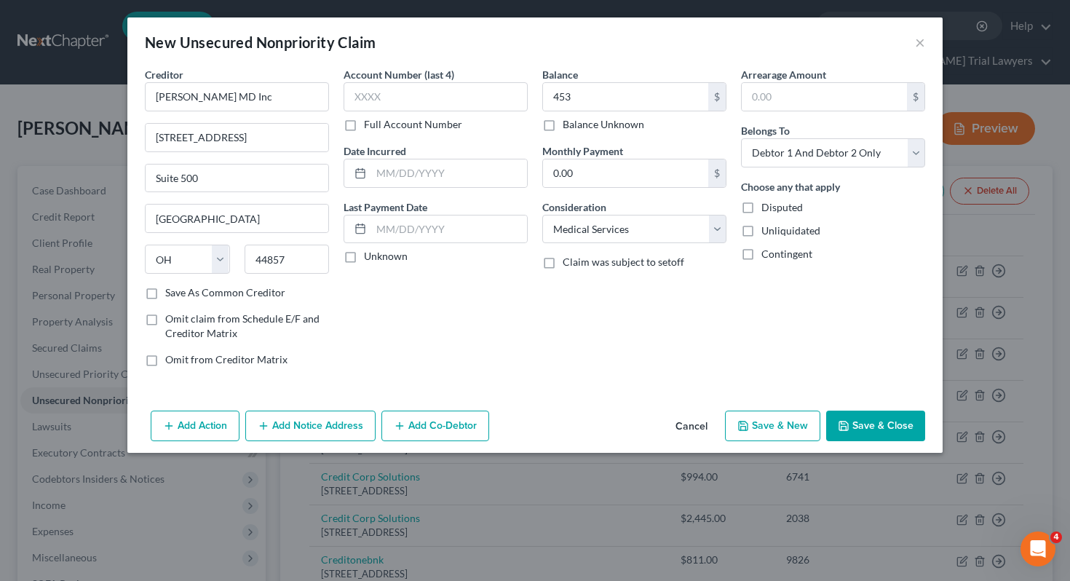
click at [813, 168] on div "Arrearage Amount $ Belongs To * Select Debtor 1 Only Debtor 2 Only Debtor 1 And…" at bounding box center [832, 222] width 199 height 311
click at [811, 162] on select "Select Debtor 1 Only Debtor 2 Only Debtor 1 And Debtor 2 Only At Least One Of T…" at bounding box center [833, 152] width 184 height 29
select select "1"
click at [880, 426] on button "Save & Close" at bounding box center [875, 425] width 99 height 31
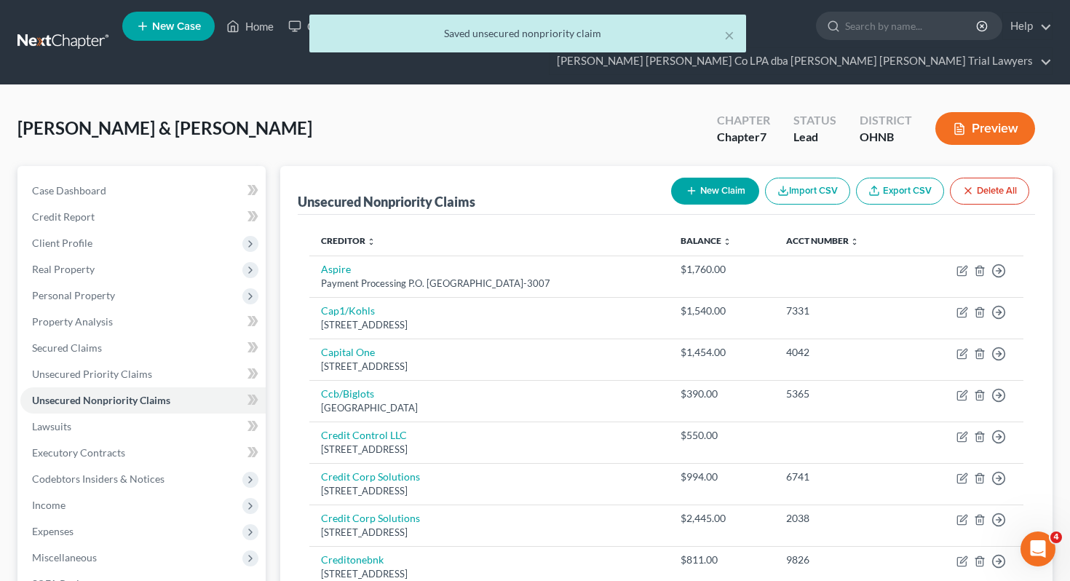
click at [701, 178] on button "New Claim" at bounding box center [715, 191] width 88 height 27
select select "2"
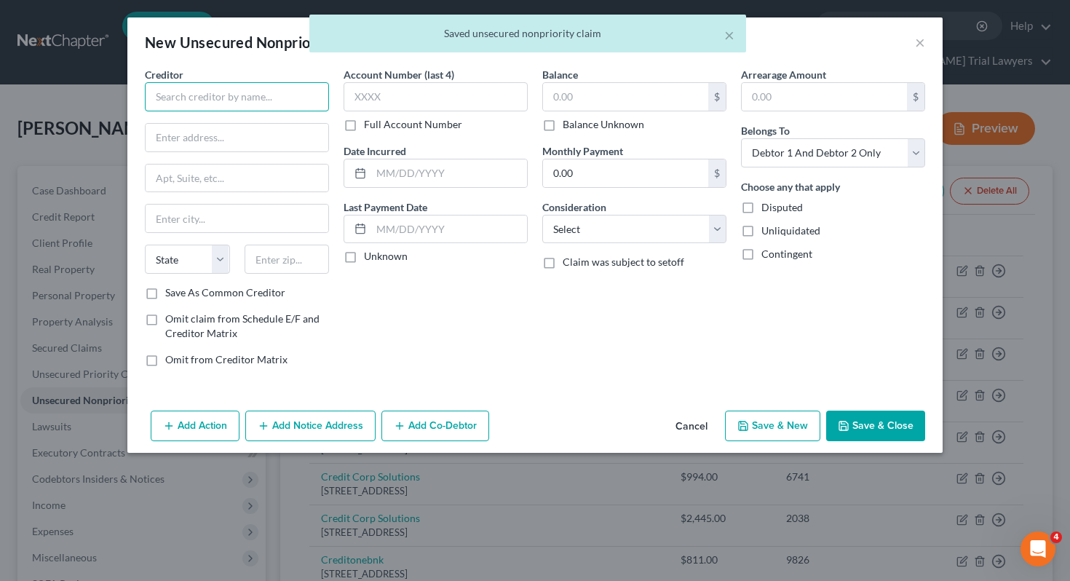
click at [250, 93] on input "text" at bounding box center [237, 96] width 184 height 29
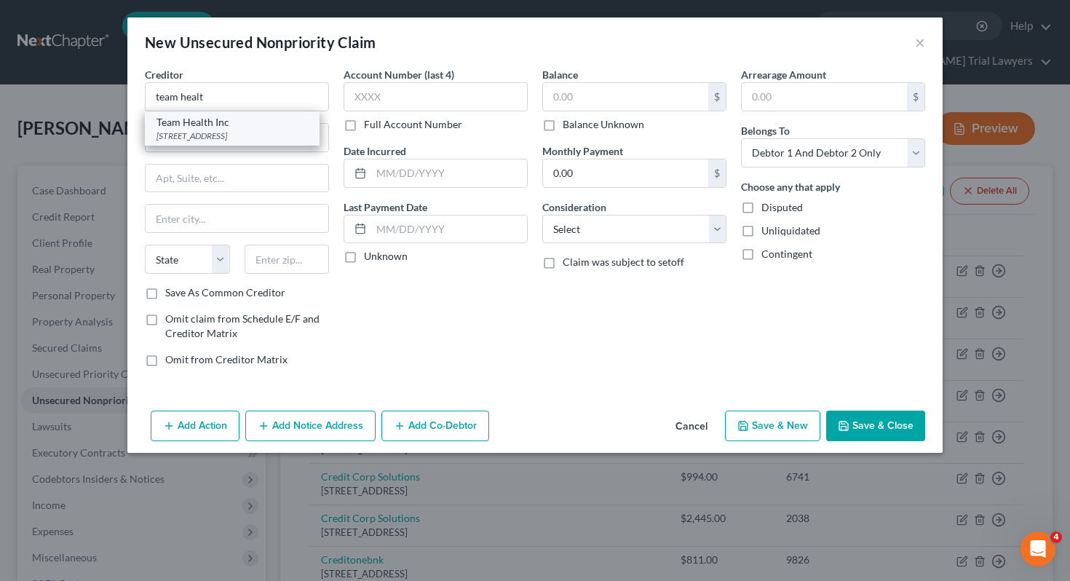
click at [223, 132] on div "[STREET_ADDRESS]" at bounding box center [231, 136] width 151 height 12
type input "Team Health Inc"
type input "[STREET_ADDRESS]"
type input "Suite 400"
type input "[GEOGRAPHIC_DATA]"
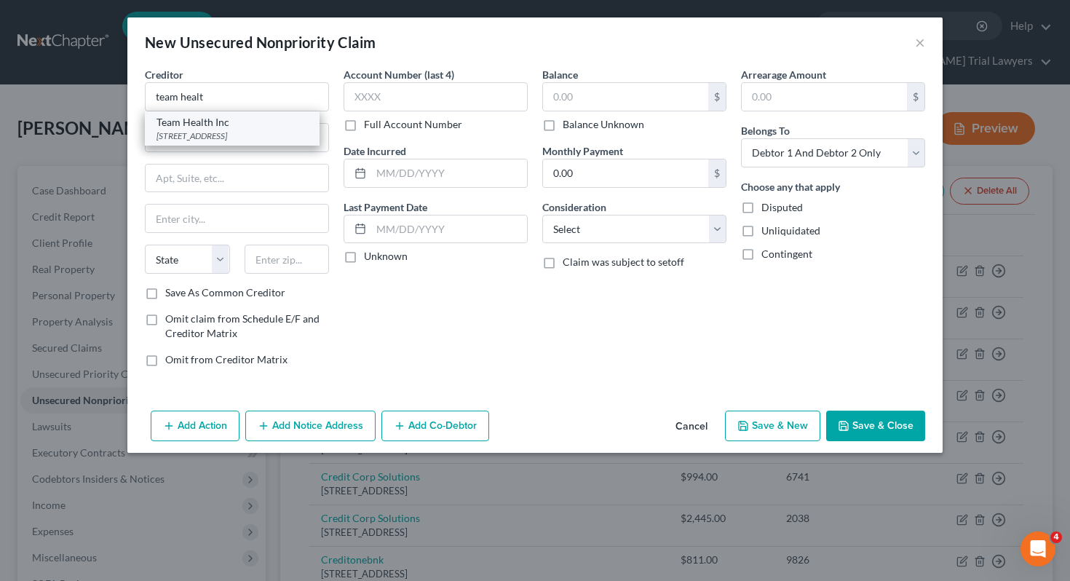
select select "44"
type input "37919-0000"
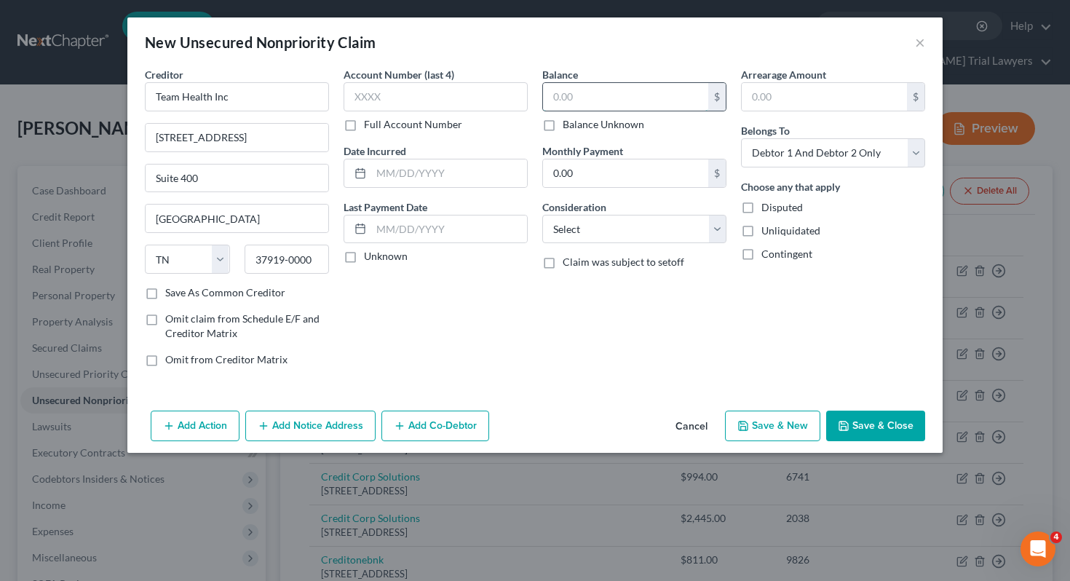
click at [568, 99] on input "text" at bounding box center [625, 97] width 165 height 28
type input "262"
click at [619, 254] on div "Balance 262.00 $ Balance Unknown Balance Undetermined 262 $ Balance Unknown Mon…" at bounding box center [634, 222] width 199 height 311
click at [619, 235] on select "Select Cable / Satellite Services Collection Agency Credit Card Debt Debt Couns…" at bounding box center [634, 229] width 184 height 29
select select "9"
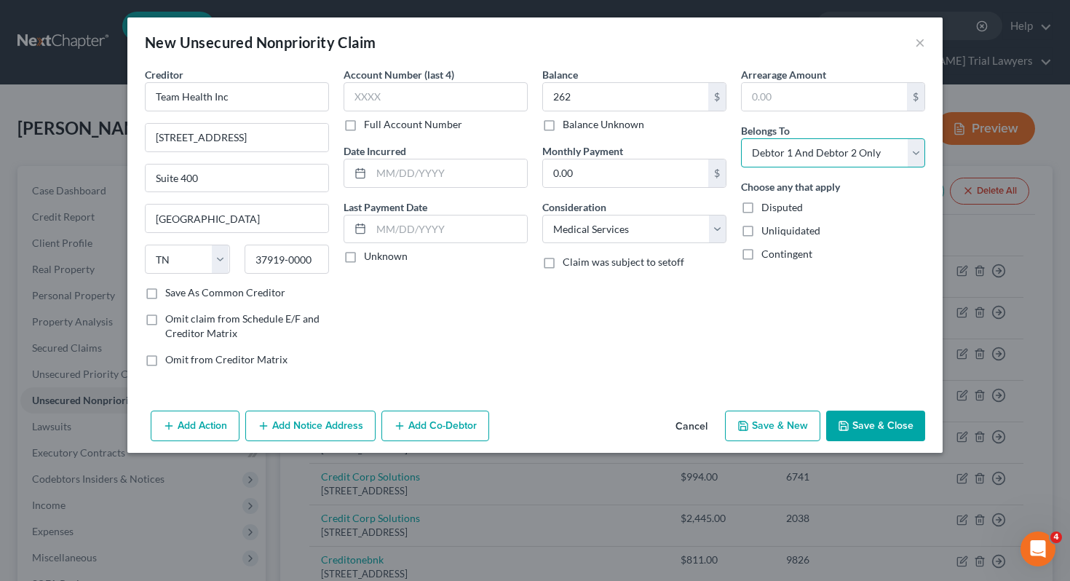
click at [868, 161] on select "Select Debtor 1 Only Debtor 2 Only Debtor 1 And Debtor 2 Only At Least One Of T…" at bounding box center [833, 152] width 184 height 29
select select "1"
click at [846, 418] on button "Save & Close" at bounding box center [875, 425] width 99 height 31
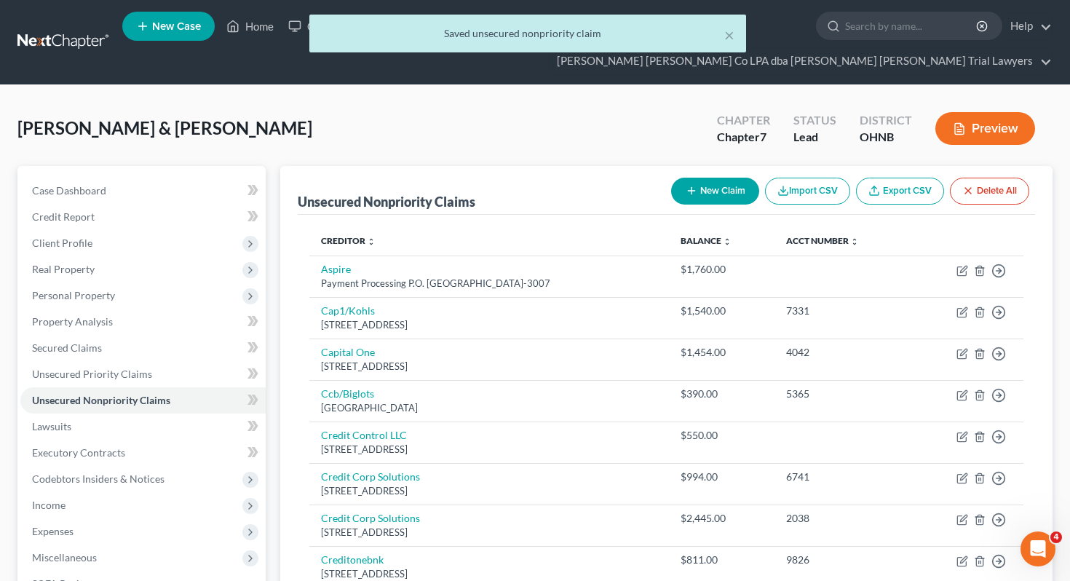
click at [727, 178] on button "New Claim" at bounding box center [715, 191] width 88 height 27
select select "2"
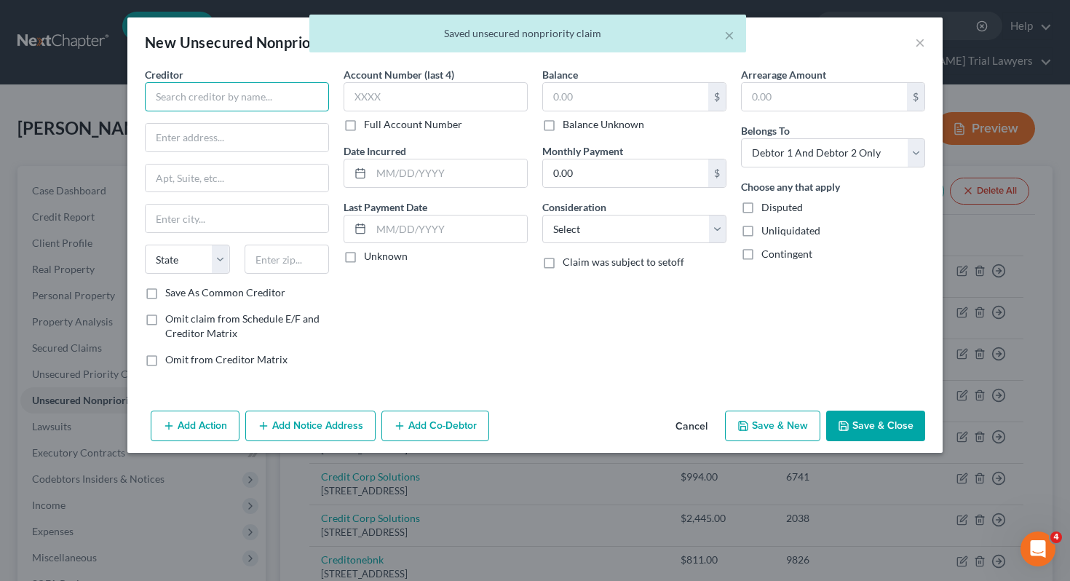
click at [306, 100] on input "text" at bounding box center [237, 96] width 184 height 29
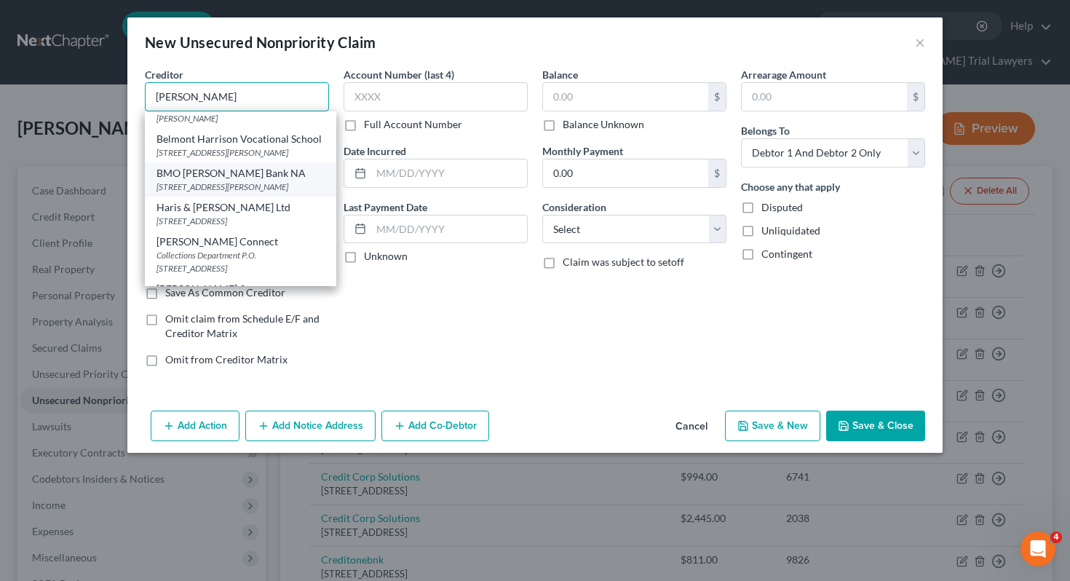
scroll to position [52, 0]
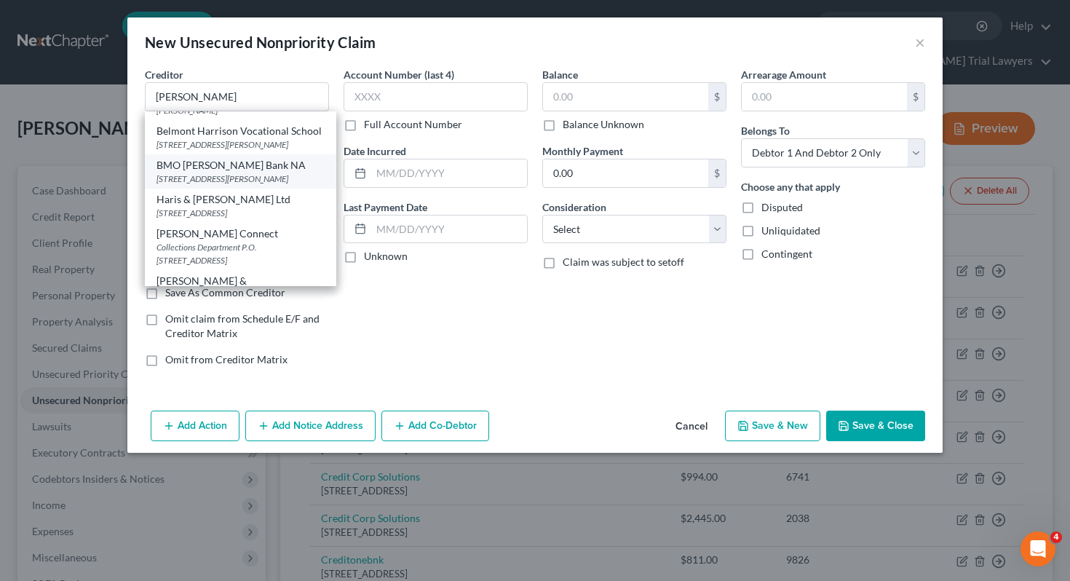
click at [237, 207] on div "[STREET_ADDRESS]" at bounding box center [240, 213] width 168 height 12
type input "Haris & [PERSON_NAME] Ltd"
type input "[STREET_ADDRESS]"
type input "Suite 1900"
type input "[GEOGRAPHIC_DATA]"
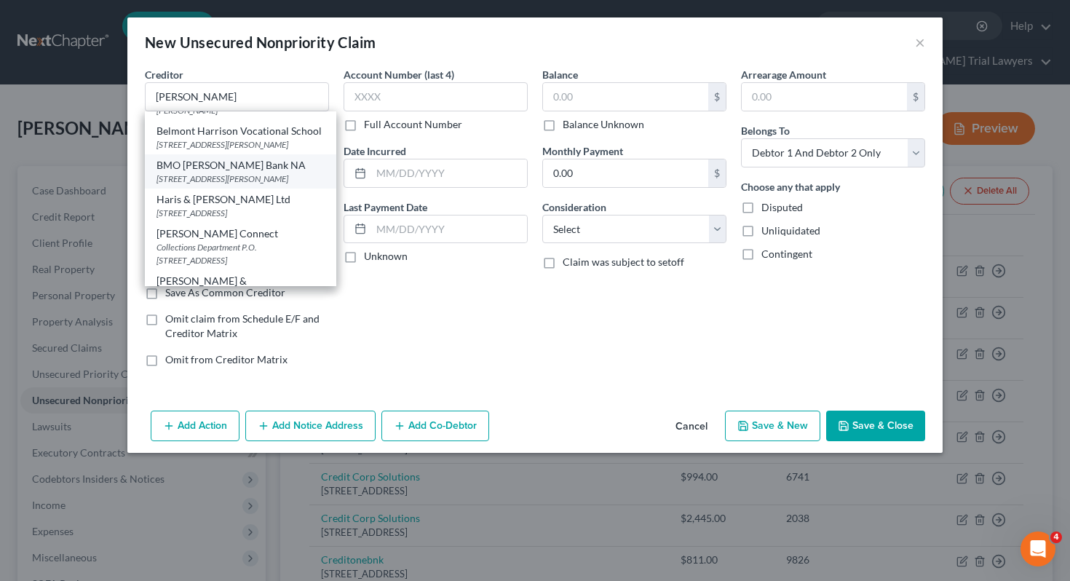
select select "14"
type input "60654-0000"
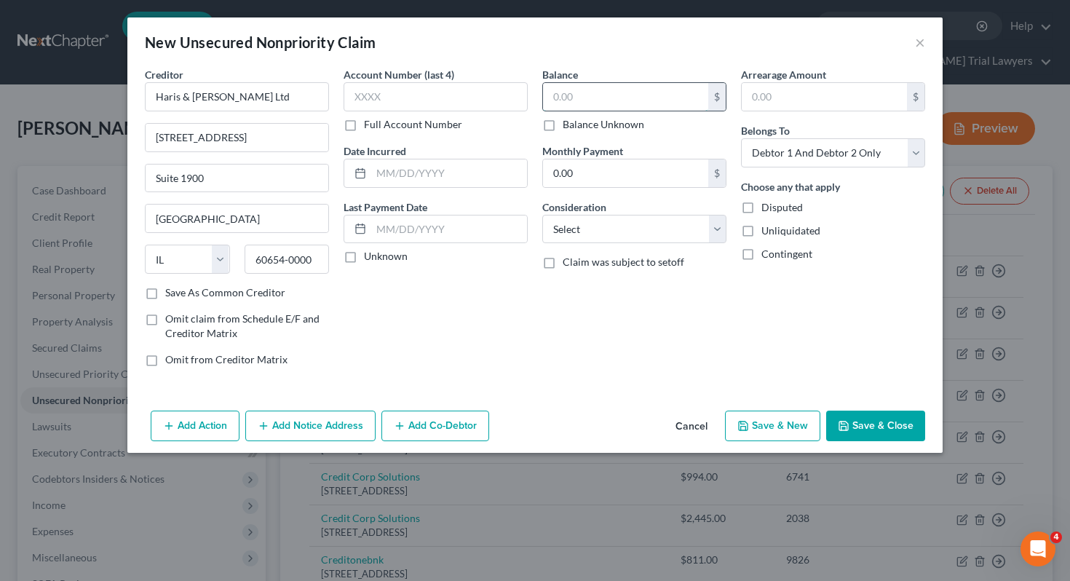
click at [571, 100] on input "text" at bounding box center [625, 97] width 165 height 28
type input "247"
click at [608, 220] on select "Select Cable / Satellite Services Collection Agency Credit Card Debt Debt Couns…" at bounding box center [634, 229] width 184 height 29
select select "1"
click at [832, 145] on select "Select Debtor 1 Only Debtor 2 Only Debtor 1 And Debtor 2 Only At Least One Of T…" at bounding box center [833, 152] width 184 height 29
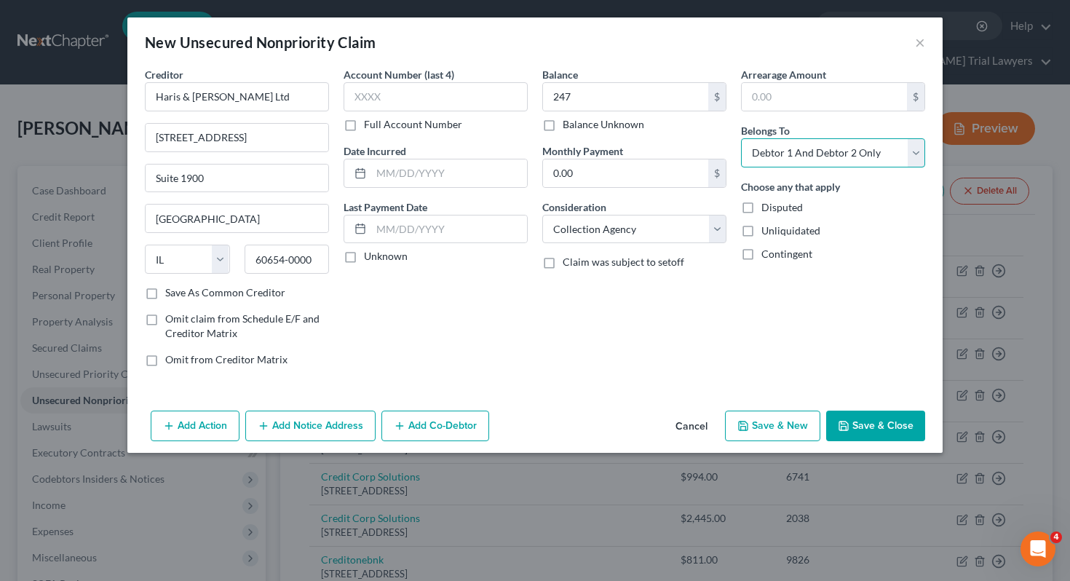
select select "0"
click at [870, 425] on button "Save & Close" at bounding box center [875, 425] width 99 height 31
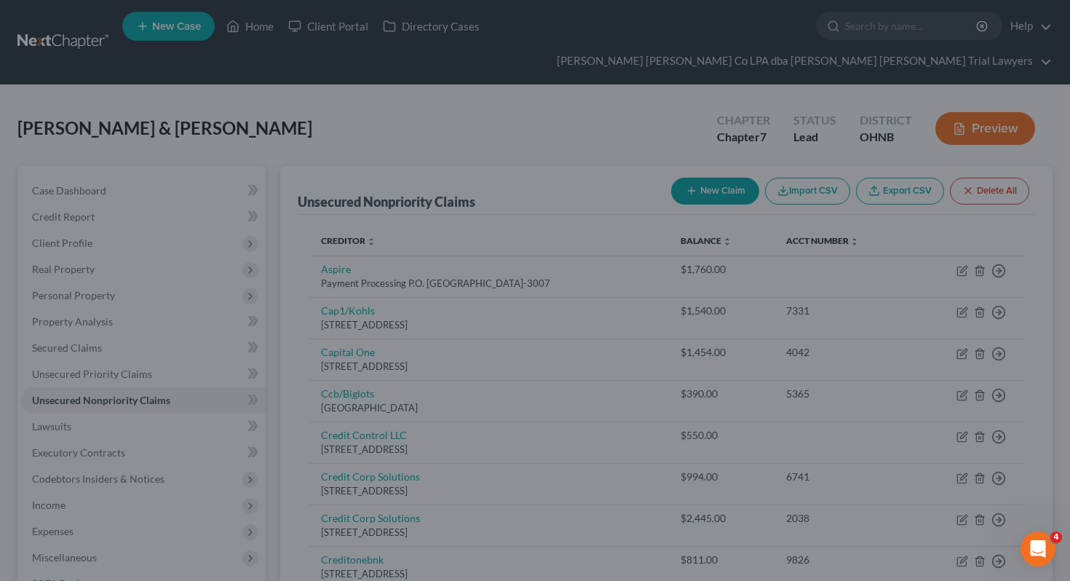
type input "247.00"
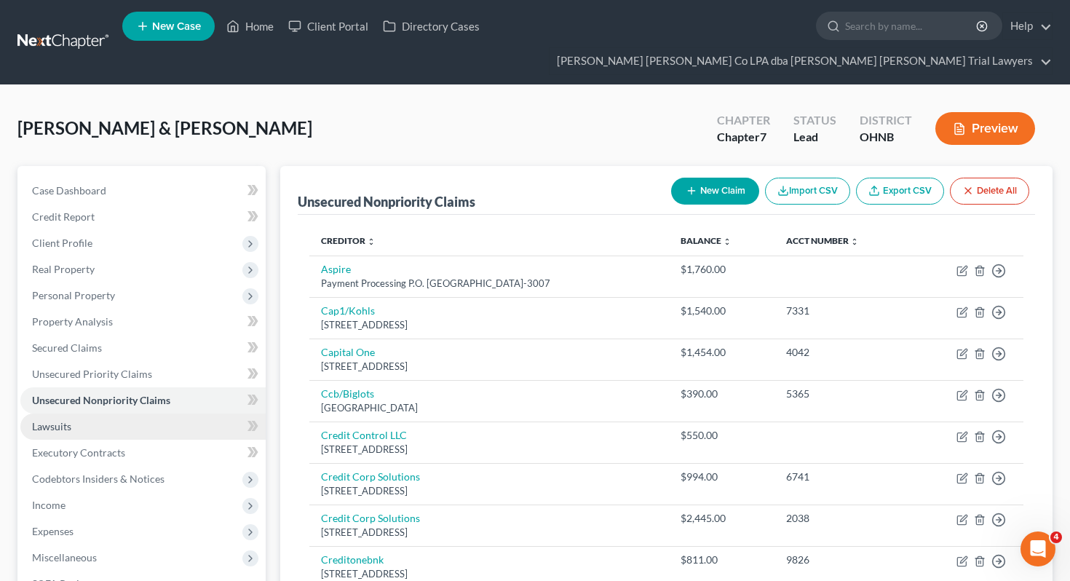
click at [186, 413] on link "Lawsuits" at bounding box center [142, 426] width 245 height 26
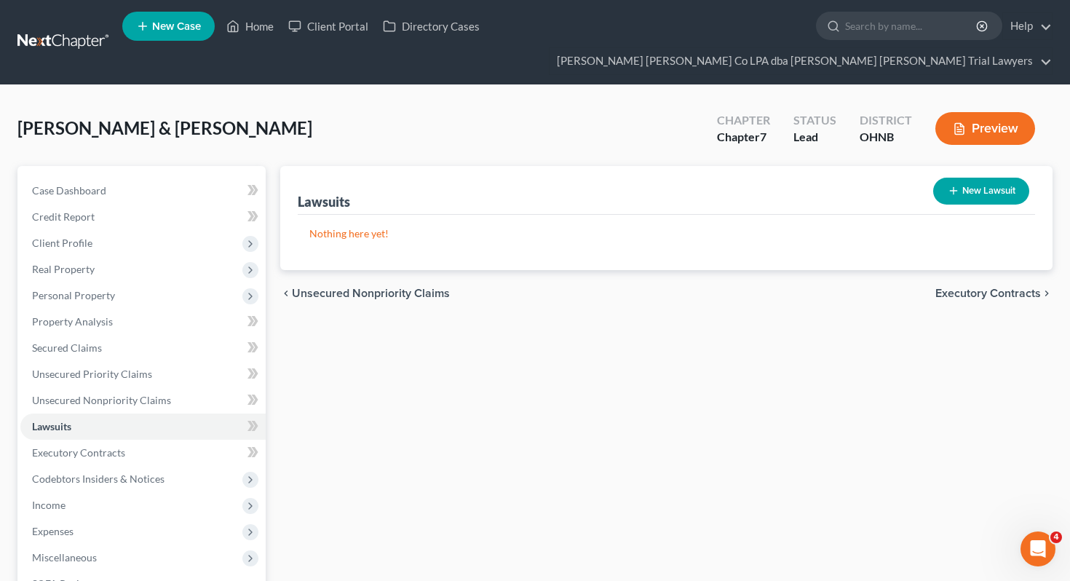
click at [987, 178] on button "New Lawsuit" at bounding box center [981, 191] width 96 height 27
select select "0"
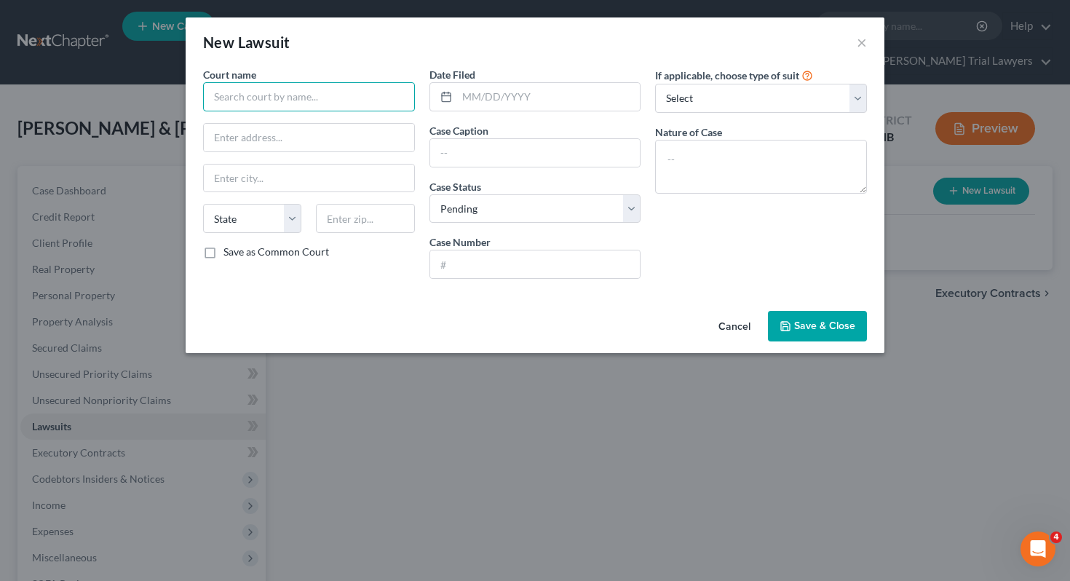
click at [349, 93] on input "text" at bounding box center [309, 96] width 212 height 29
type input "h"
type input "C"
type input "Huron County Clerk of Courts"
click at [281, 246] on label "Save as Common Court" at bounding box center [276, 251] width 106 height 15
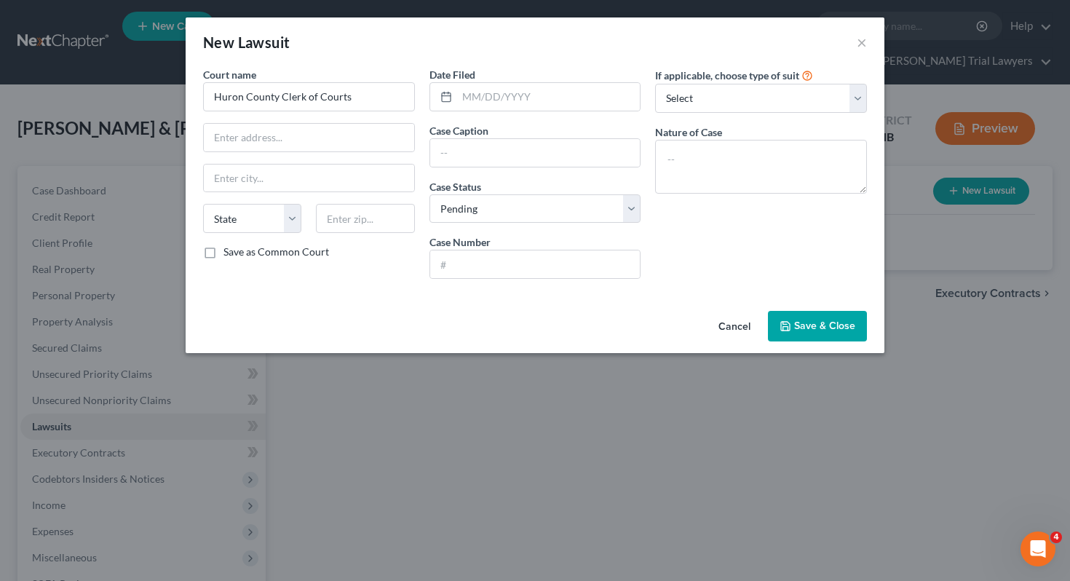
click at [239, 246] on input "Save as Common Court" at bounding box center [233, 248] width 9 height 9
checkbox input "true"
click at [285, 141] on input "text" at bounding box center [309, 138] width 210 height 28
type input "[STREET_ADDRESS]"
click at [332, 219] on input "text" at bounding box center [365, 218] width 98 height 29
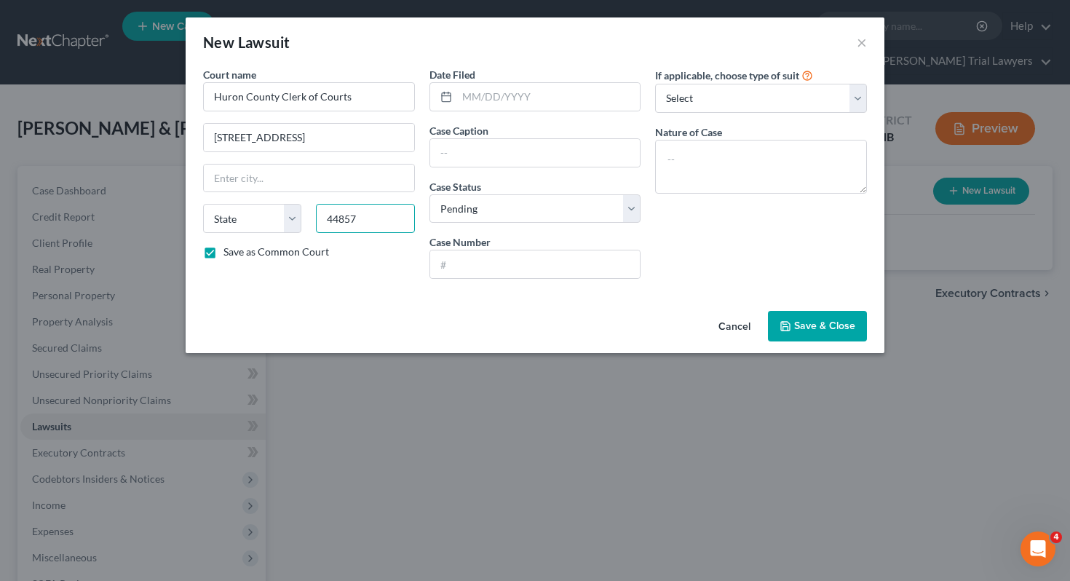
type input "44857"
click at [353, 285] on div "Court name * Huron County Clerk of Courts [GEOGRAPHIC_DATA], Room [GEOGRAPHIC_D…" at bounding box center [309, 178] width 226 height 223
type input "[GEOGRAPHIC_DATA]"
select select "36"
click at [578, 100] on input "text" at bounding box center [548, 97] width 183 height 28
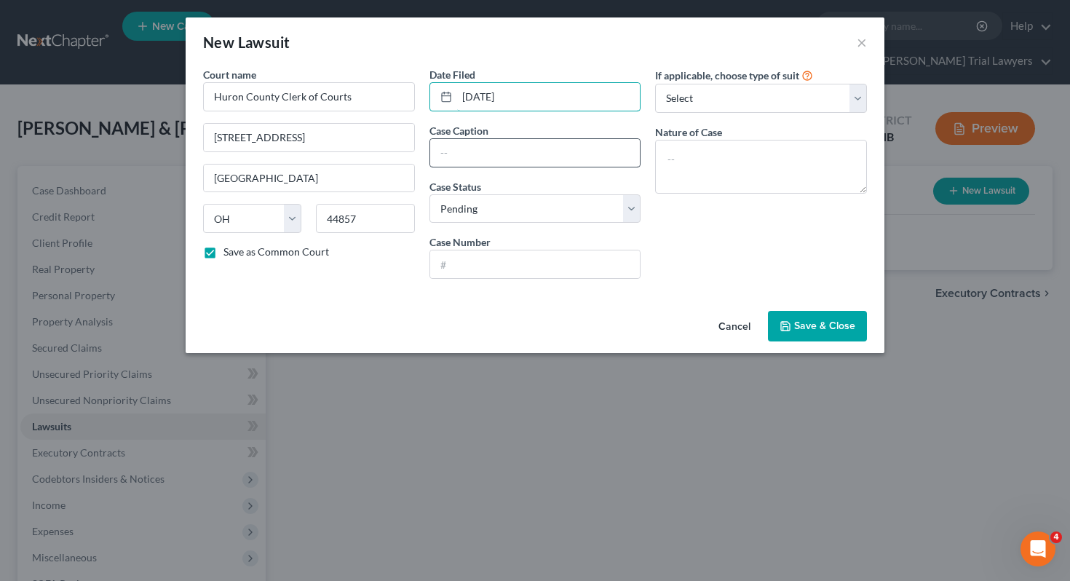
type input "[DATE]"
click at [576, 164] on input "text" at bounding box center [535, 153] width 210 height 28
drag, startPoint x: 516, startPoint y: 152, endPoint x: 600, endPoint y: 153, distance: 84.4
click at [600, 153] on input "State of [US_STATE] vs. [PERSON_NAME]" at bounding box center [535, 153] width 210 height 28
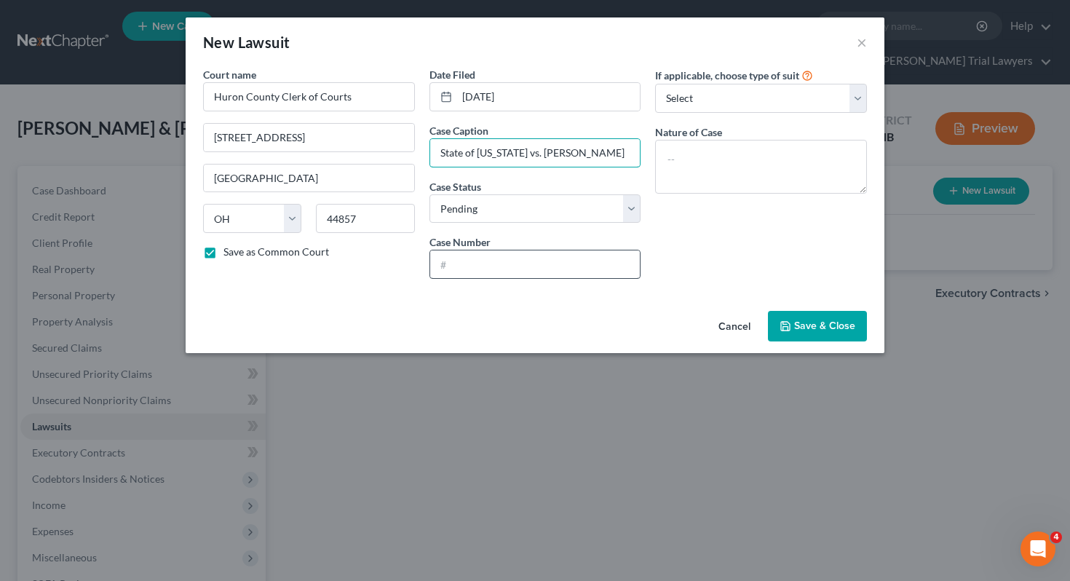
type input "State of [US_STATE] vs. [PERSON_NAME]"
click at [581, 259] on input "text" at bounding box center [535, 264] width 210 height 28
click at [466, 265] on input "CRI 30061072" at bounding box center [535, 264] width 210 height 28
type input "CRI 20061072"
click at [845, 330] on span "Save & Close" at bounding box center [824, 325] width 61 height 12
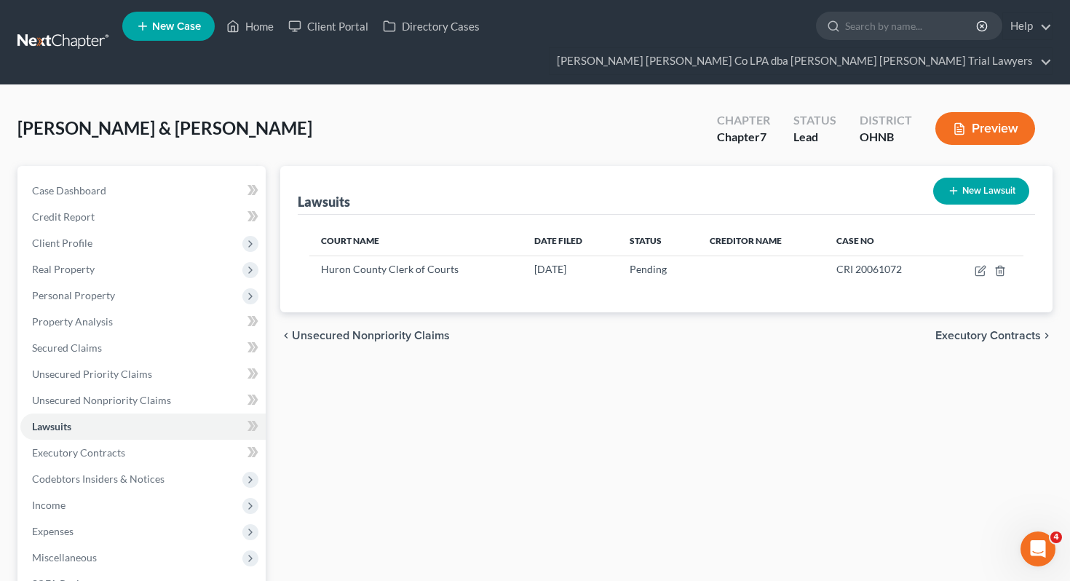
click at [979, 178] on button "New Lawsuit" at bounding box center [981, 191] width 96 height 27
select select "0"
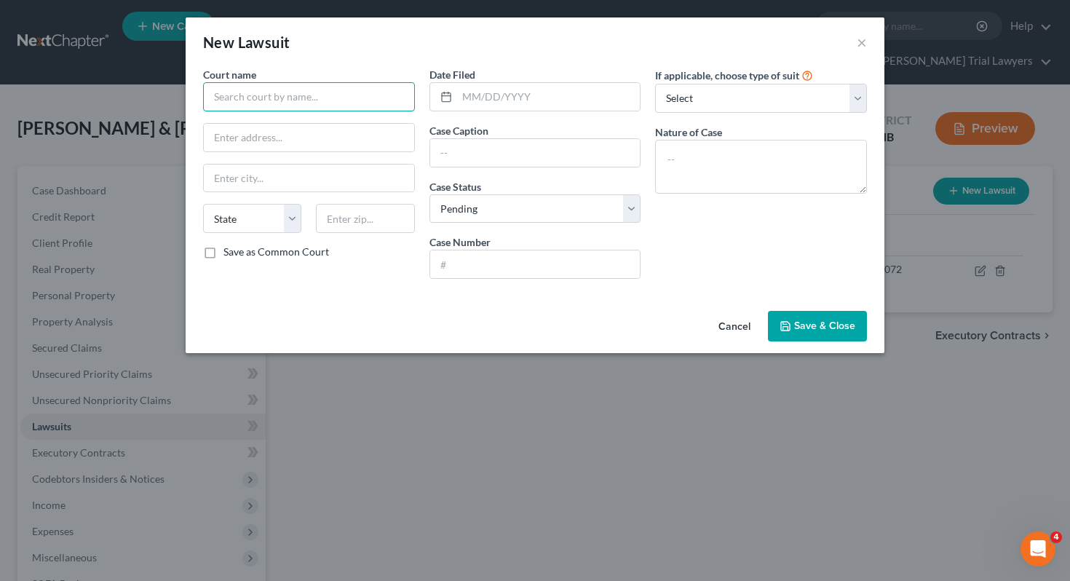
click at [304, 98] on input "text" at bounding box center [309, 96] width 212 height 29
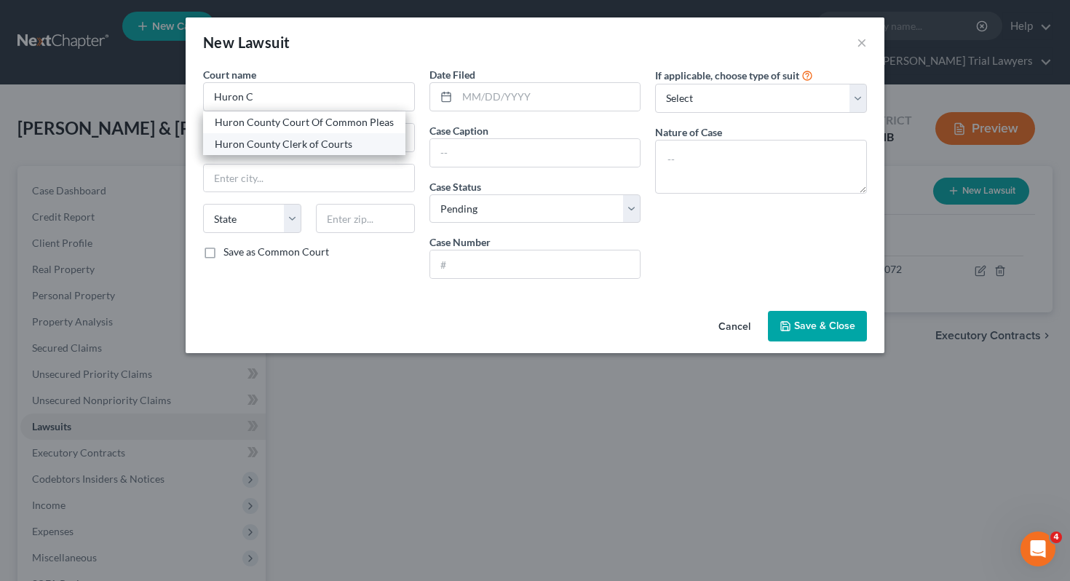
click at [285, 148] on div "Huron County Clerk of Courts" at bounding box center [304, 144] width 179 height 15
type input "Huron County Clerk of Courts"
type input "[STREET_ADDRESS]"
type input "[GEOGRAPHIC_DATA]"
select select "36"
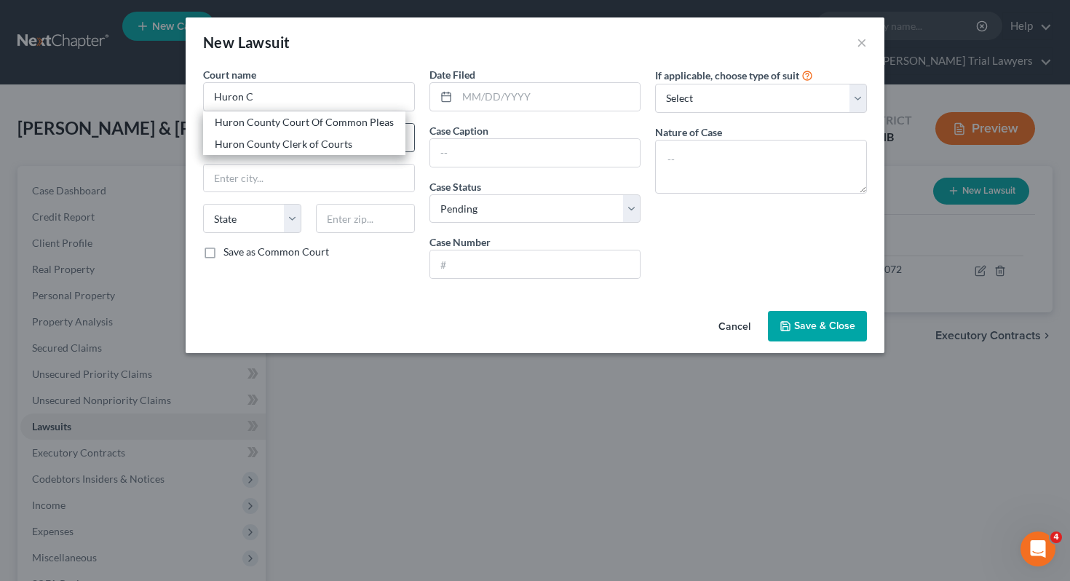
type input "44857"
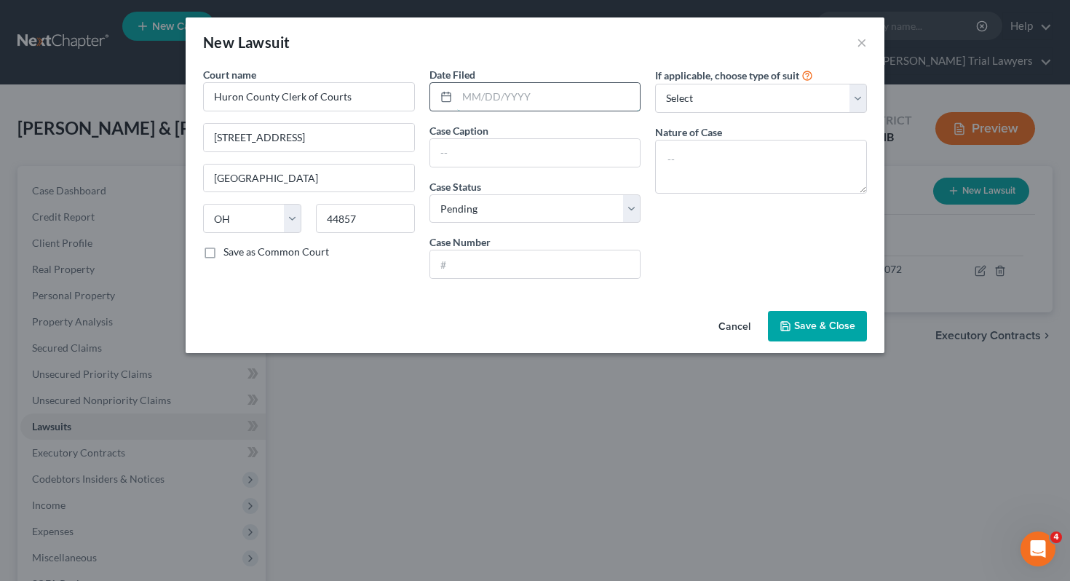
click at [504, 103] on input "text" at bounding box center [548, 97] width 183 height 28
type input "[DATE]"
click at [564, 156] on input "text" at bounding box center [535, 153] width 210 height 28
type input "State of [US_STATE] vs. [PERSON_NAME]"
click at [546, 282] on div "Date Filed [DATE] Case Caption State of [US_STATE] vs. [PERSON_NAME] Case Statu…" at bounding box center [535, 178] width 226 height 223
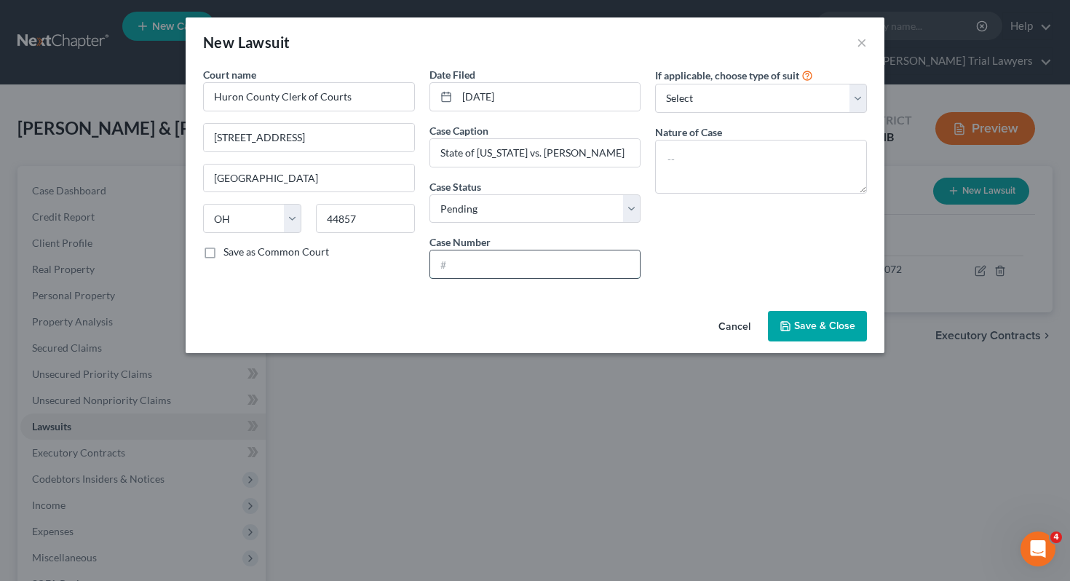
click at [541, 272] on input "text" at bounding box center [535, 264] width 210 height 28
type input "CRI 20050398"
click at [796, 320] on span "Save & Close" at bounding box center [824, 325] width 61 height 12
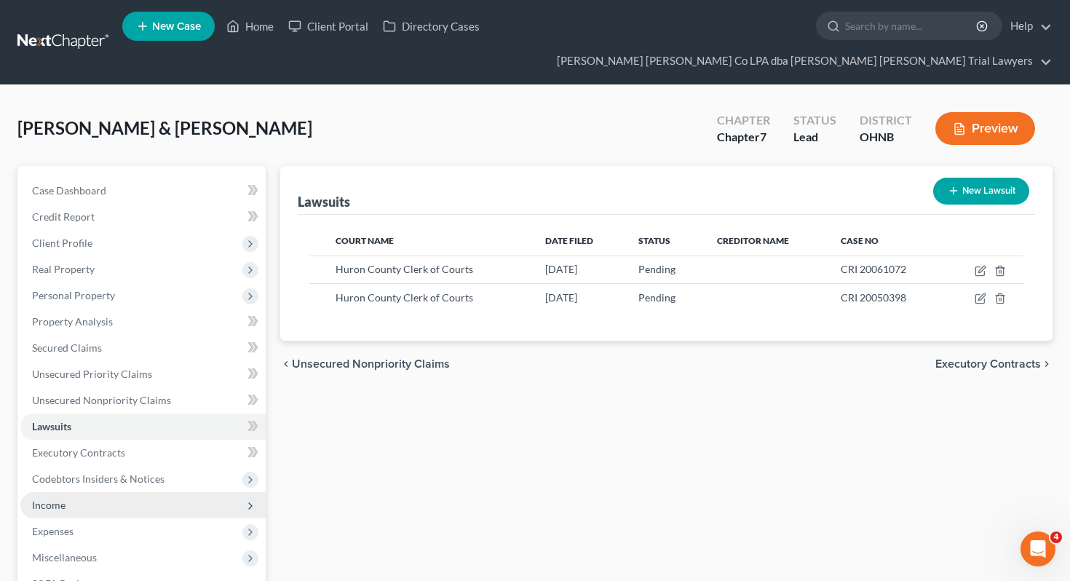
click at [115, 492] on span "Income" at bounding box center [142, 505] width 245 height 26
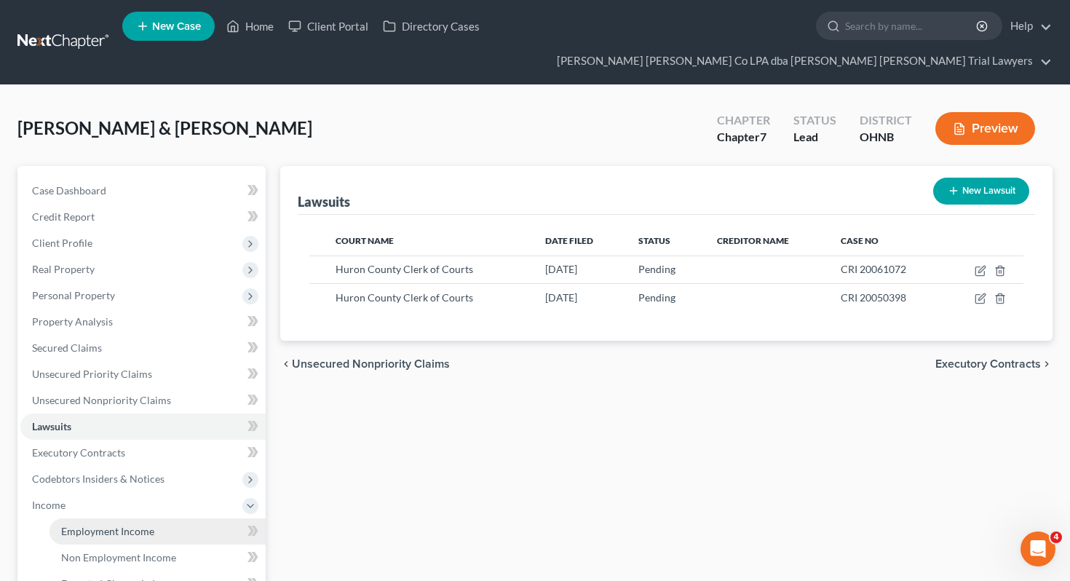
click at [124, 525] on span "Employment Income" at bounding box center [107, 531] width 93 height 12
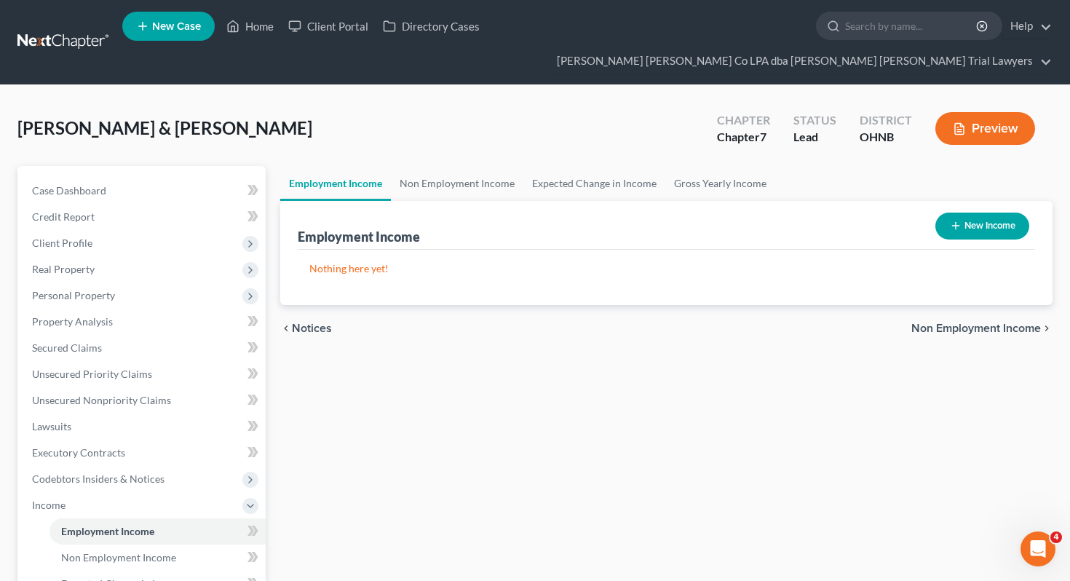
click at [989, 212] on button "New Income" at bounding box center [982, 225] width 94 height 27
select select "0"
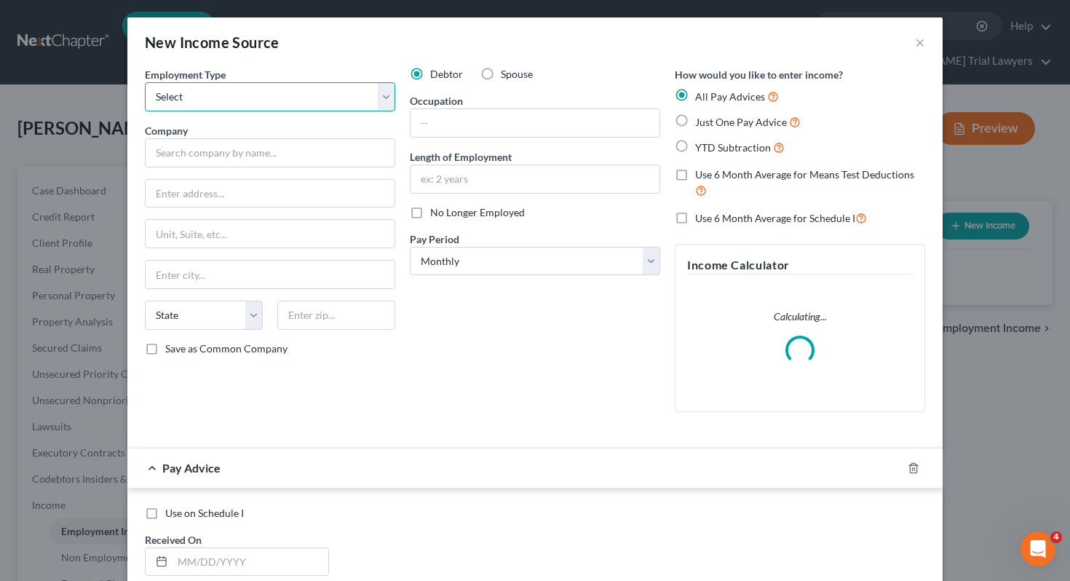
click at [350, 101] on select "Select Full or [DEMOGRAPHIC_DATA] Employment Self Employment" at bounding box center [270, 96] width 250 height 29
select select "0"
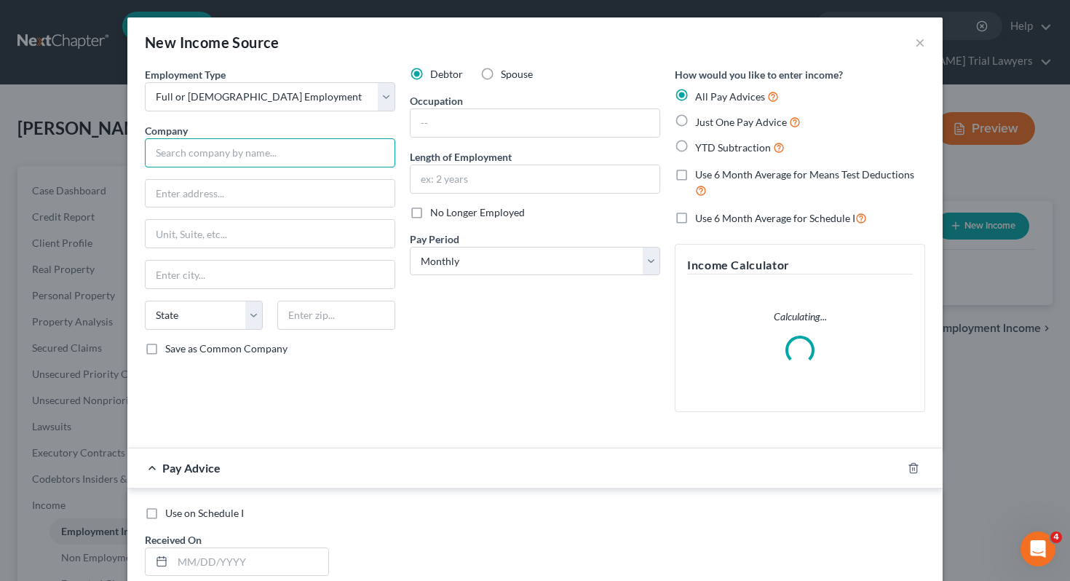
click at [330, 151] on input "text" at bounding box center [270, 152] width 250 height 29
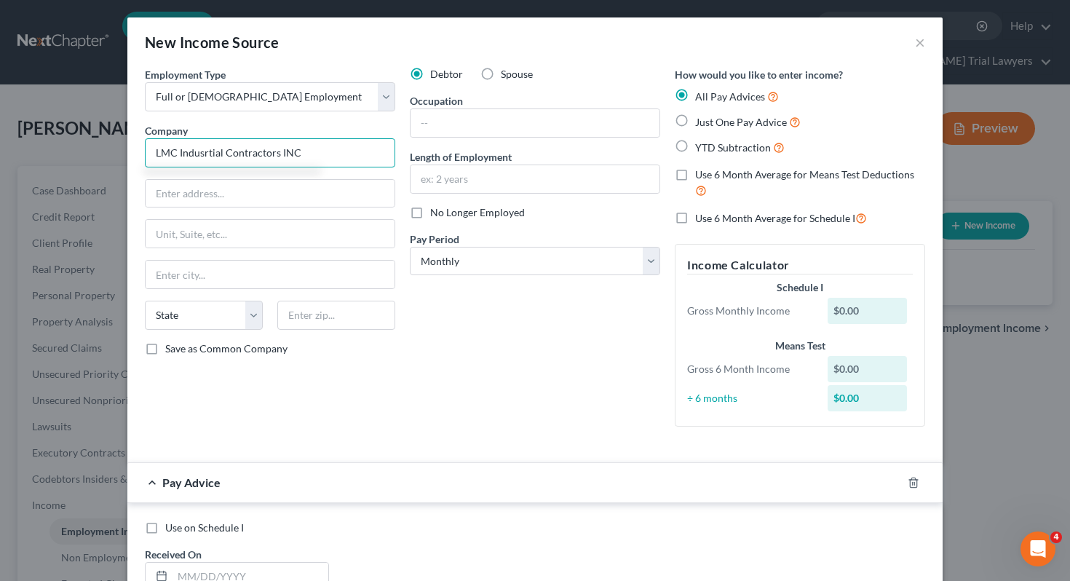
click at [204, 151] on input "LMC Indusrtial Contractors INC" at bounding box center [270, 152] width 250 height 29
click at [302, 151] on input "LMC Industrial Contractors INC" at bounding box center [270, 152] width 250 height 29
type input "LMC Industrial Contractors INC"
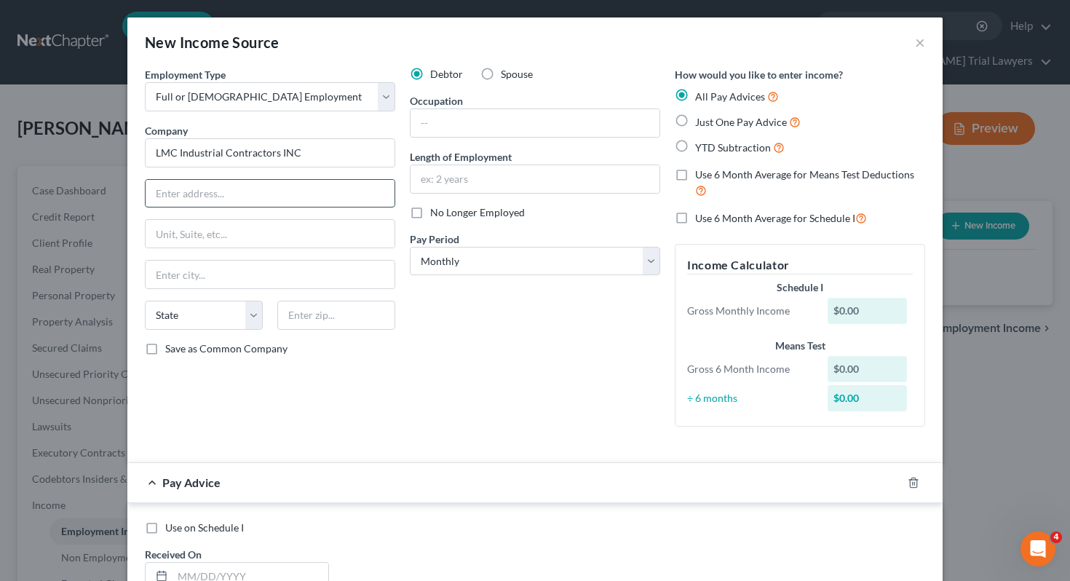
click at [234, 205] on input "text" at bounding box center [270, 194] width 249 height 28
paste input "[STREET_ADDRESS][PERSON_NAME]"
type input "[STREET_ADDRESS][PERSON_NAME]"
click at [332, 315] on input "text" at bounding box center [336, 315] width 118 height 29
type input "14437"
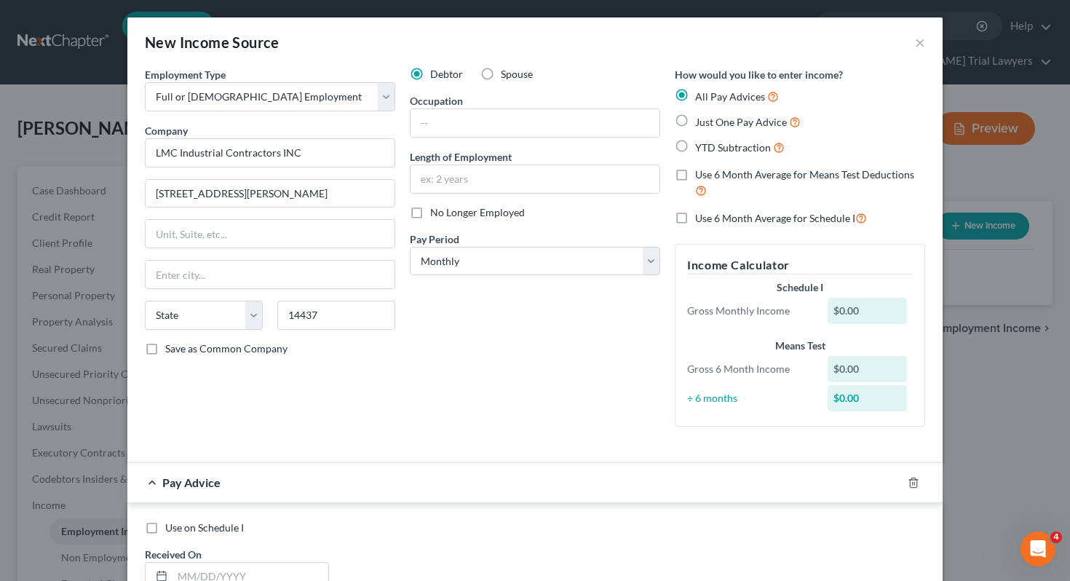
click at [476, 398] on div "Debtor Spouse Occupation Length of Employment No Longer Employed Pay Period * S…" at bounding box center [534, 252] width 265 height 371
type input "[GEOGRAPHIC_DATA]"
select select "35"
click at [533, 129] on input "text" at bounding box center [534, 123] width 249 height 28
click at [421, 124] on input "Laborer" at bounding box center [534, 123] width 249 height 28
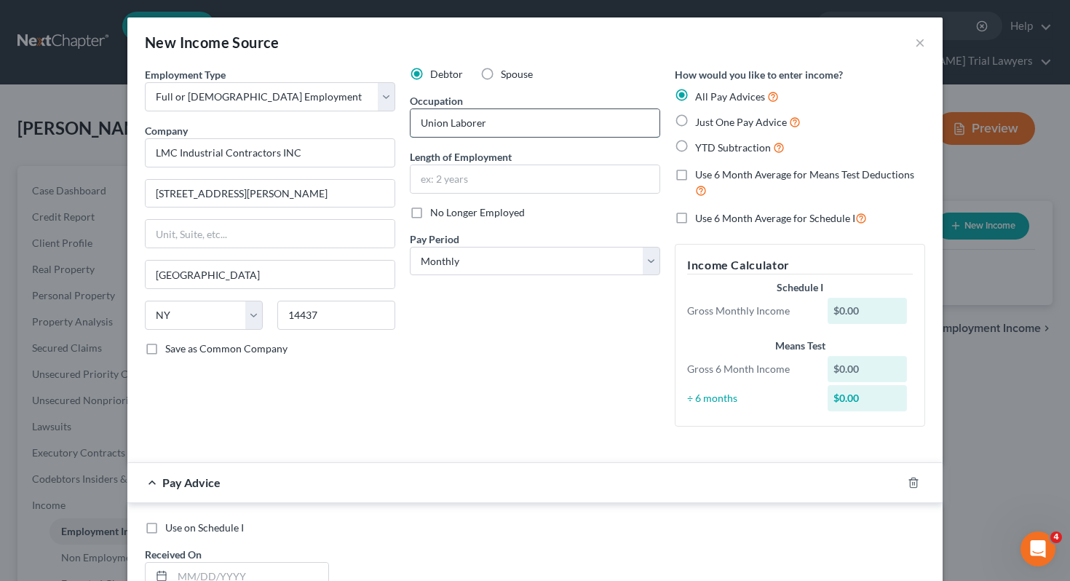
click at [493, 128] on input "Union Laborer" at bounding box center [534, 123] width 249 height 28
type input "Union Labor"
click at [484, 178] on input "text" at bounding box center [534, 179] width 249 height 28
click at [429, 287] on div "Debtor Spouse Occupation Union Labor Length of Employment No Longer Employed Pa…" at bounding box center [534, 252] width 265 height 371
click at [456, 271] on select "Select Monthly Twice Monthly Every Other Week Weekly" at bounding box center [535, 261] width 250 height 29
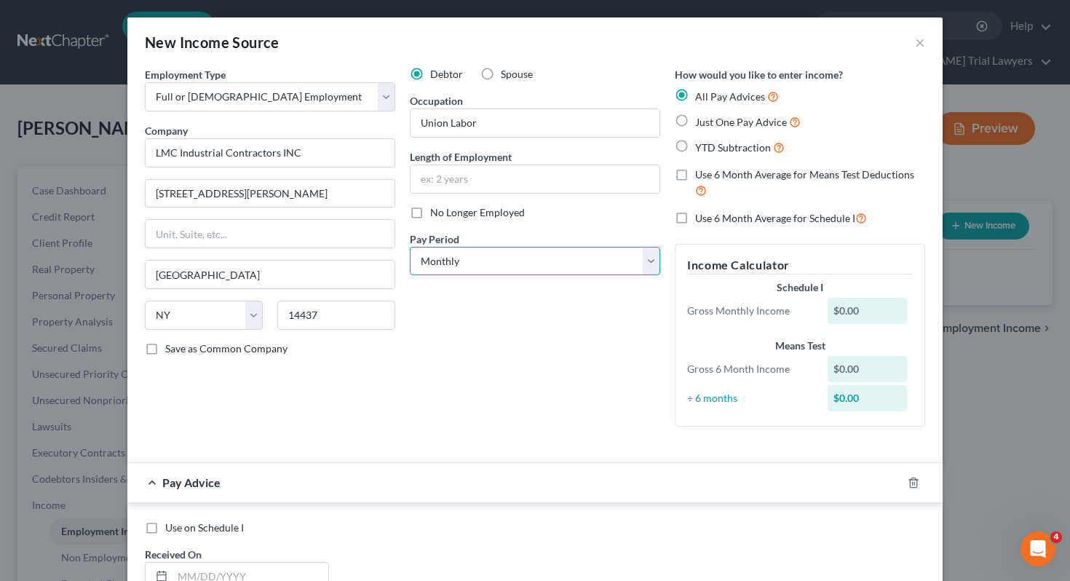
select select "3"
click at [712, 121] on span "Just One Pay Advice" at bounding box center [741, 122] width 92 height 12
click at [710, 121] on input "Just One Pay Advice" at bounding box center [705, 118] width 9 height 9
radio input "true"
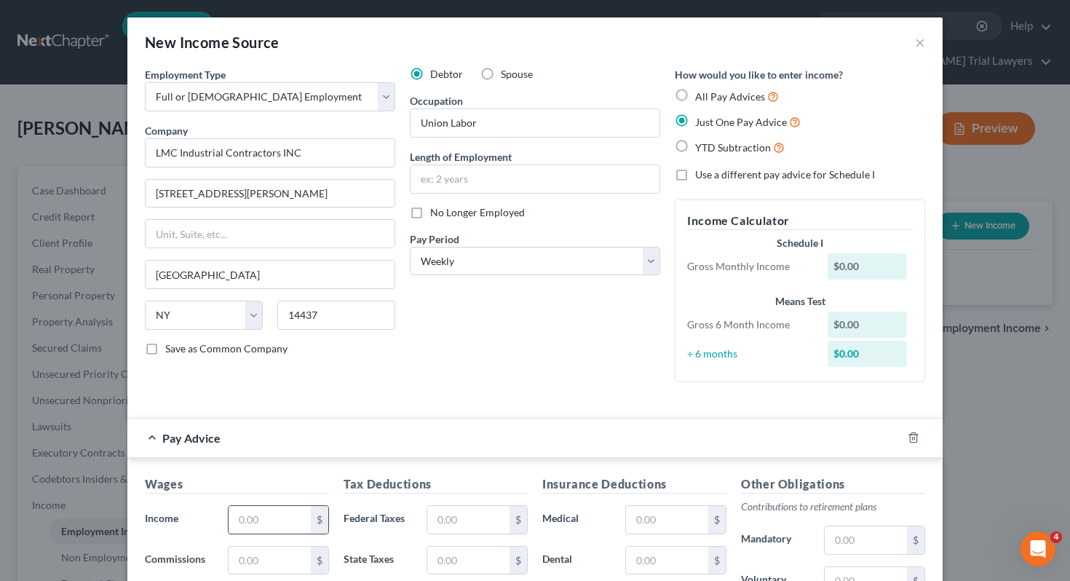
click at [251, 517] on input "text" at bounding box center [269, 520] width 82 height 28
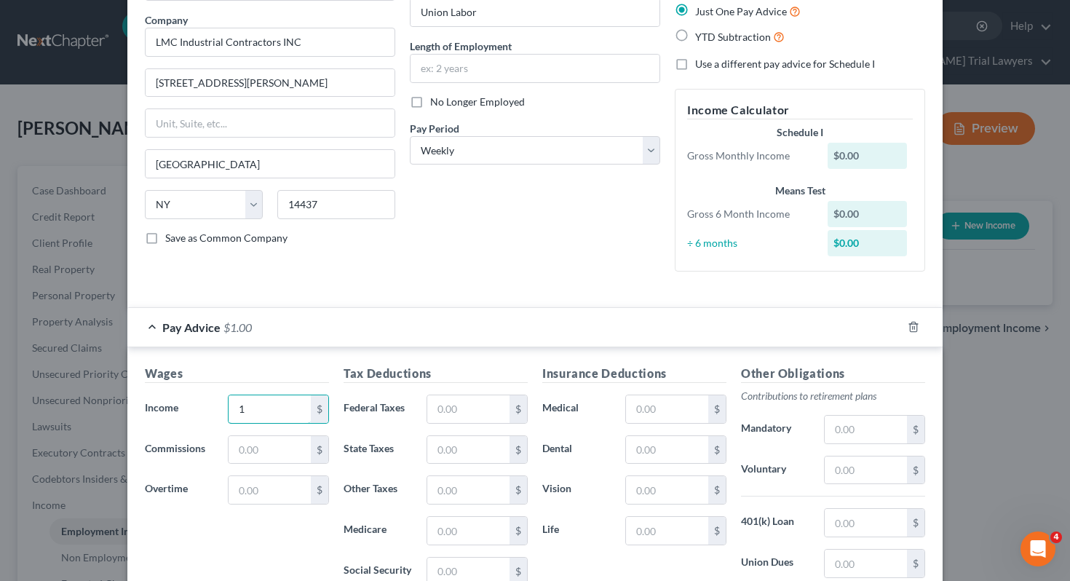
scroll to position [312, 0]
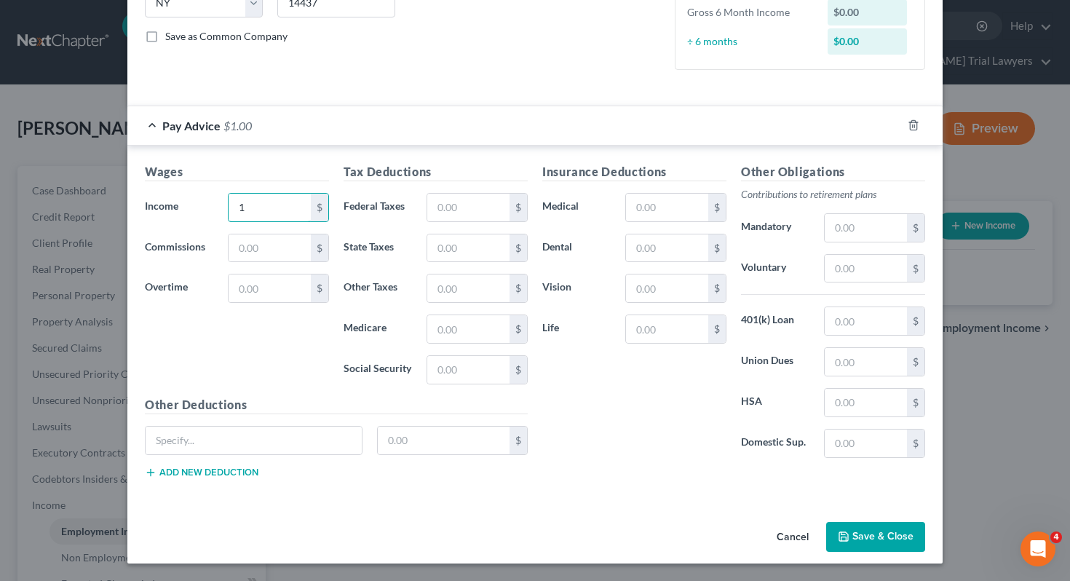
type input "1"
click at [873, 522] on button "Save & Close" at bounding box center [875, 537] width 99 height 31
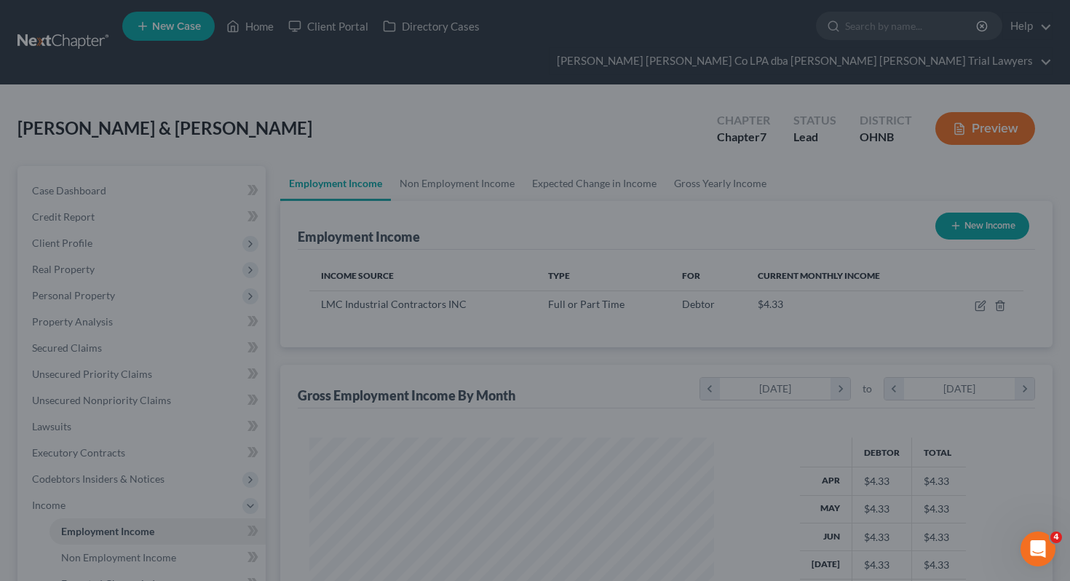
scroll to position [260, 434]
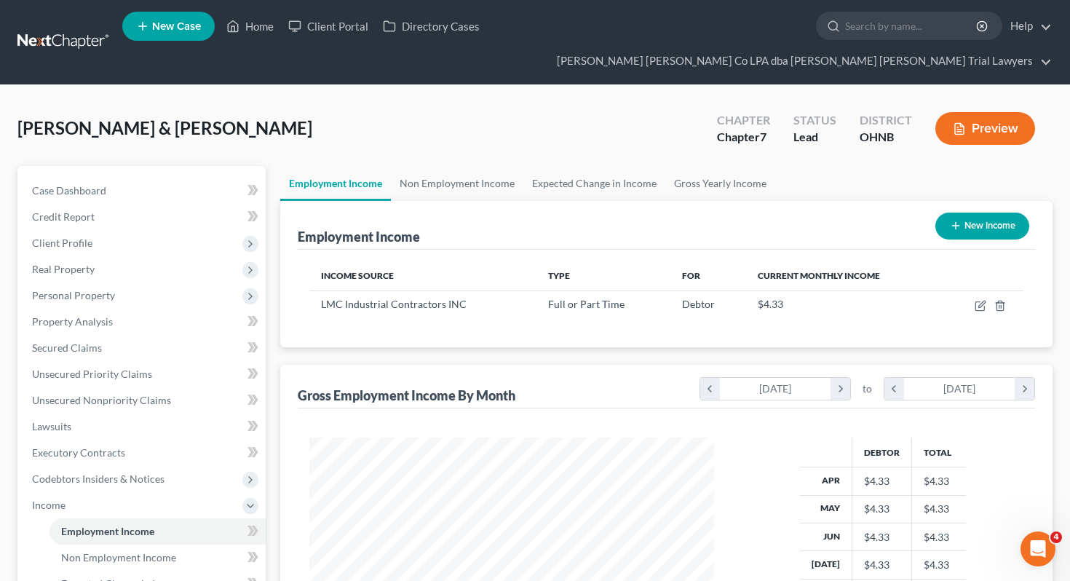
click at [973, 212] on button "New Income" at bounding box center [982, 225] width 94 height 27
select select "0"
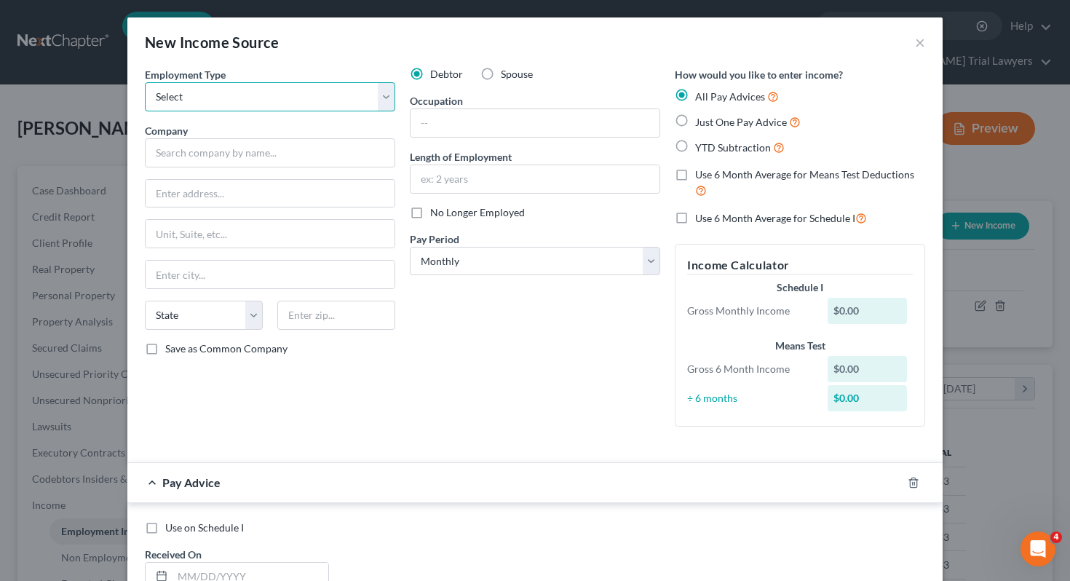
click at [320, 100] on select "Select Full or [DEMOGRAPHIC_DATA] Employment Self Employment" at bounding box center [270, 96] width 250 height 29
select select "0"
click at [501, 79] on label "Spouse" at bounding box center [517, 74] width 32 height 15
click at [506, 76] on input "Spouse" at bounding box center [510, 71] width 9 height 9
radio input "true"
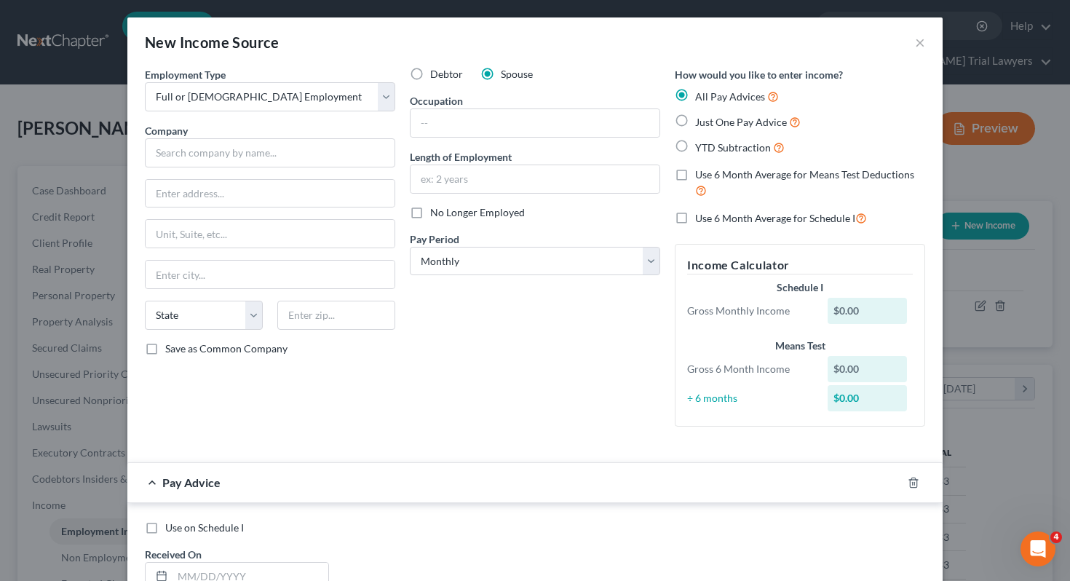
click at [730, 116] on label "Just One Pay Advice" at bounding box center [748, 122] width 106 height 17
click at [710, 116] on input "Just One Pay Advice" at bounding box center [705, 118] width 9 height 9
radio input "true"
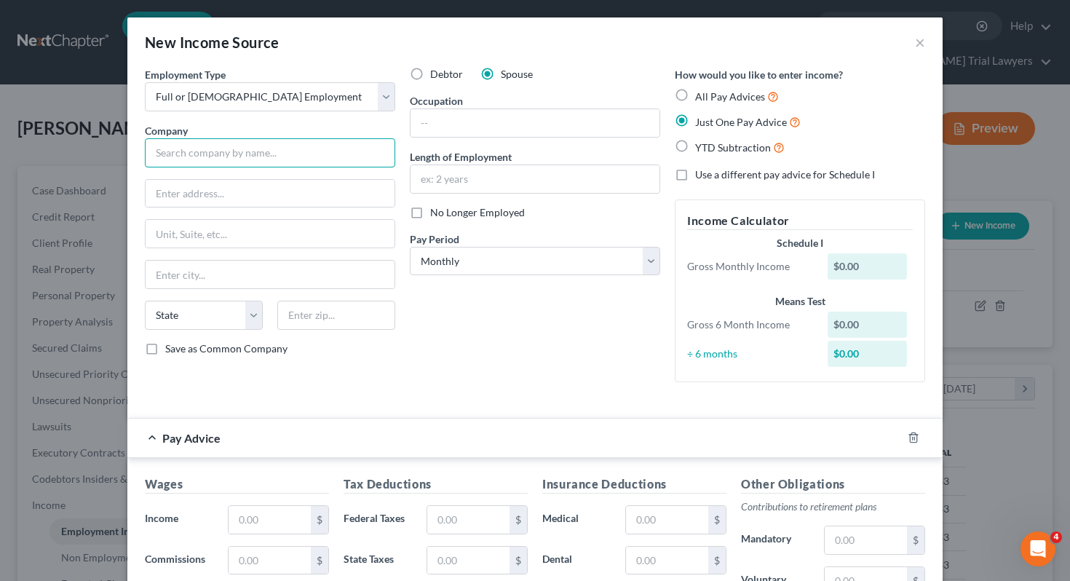
click at [349, 160] on input "text" at bounding box center [270, 152] width 250 height 29
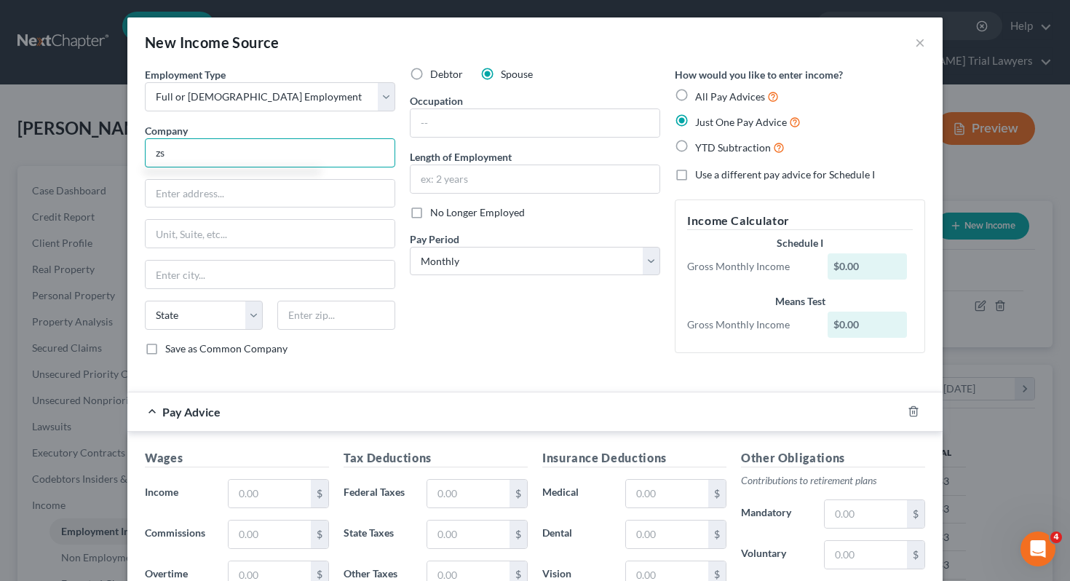
type input "z"
type input "ACC"
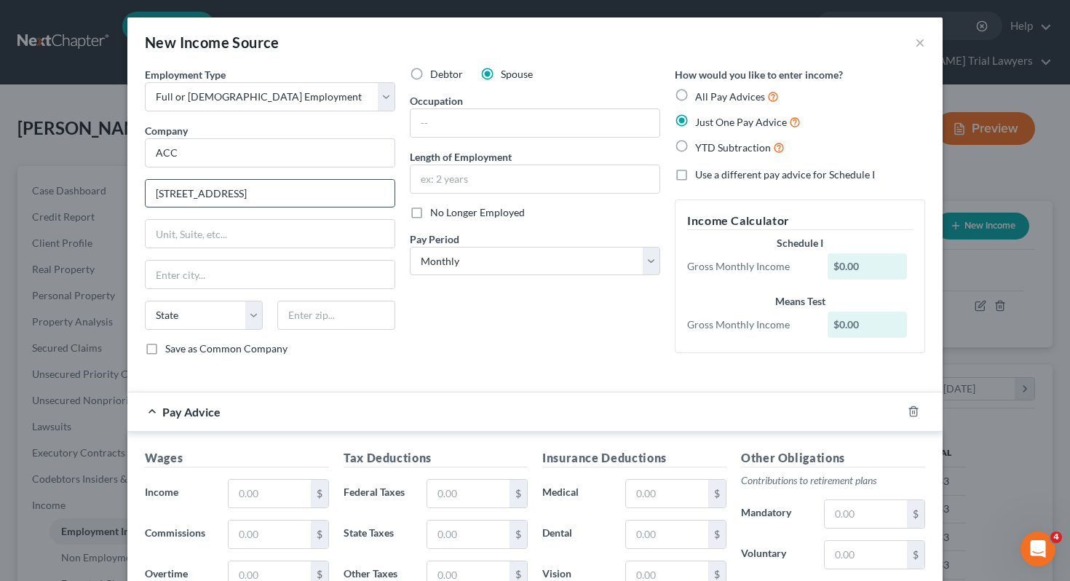
click at [210, 193] on input "[STREET_ADDRESS]" at bounding box center [270, 194] width 249 height 28
type input "[STREET_ADDRESS]"
click at [290, 321] on input "text" at bounding box center [336, 315] width 118 height 29
type input "44846"
click at [440, 355] on div "Debtor Spouse Occupation Length of Employment No Longer Employed Pay Period * S…" at bounding box center [534, 217] width 265 height 301
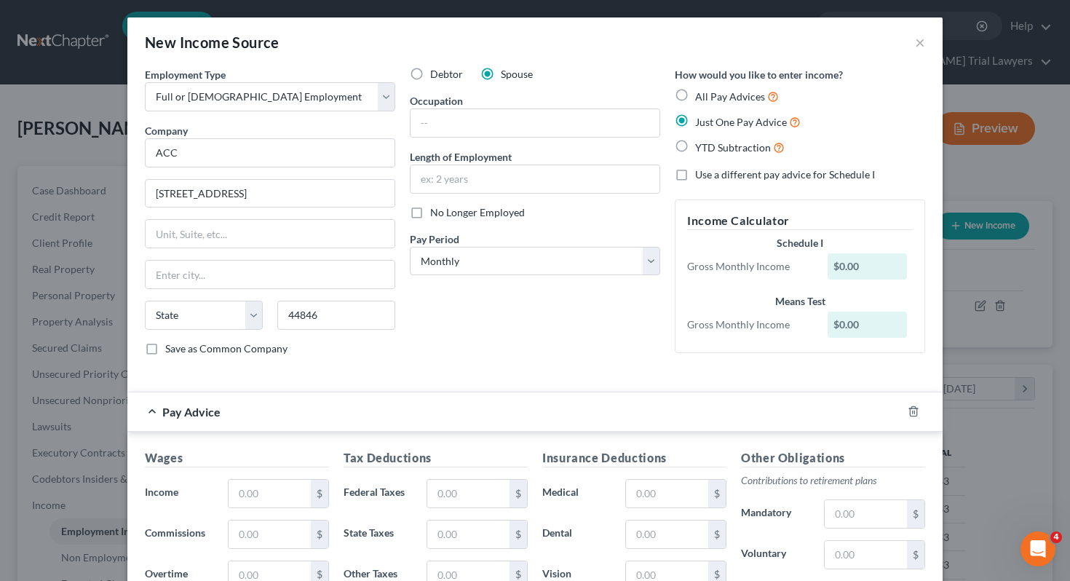
type input "[GEOGRAPHIC_DATA]"
select select "36"
click at [556, 121] on input "text" at bounding box center [534, 123] width 249 height 28
type input "Home Health Aide"
click at [595, 174] on input "text" at bounding box center [534, 179] width 249 height 28
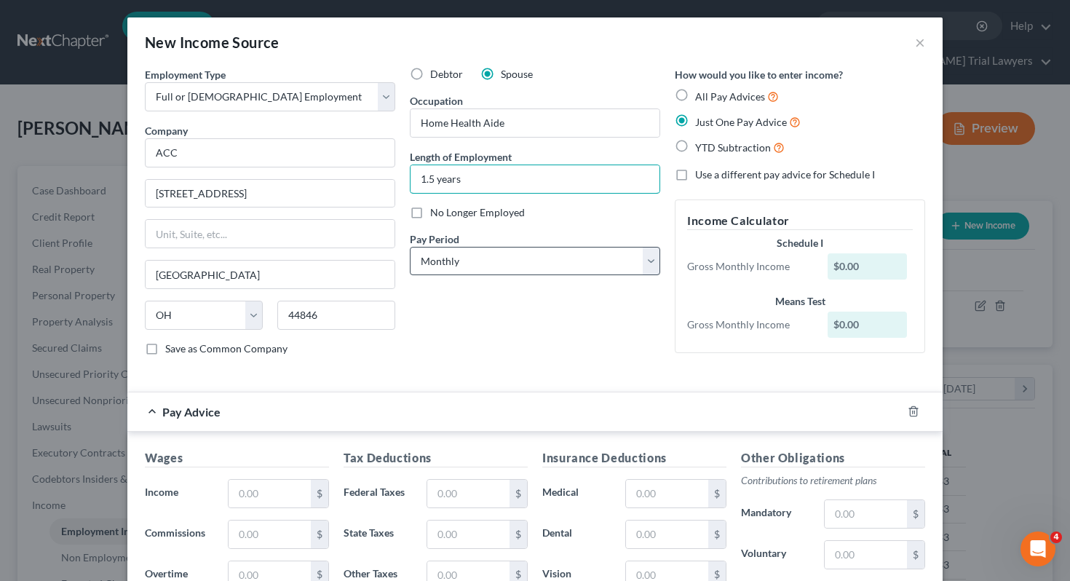
type input "1.5 years"
click at [611, 263] on select "Select Monthly Twice Monthly Every Other Week Weekly" at bounding box center [535, 261] width 250 height 29
select select "3"
click at [282, 490] on input "text" at bounding box center [269, 494] width 82 height 28
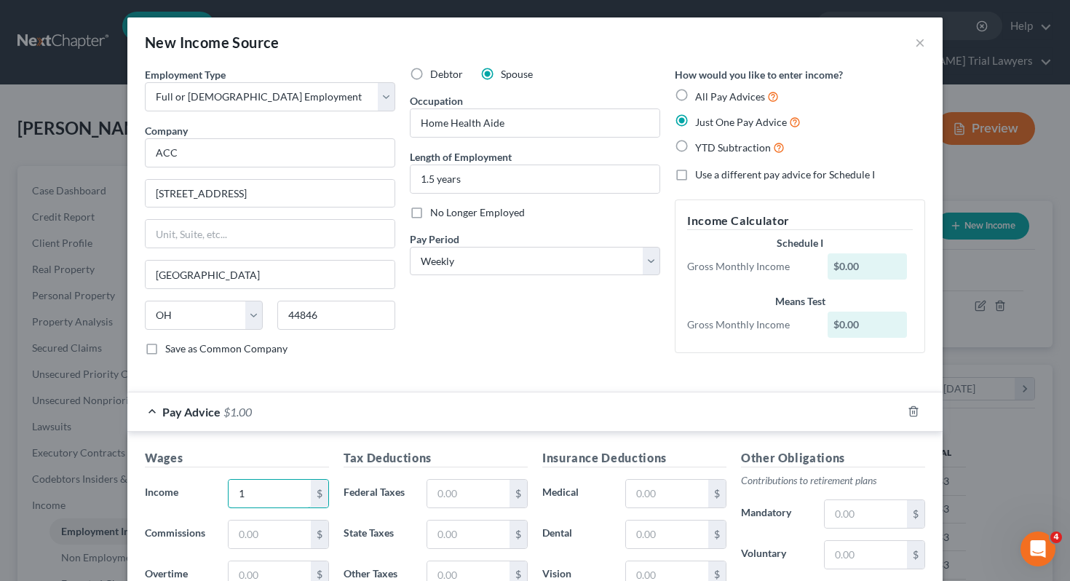
type input "1"
click at [597, 359] on div "Debtor Spouse Occupation Home Health Aide Length of Employment 1.5 years No Lon…" at bounding box center [534, 217] width 265 height 301
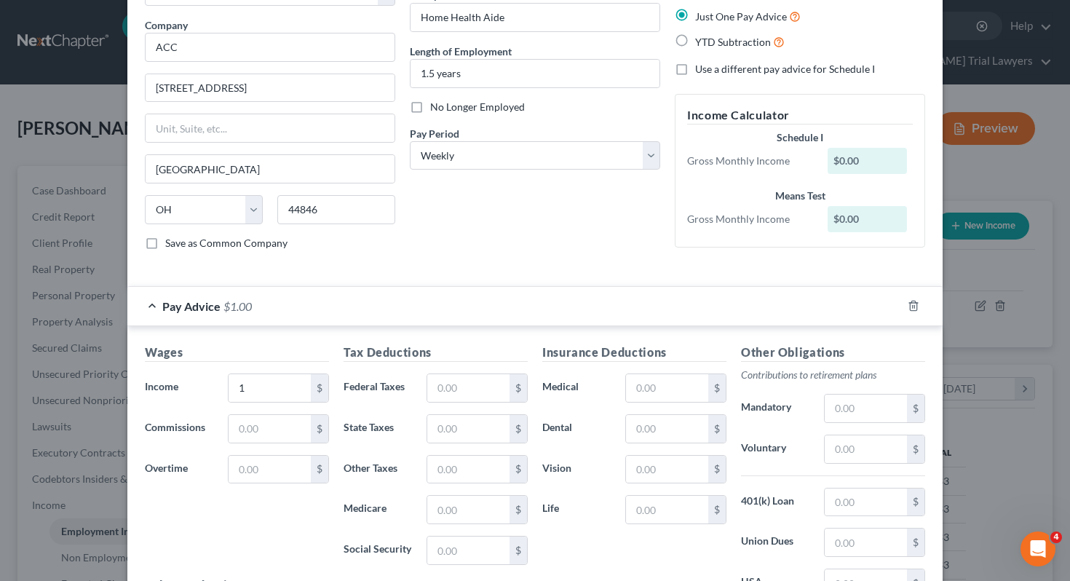
scroll to position [286, 0]
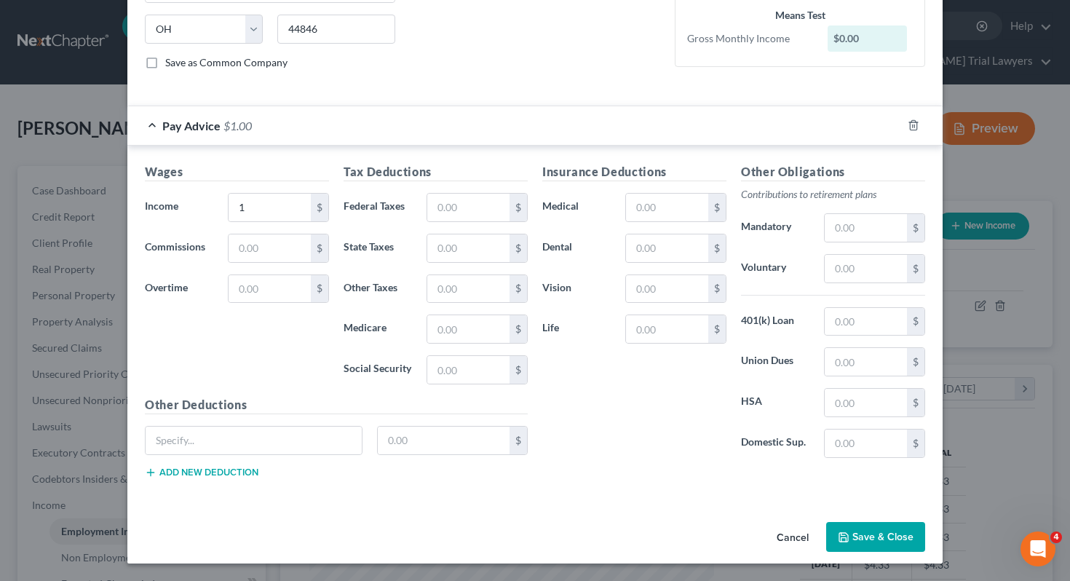
click at [877, 529] on button "Save & Close" at bounding box center [875, 537] width 99 height 31
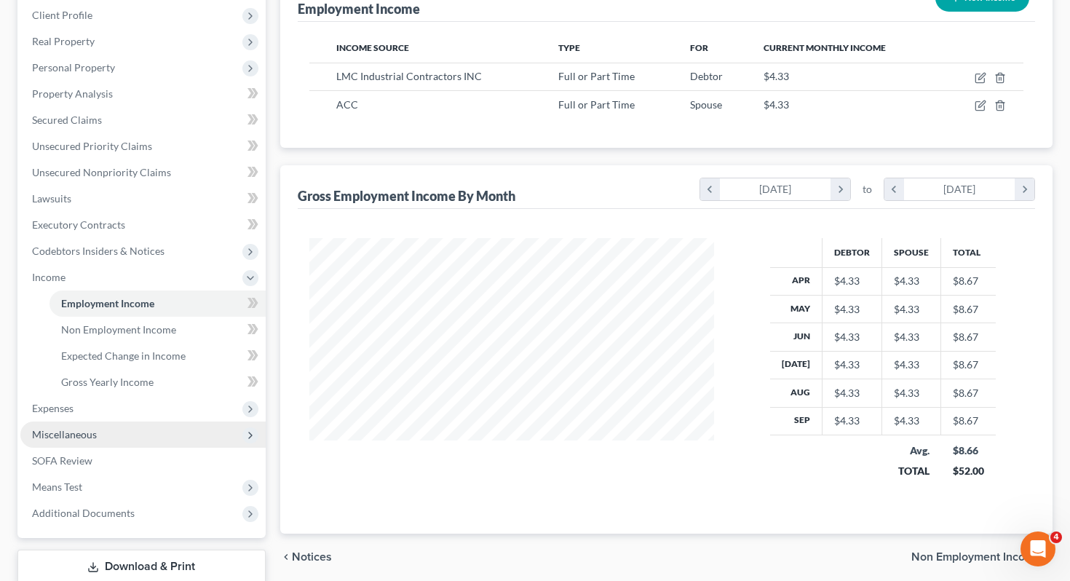
scroll to position [252, 0]
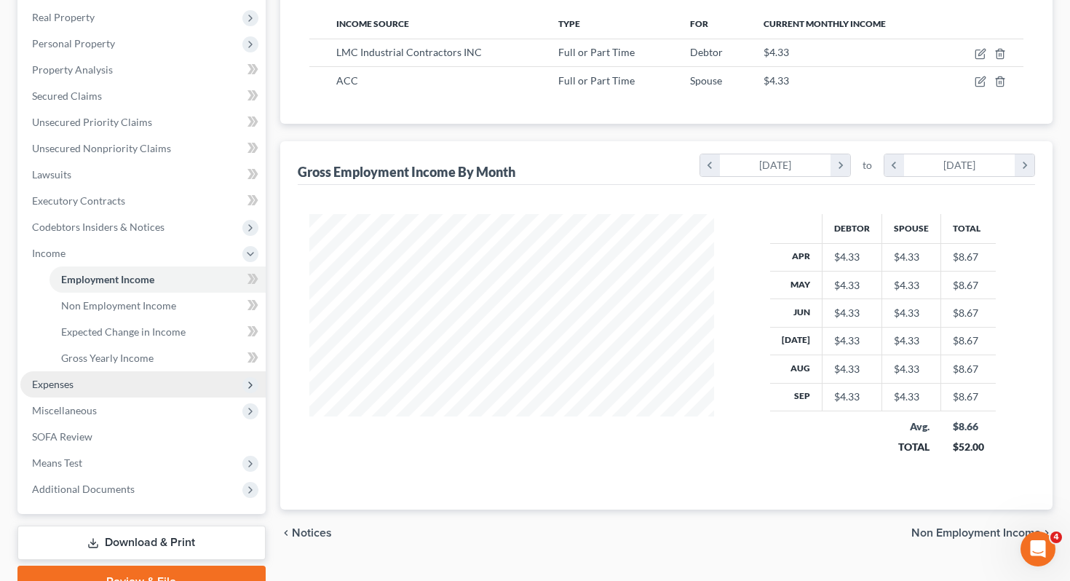
click at [135, 371] on li "Expenses Home Utilities / Bills Personal Medical" at bounding box center [142, 384] width 245 height 26
click at [133, 371] on span "Expenses" at bounding box center [142, 384] width 245 height 26
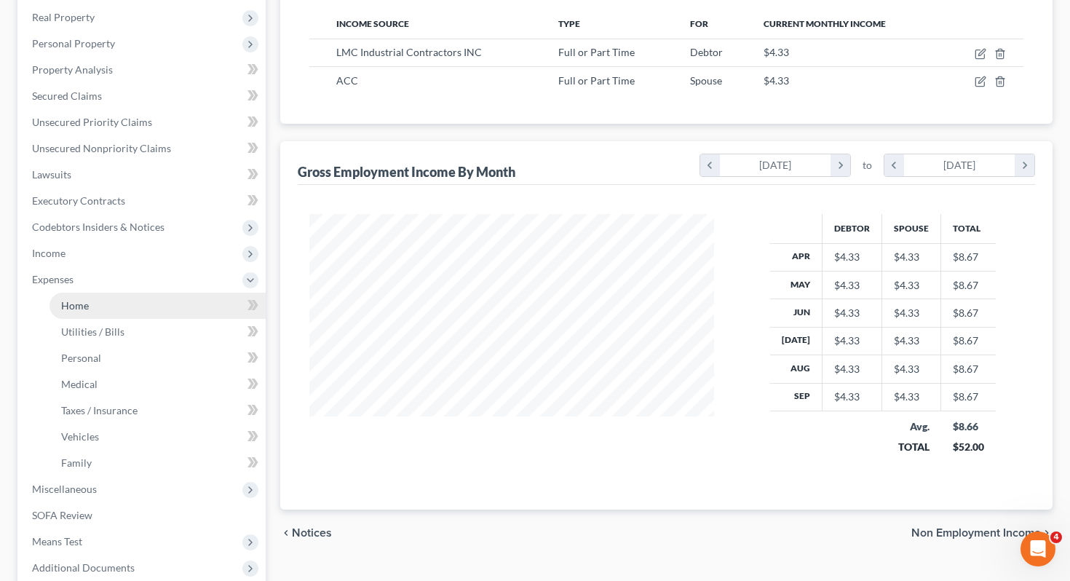
click at [135, 293] on link "Home" at bounding box center [157, 306] width 216 height 26
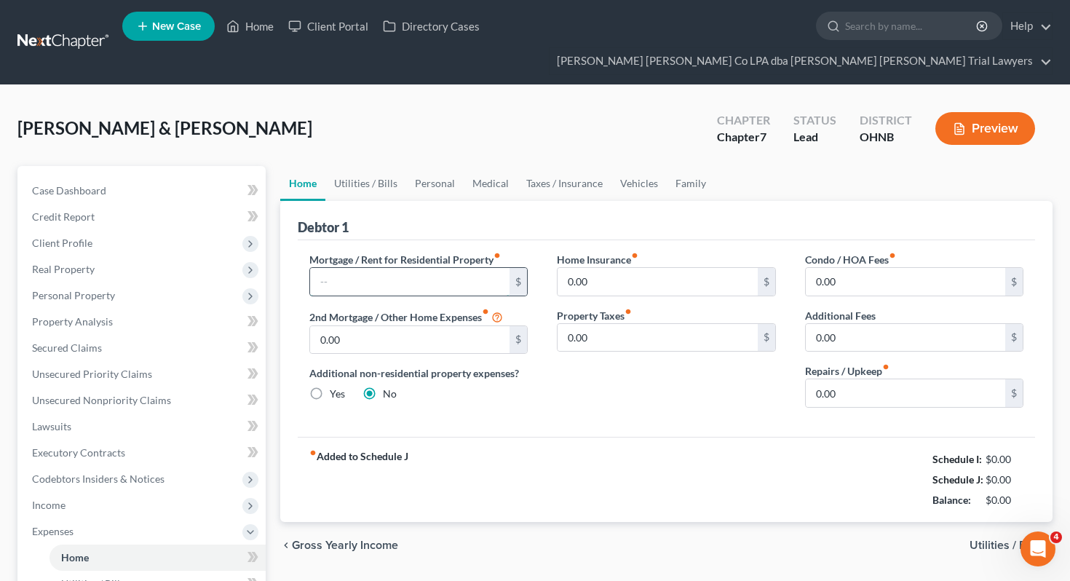
click at [402, 268] on input "text" at bounding box center [410, 282] width 200 height 28
type input "600"
click at [353, 166] on link "Utilities / Bills" at bounding box center [365, 183] width 81 height 35
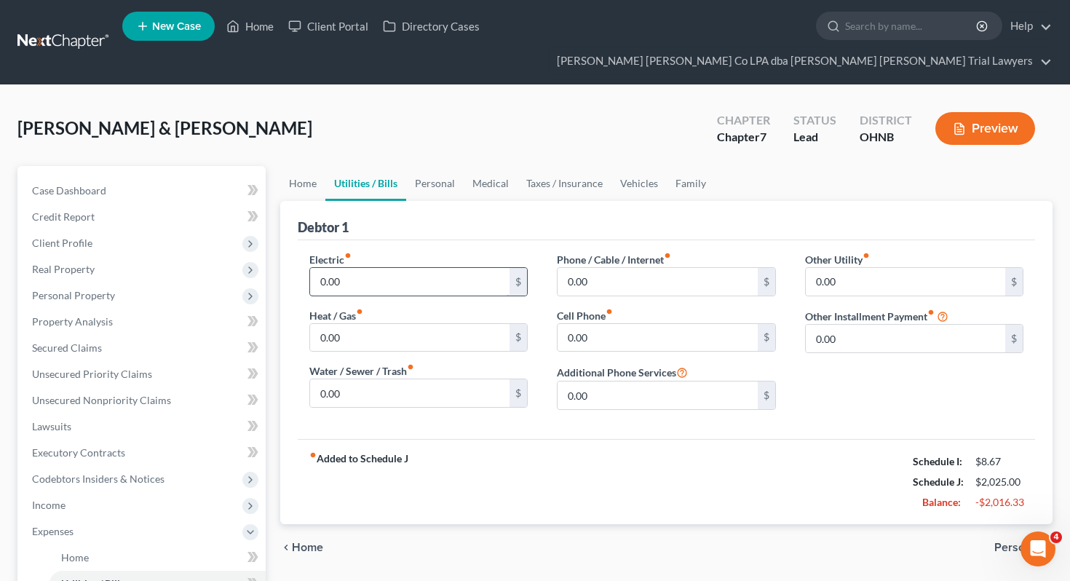
click at [359, 268] on input "0.00" at bounding box center [410, 282] width 200 height 28
type input "500"
click at [349, 324] on input "0.00" at bounding box center [410, 338] width 200 height 28
type input "300"
click at [372, 379] on input "0.00" at bounding box center [410, 393] width 200 height 28
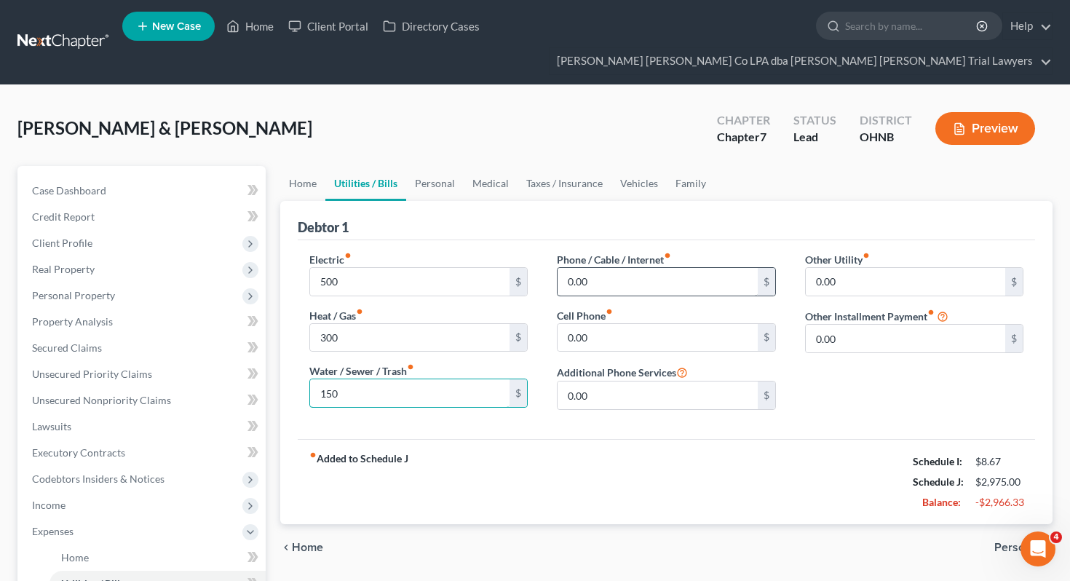
type input "150"
click at [630, 268] on input "0.00" at bounding box center [657, 282] width 200 height 28
type input "60"
type input "200"
click at [438, 166] on link "Personal" at bounding box center [434, 183] width 57 height 35
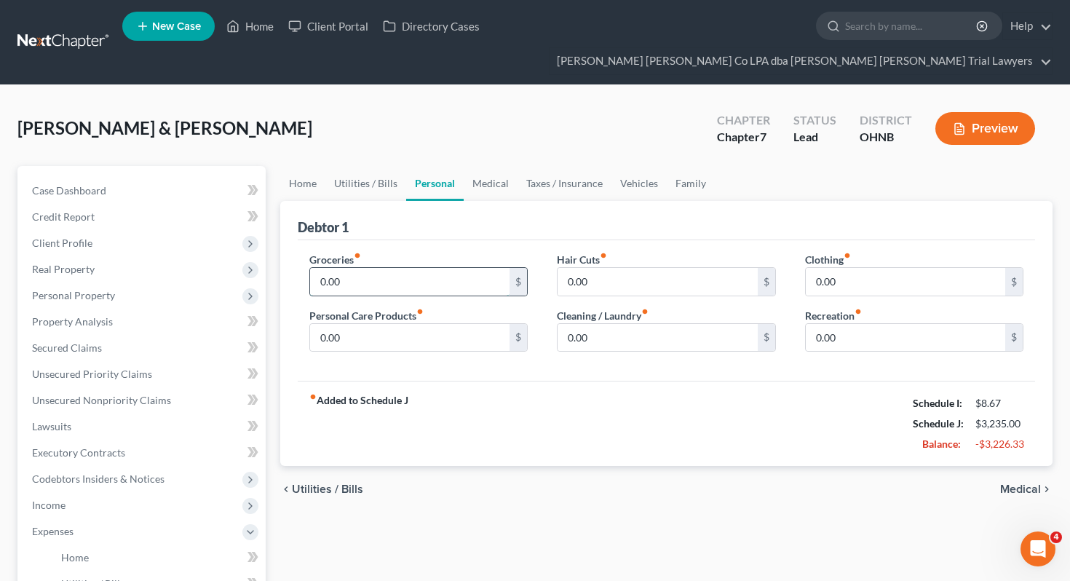
click at [391, 268] on input "0.00" at bounding box center [410, 282] width 200 height 28
type input "1,000"
type input "200"
type input "60"
type input "50"
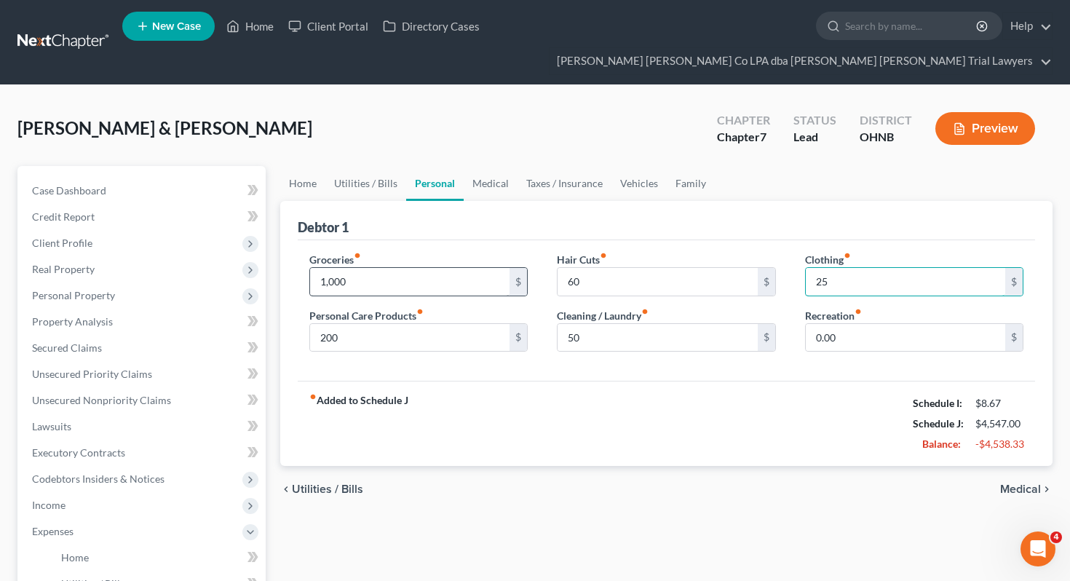
type input "25"
click at [497, 166] on link "Medical" at bounding box center [491, 183] width 54 height 35
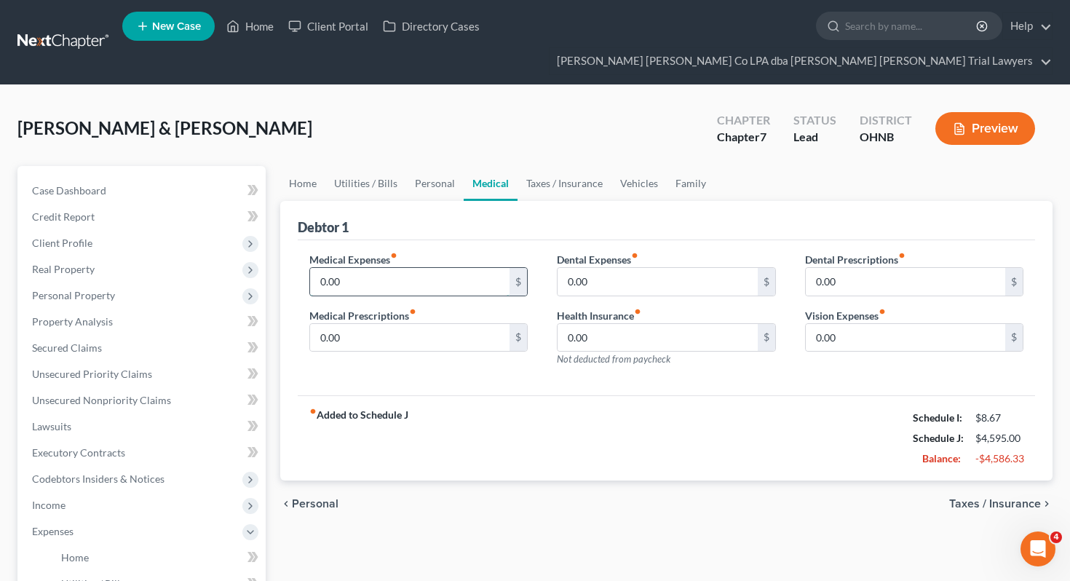
click at [398, 268] on input "0.00" at bounding box center [410, 282] width 200 height 28
type input "100"
type input "10"
type input "150"
click at [629, 166] on link "Vehicles" at bounding box center [638, 183] width 55 height 35
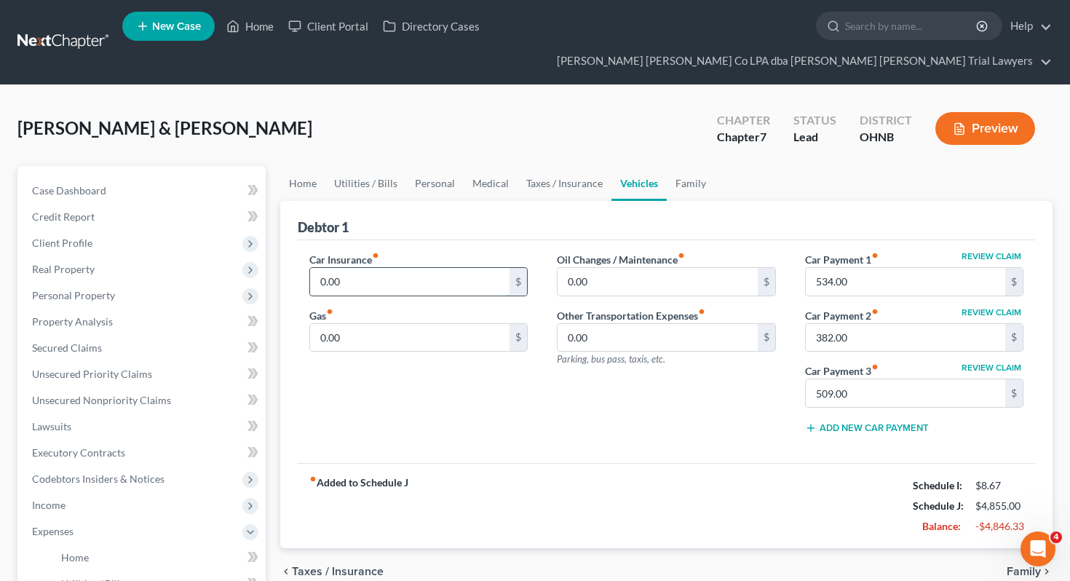
click at [361, 268] on input "0.00" at bounding box center [410, 282] width 200 height 28
type input "200"
type input "700"
type input "100"
click at [690, 166] on link "Family" at bounding box center [691, 183] width 48 height 35
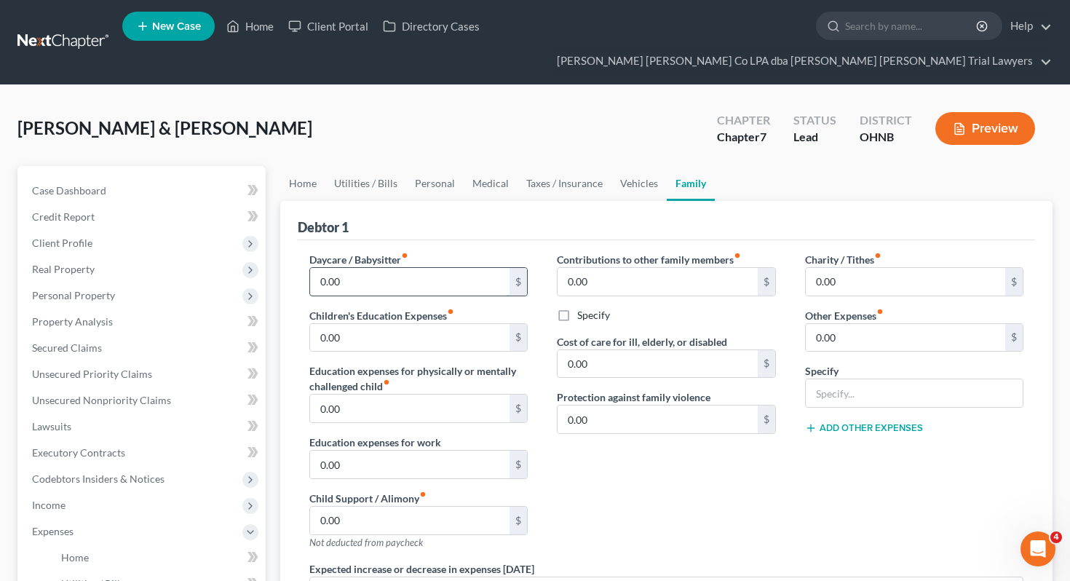
click at [434, 268] on input "0.00" at bounding box center [410, 282] width 200 height 28
type input "200"
click at [862, 379] on input "text" at bounding box center [915, 393] width 218 height 28
click at [444, 325] on div "Daycare / Babysitter fiber_manual_record 200 $ Children's Education Expenses fi…" at bounding box center [419, 406] width 248 height 309
click at [434, 324] on input "0.00" at bounding box center [410, 338] width 200 height 28
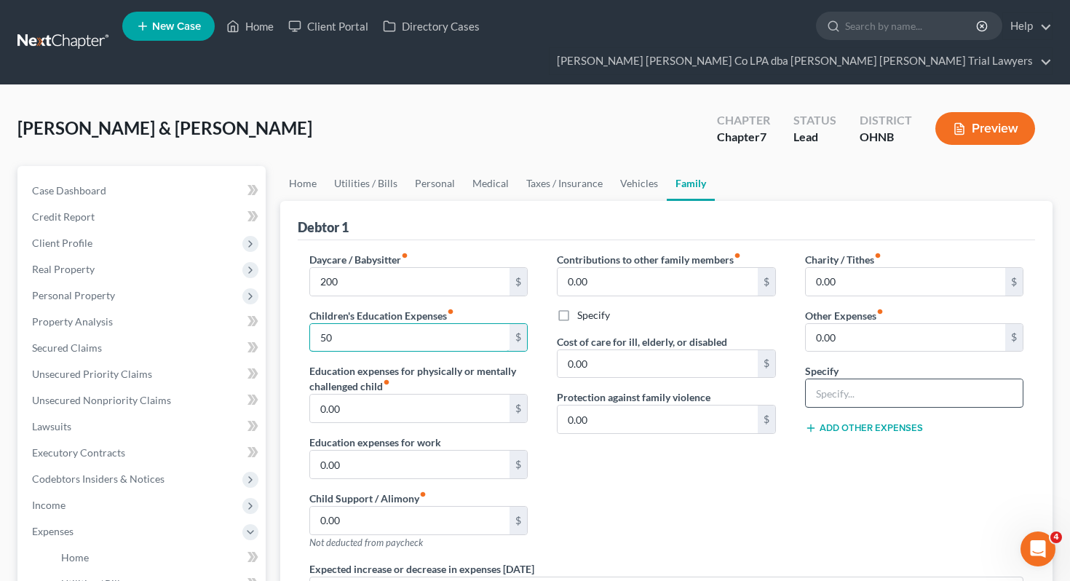
type input "50"
click at [841, 379] on input "text" at bounding box center [915, 393] width 218 height 28
type input "Pet Expense"
click at [851, 324] on input "0.00" at bounding box center [906, 338] width 200 height 28
type input "150"
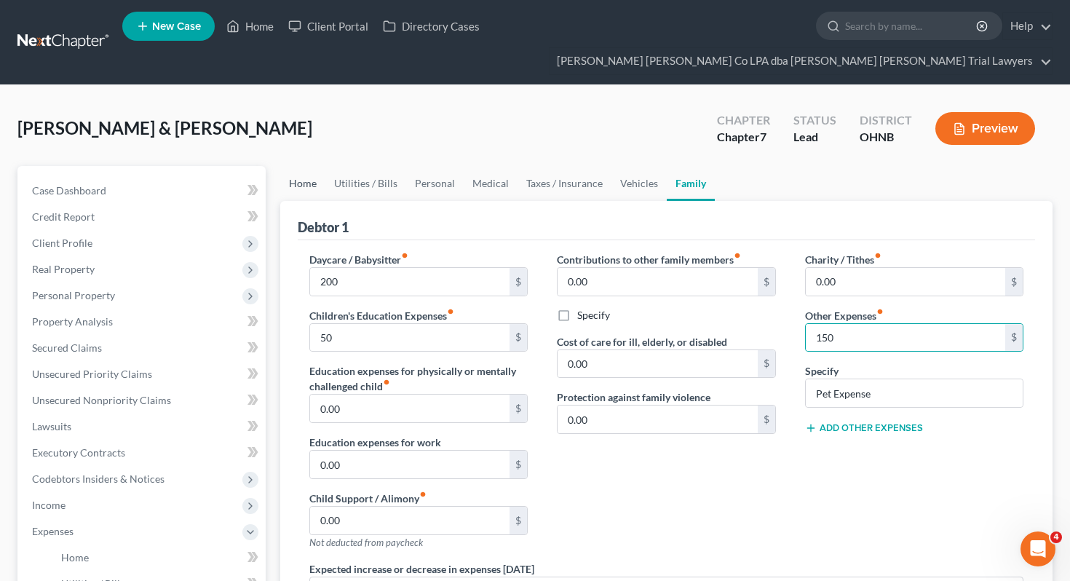
click at [316, 166] on link "Home" at bounding box center [302, 183] width 45 height 35
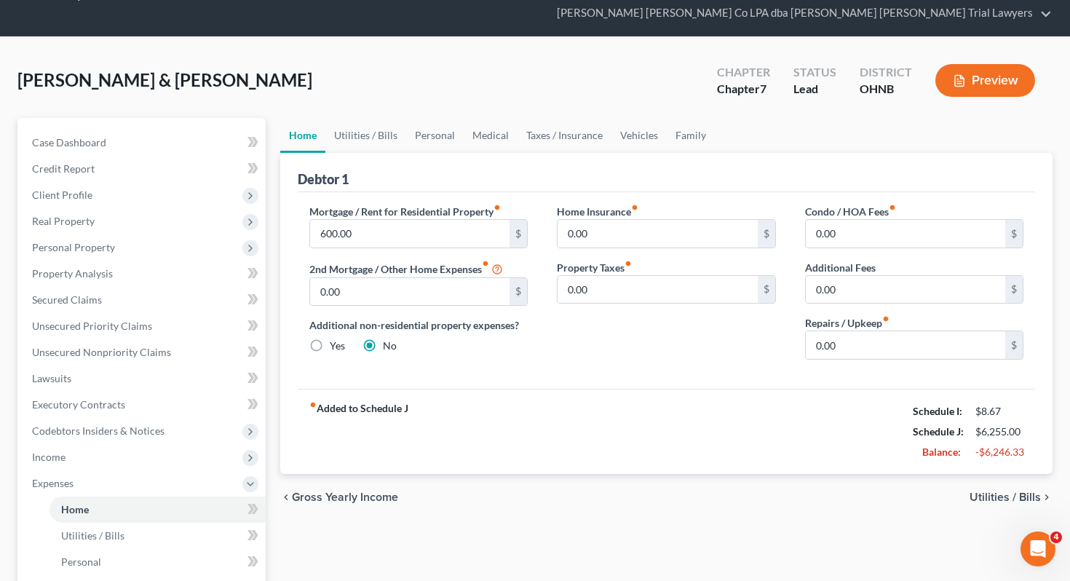
scroll to position [183, 0]
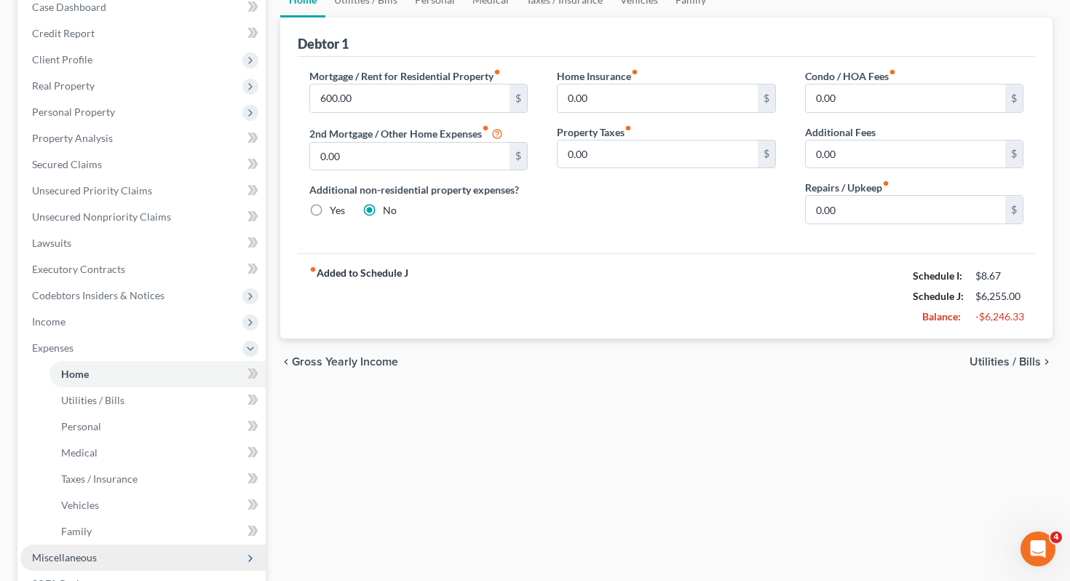
click at [112, 544] on span "Miscellaneous" at bounding box center [142, 557] width 245 height 26
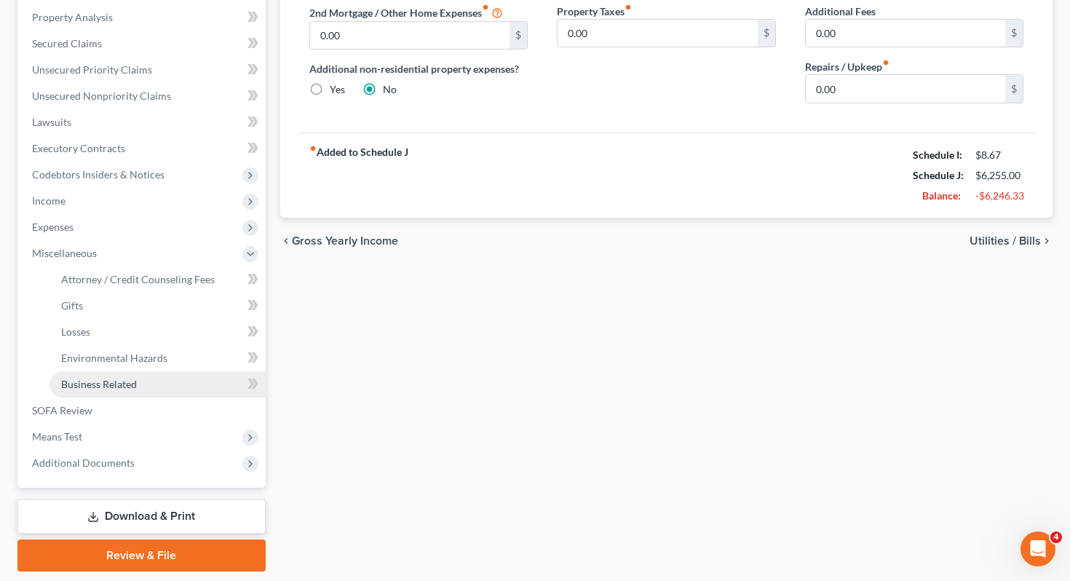
scroll to position [322, 0]
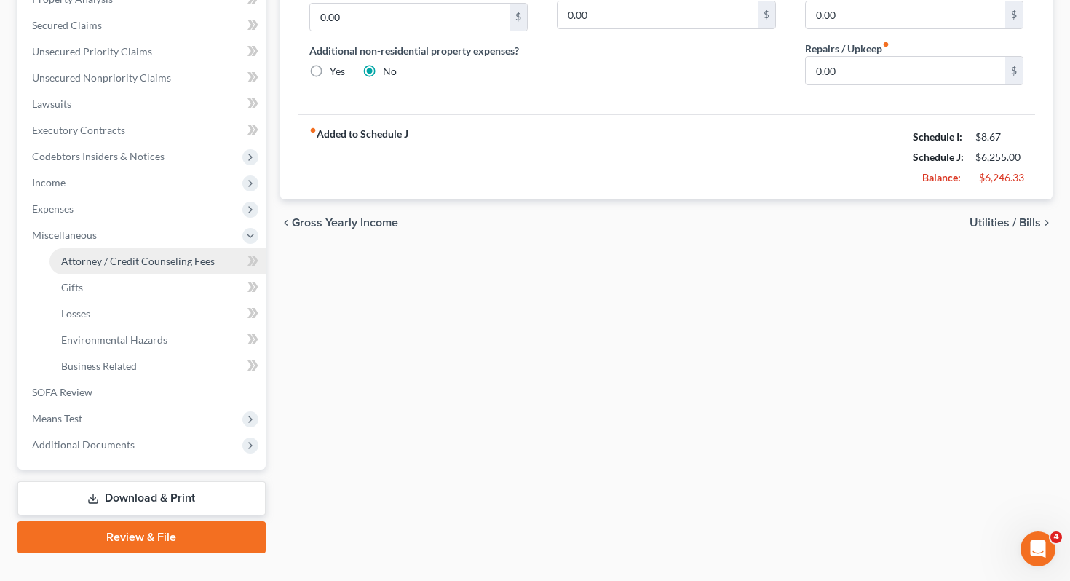
click at [155, 255] on span "Attorney / Credit Counseling Fees" at bounding box center [138, 261] width 154 height 12
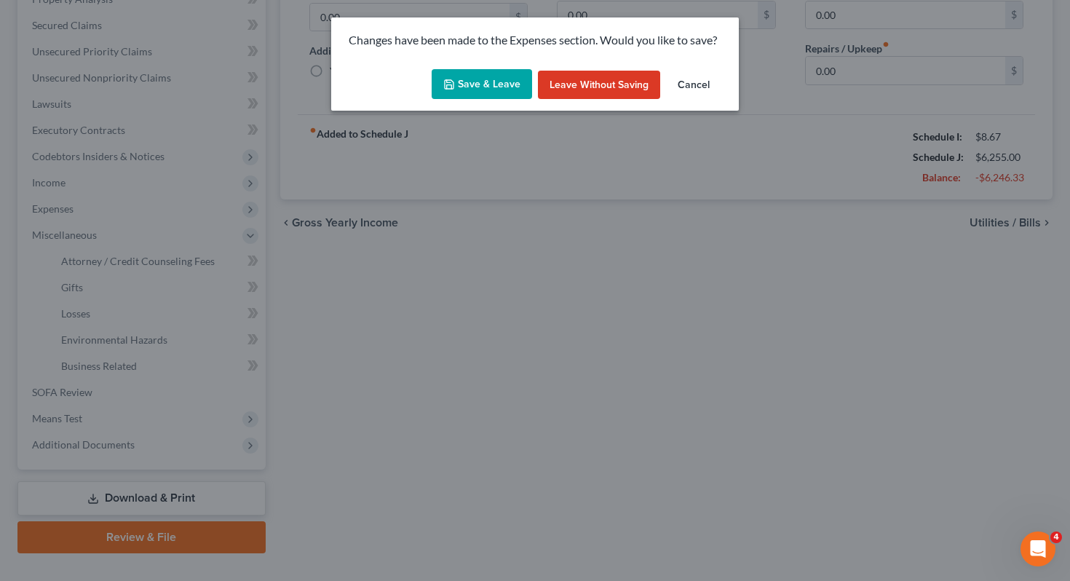
click at [493, 71] on button "Save & Leave" at bounding box center [481, 84] width 100 height 31
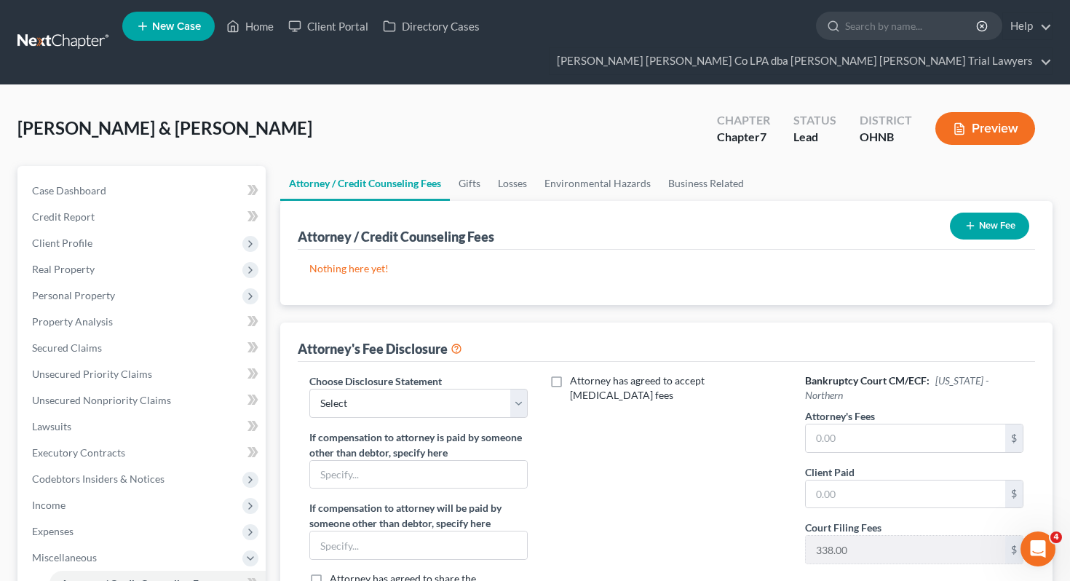
click at [1003, 212] on div "New Fee" at bounding box center [989, 226] width 91 height 39
click at [1008, 212] on button "New Fee" at bounding box center [989, 225] width 79 height 27
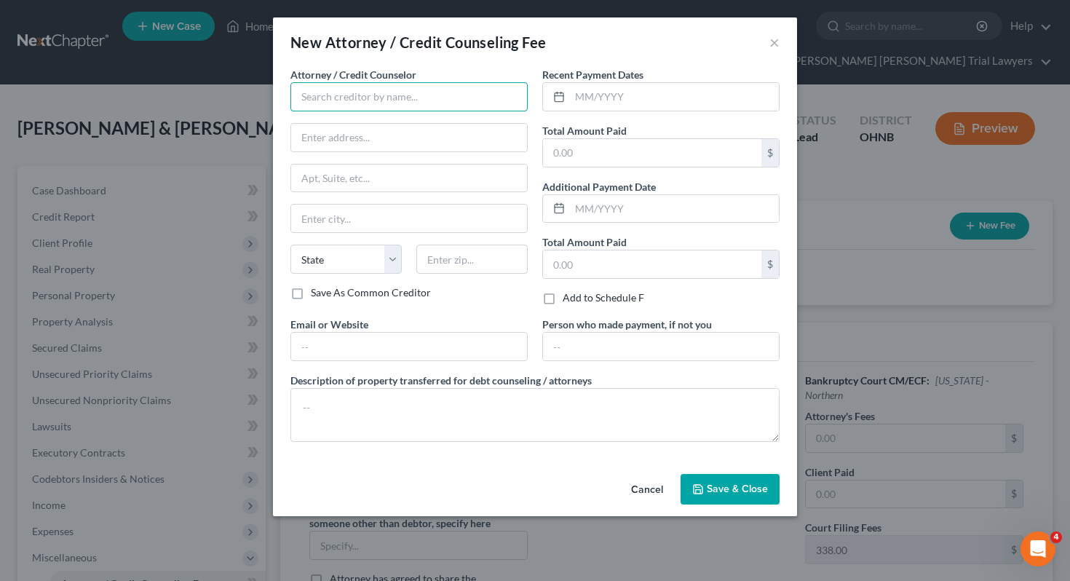
click at [426, 102] on input "text" at bounding box center [408, 96] width 237 height 29
type input "Q"
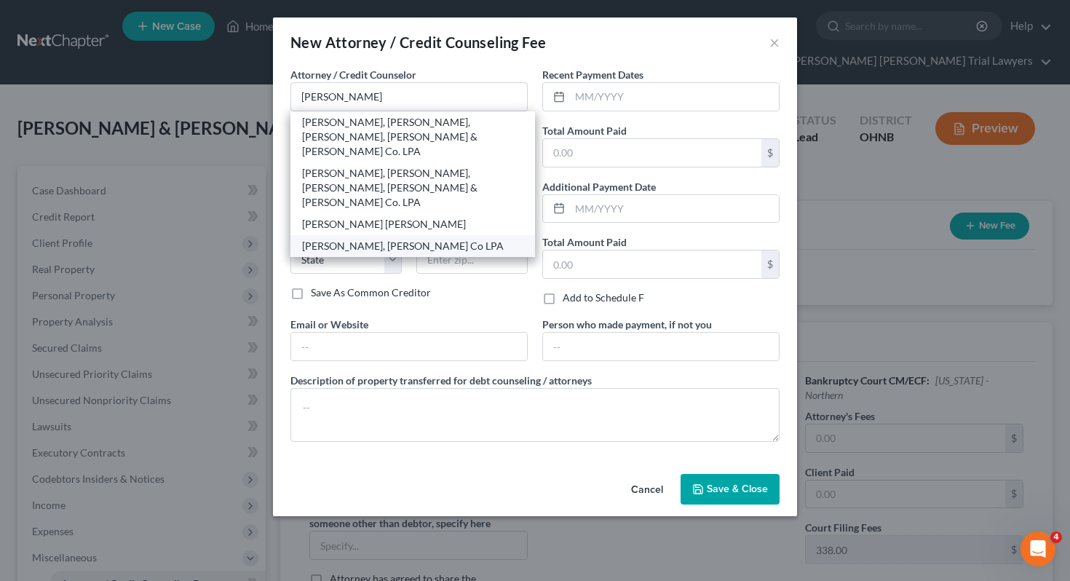
click at [423, 235] on div "[PERSON_NAME], [PERSON_NAME] Co LPA" at bounding box center [412, 246] width 244 height 22
type input "[PERSON_NAME], [PERSON_NAME] Co LPA"
type input "[STREET_ADDRESS][US_STATE]"
type input "Sandusky"
select select "36"
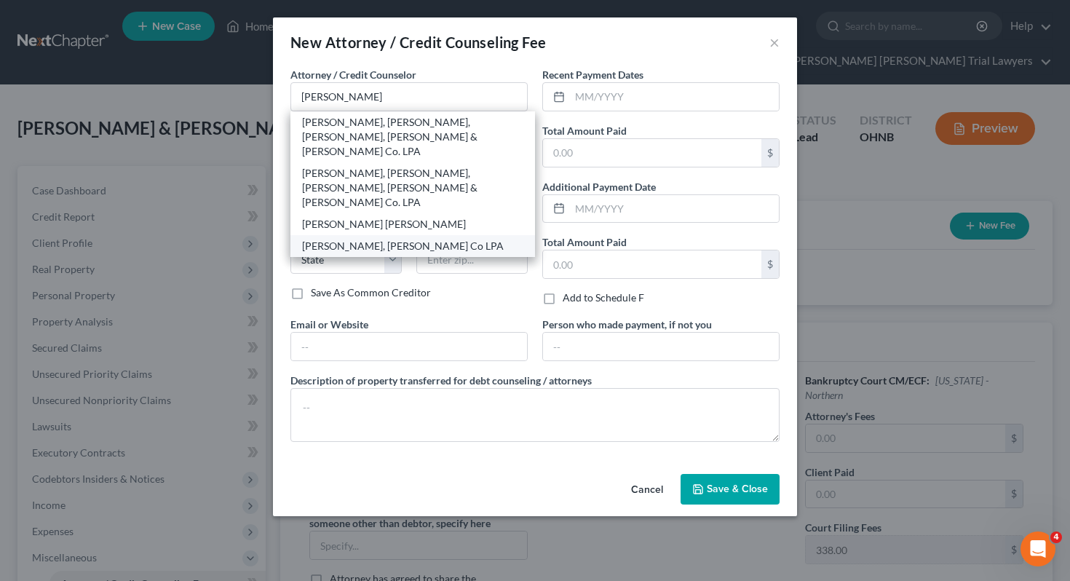
type input "44870"
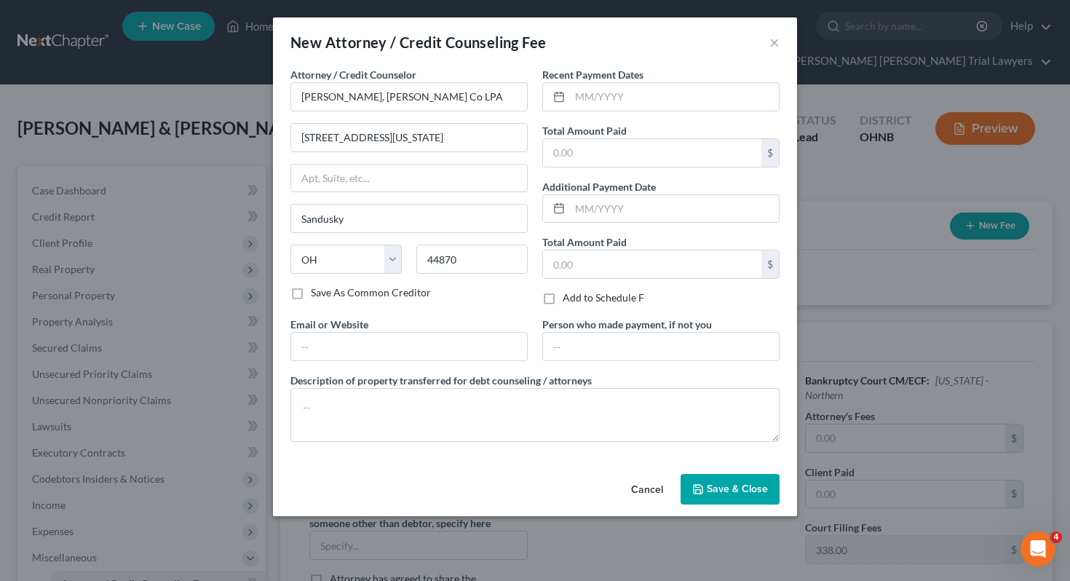
click at [413, 452] on div "Attorney / Credit Counselor * [PERSON_NAME], [PERSON_NAME] Co LPA [STREET_ADDRE…" at bounding box center [535, 260] width 504 height 386
click at [407, 437] on textarea at bounding box center [534, 415] width 489 height 54
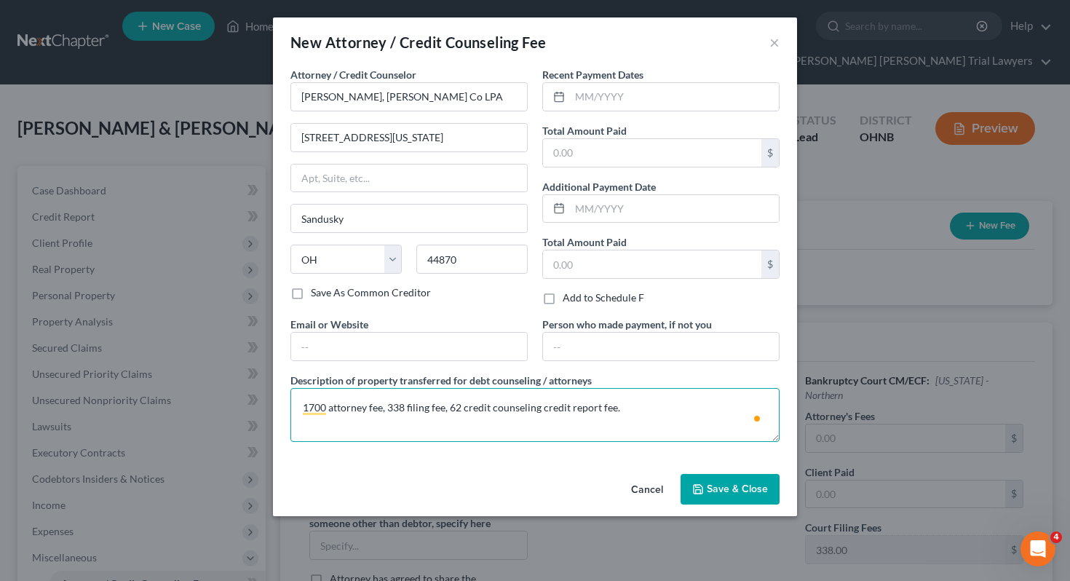
type textarea "1700 attorney fee, 338 filing fee, 62 credit counseling credit report fee."
click at [726, 491] on span "Save & Close" at bounding box center [737, 488] width 61 height 12
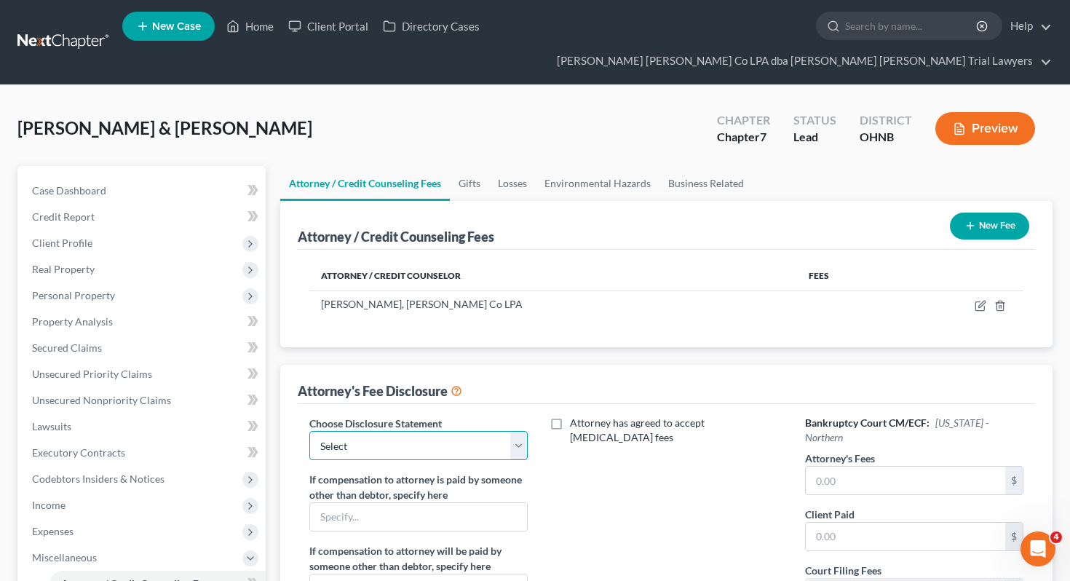
click at [493, 431] on select "Select Fee Disclosure" at bounding box center [418, 445] width 219 height 29
select select "0"
click at [843, 466] on input "text" at bounding box center [906, 480] width 200 height 28
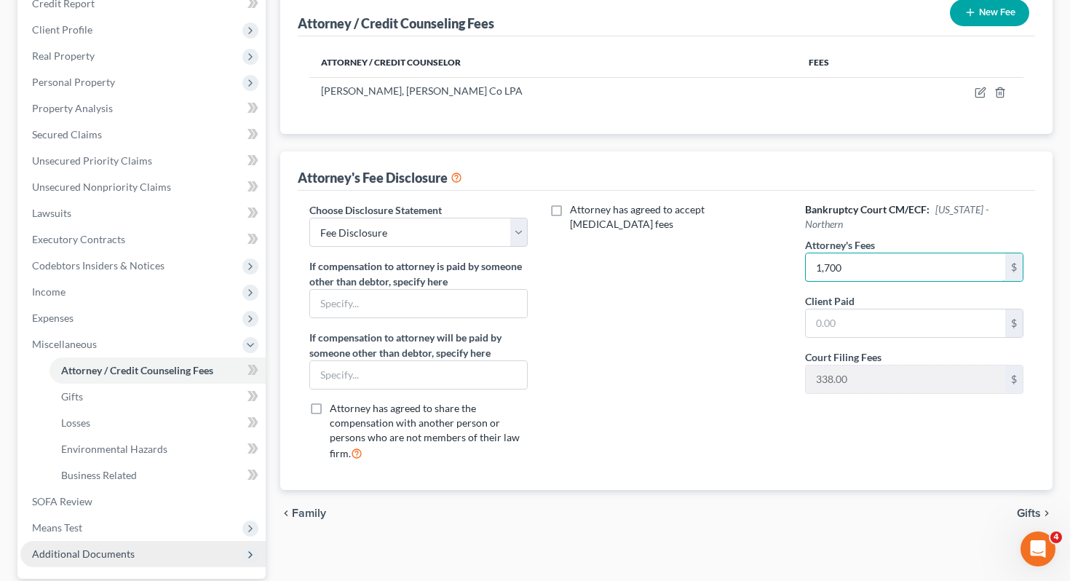
scroll to position [317, 0]
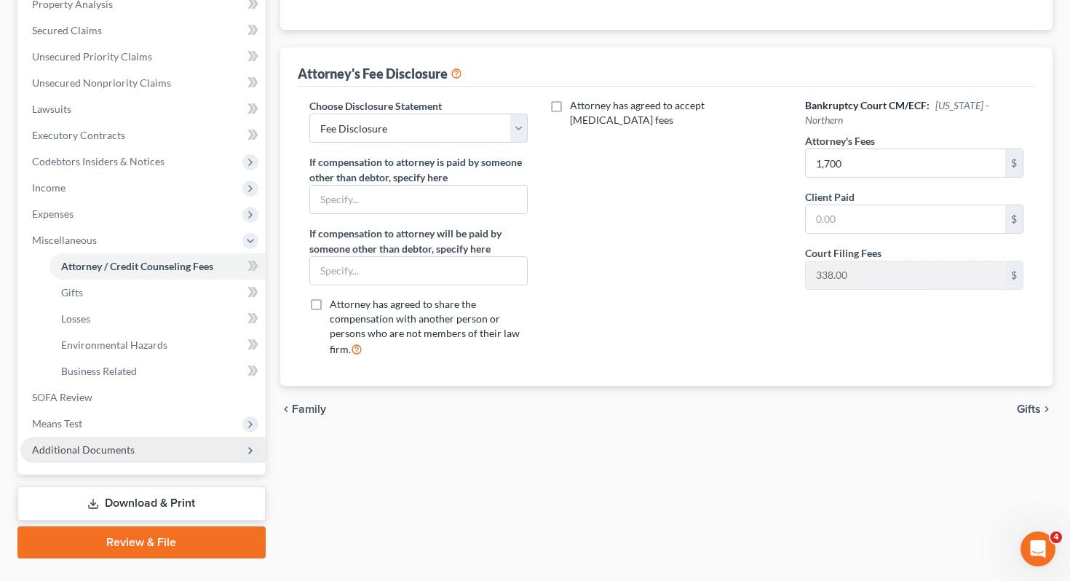
click at [69, 443] on span "Additional Documents" at bounding box center [83, 449] width 103 height 12
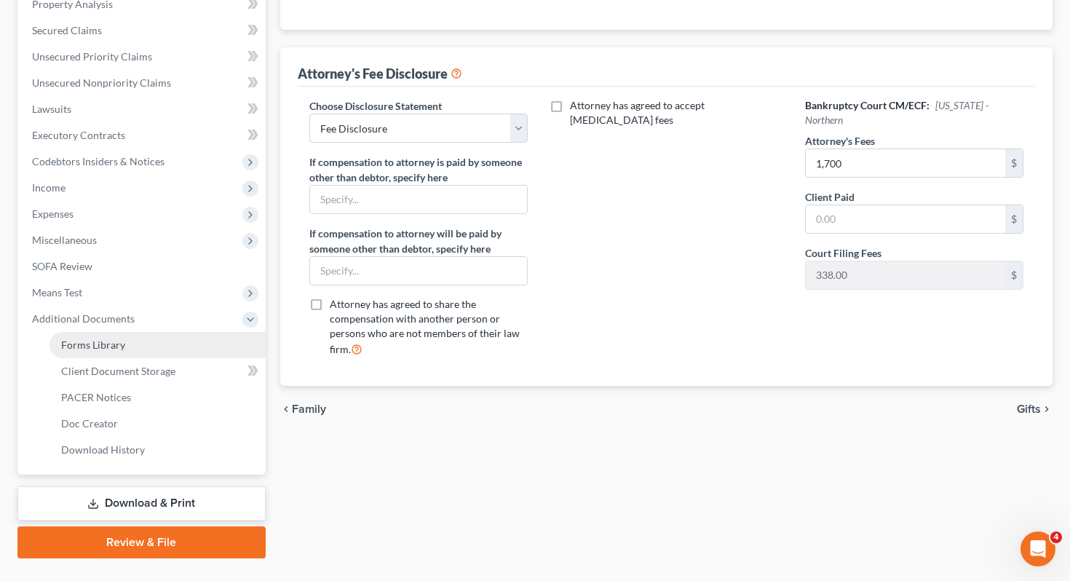
click at [135, 332] on link "Forms Library" at bounding box center [157, 345] width 216 height 26
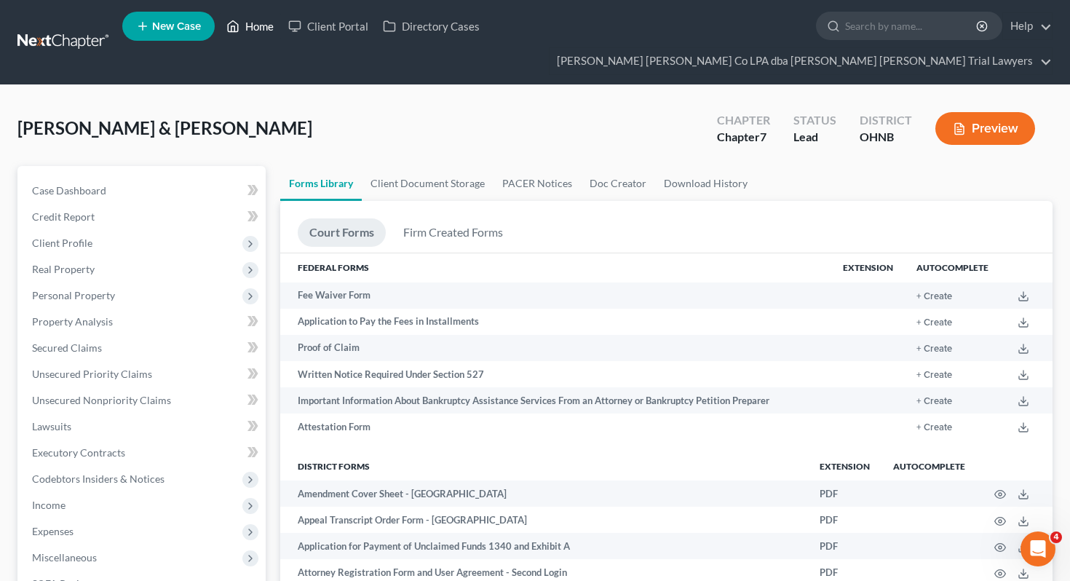
click at [266, 27] on link "Home" at bounding box center [250, 26] width 62 height 26
